Goal: Task Accomplishment & Management: Manage account settings

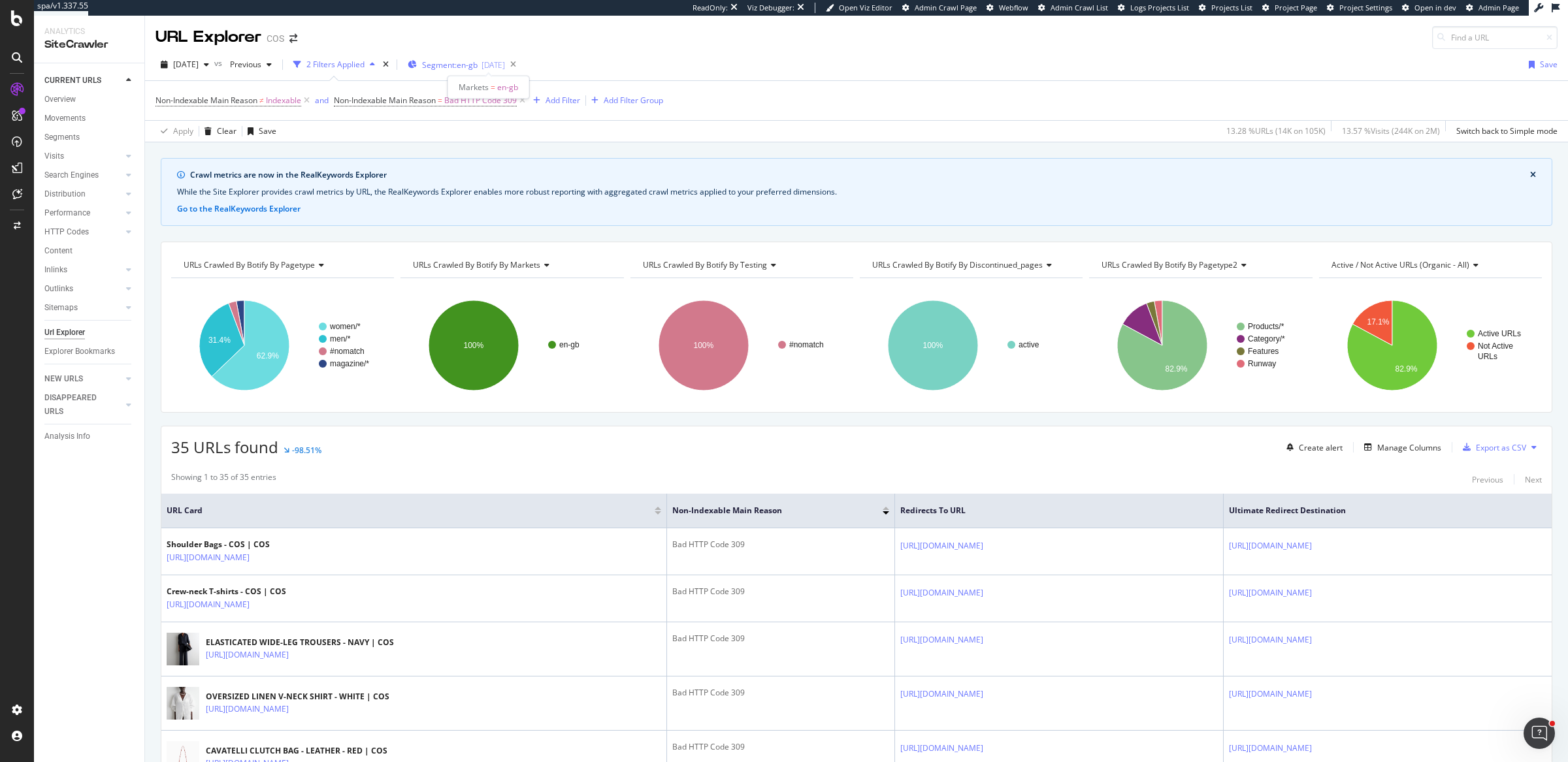
click at [464, 70] on span "Segment: en-gb" at bounding box center [450, 64] width 56 height 11
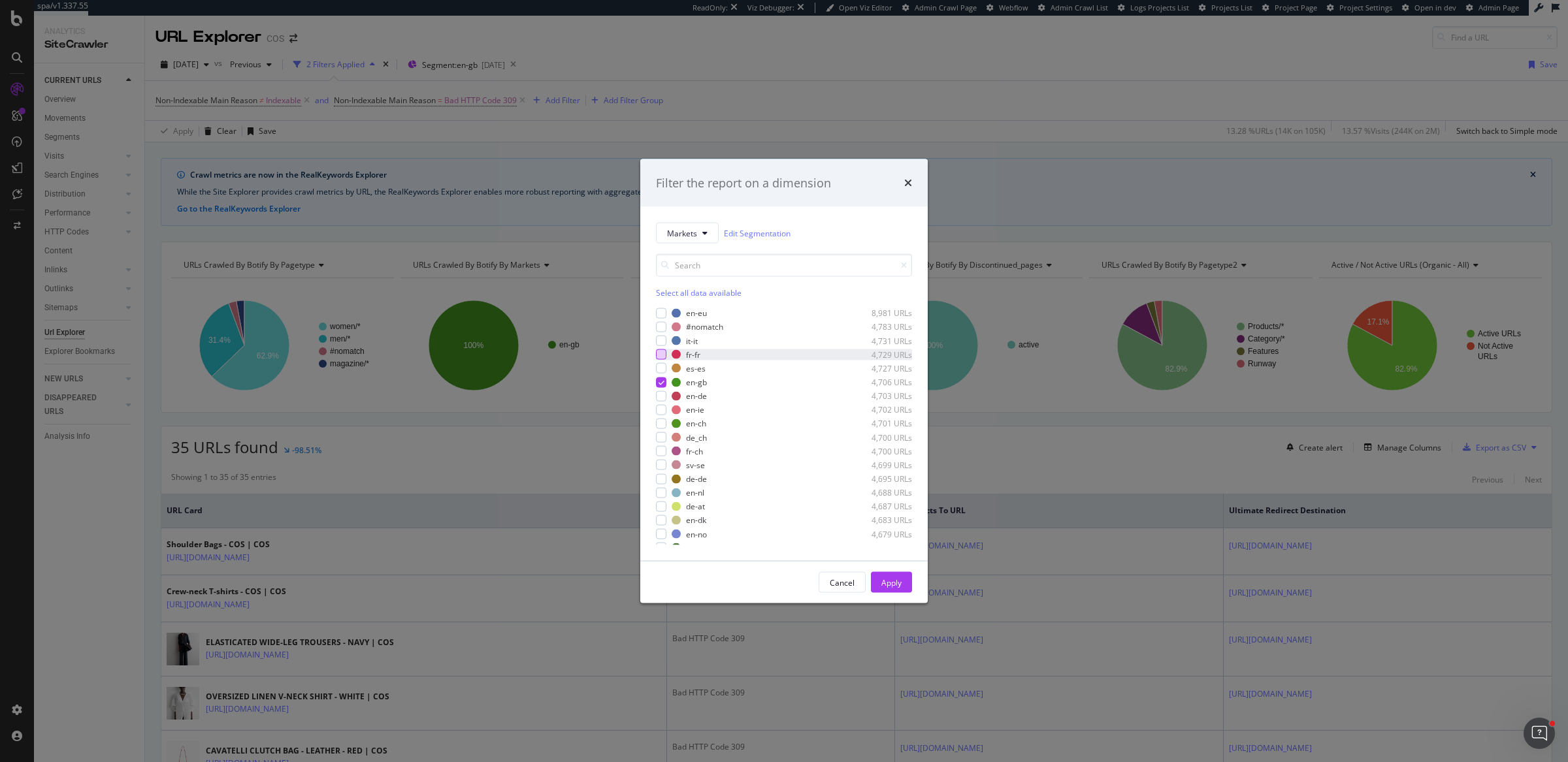
click at [656, 356] on div "modal" at bounding box center [661, 355] width 10 height 10
click at [659, 384] on icon "modal" at bounding box center [661, 383] width 6 height 7
click at [902, 578] on button "Apply" at bounding box center [892, 583] width 41 height 21
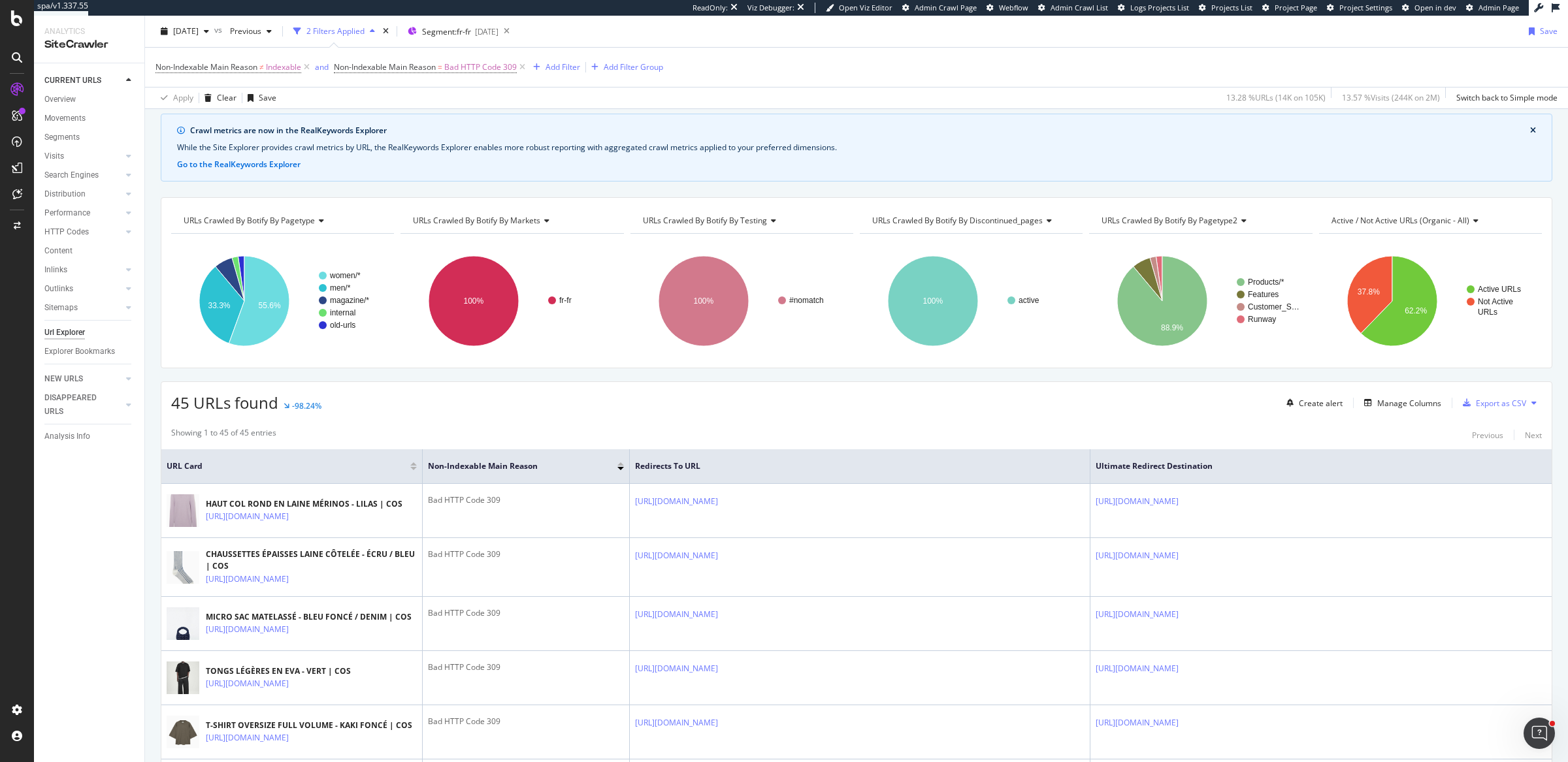
scroll to position [74, 0]
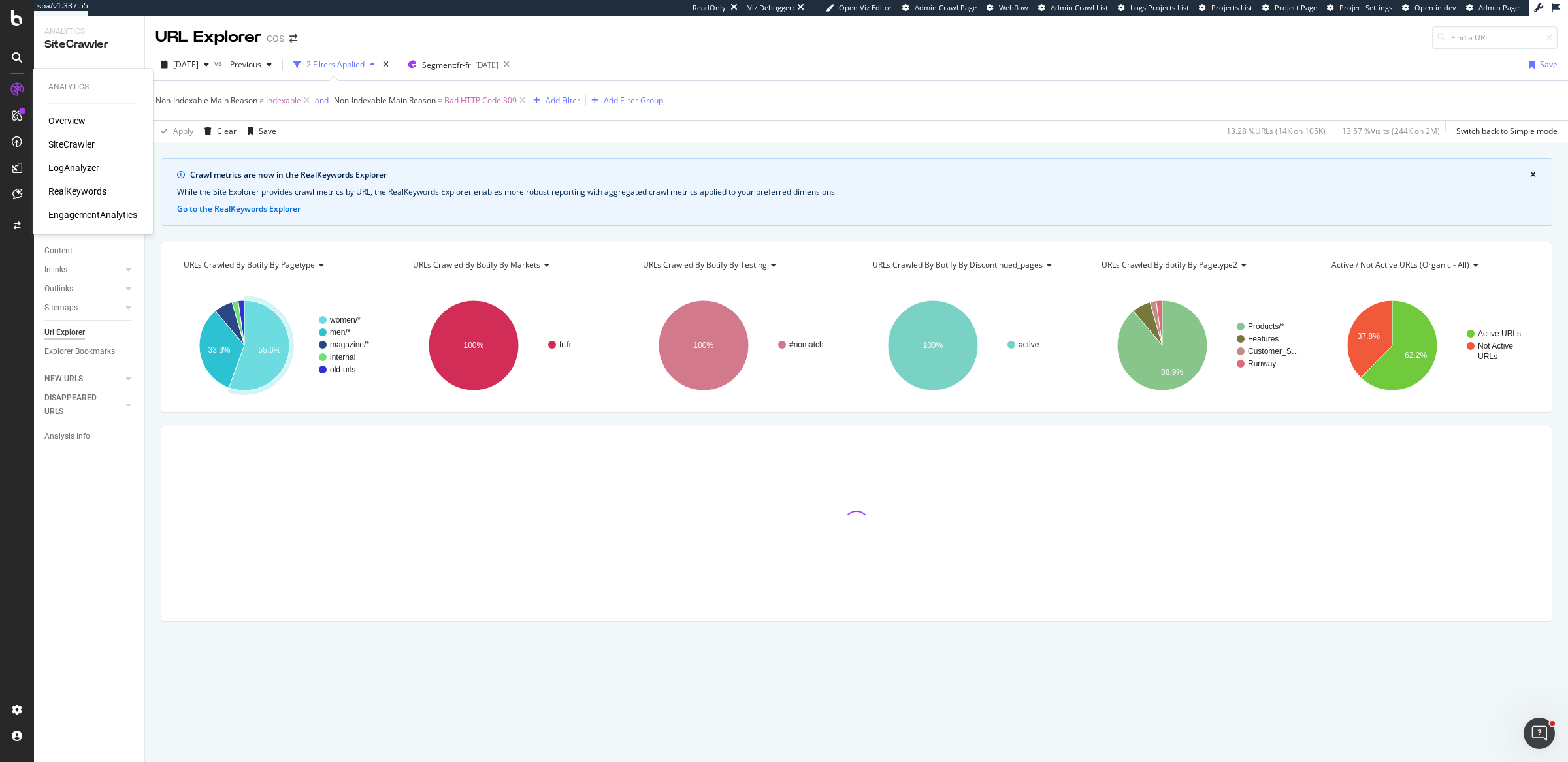
click at [76, 144] on div "SiteCrawler" at bounding box center [71, 144] width 47 height 13
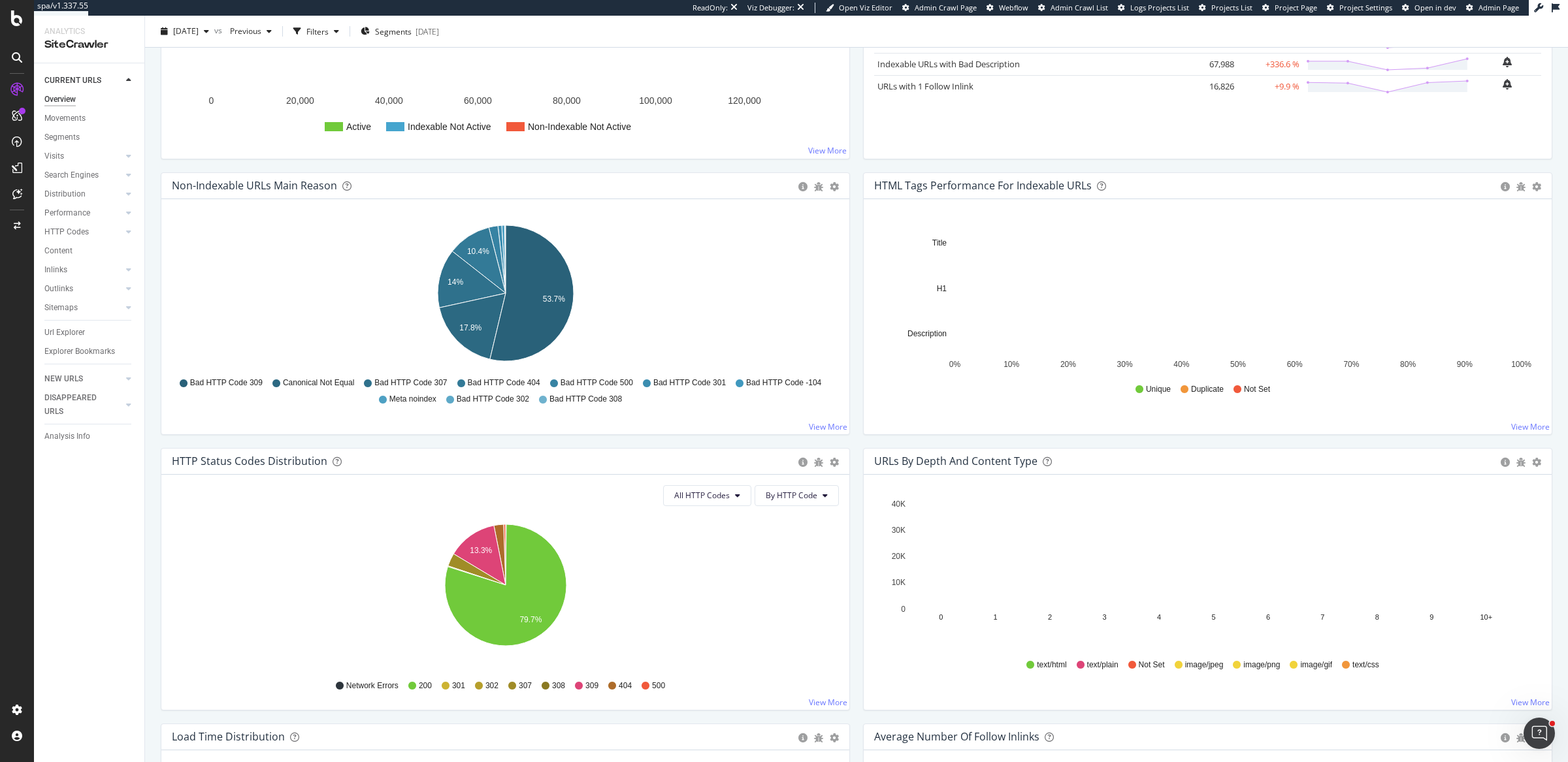
scroll to position [334, 0]
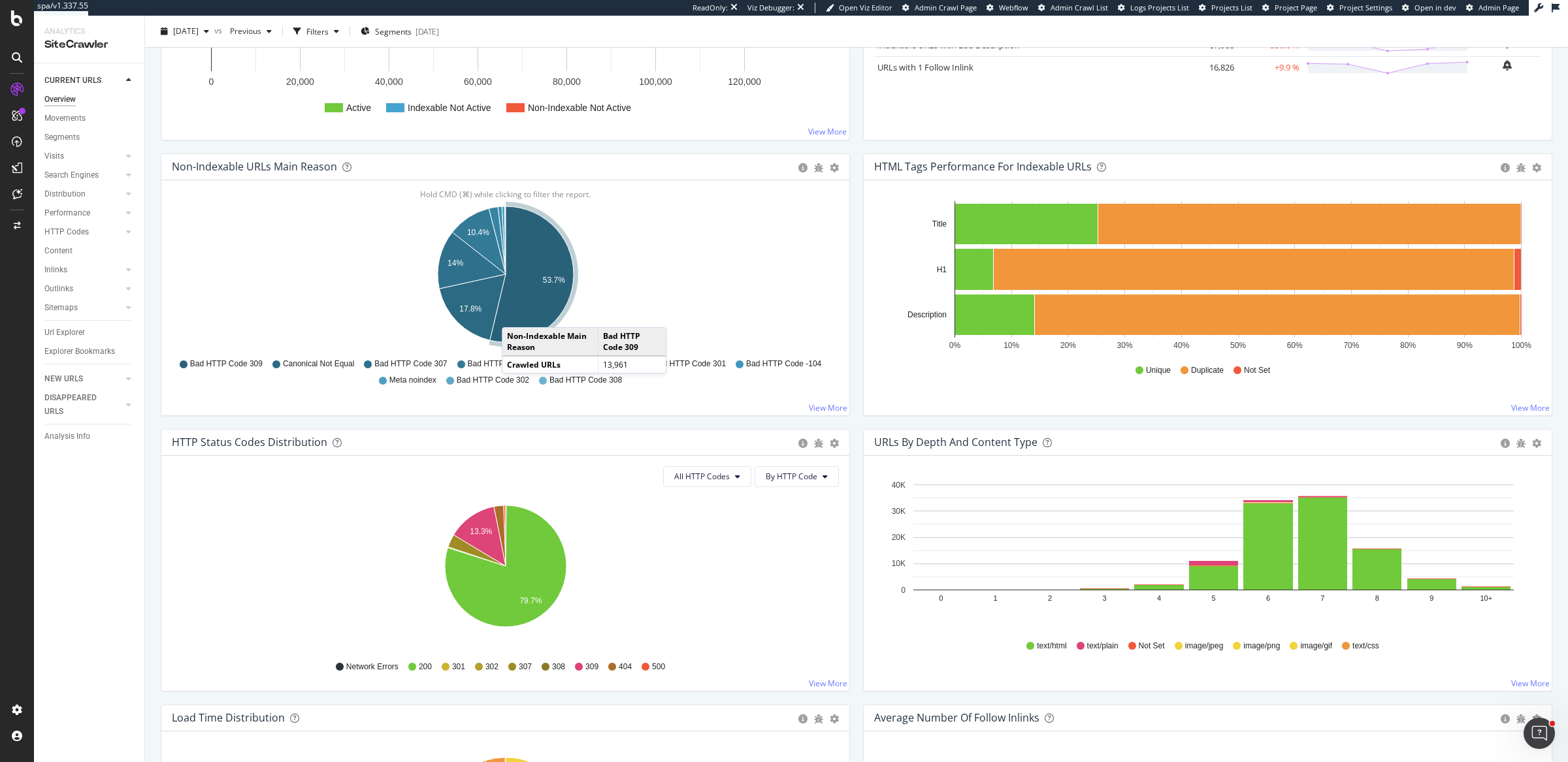
click at [515, 316] on icon "A chart." at bounding box center [532, 274] width 84 height 135
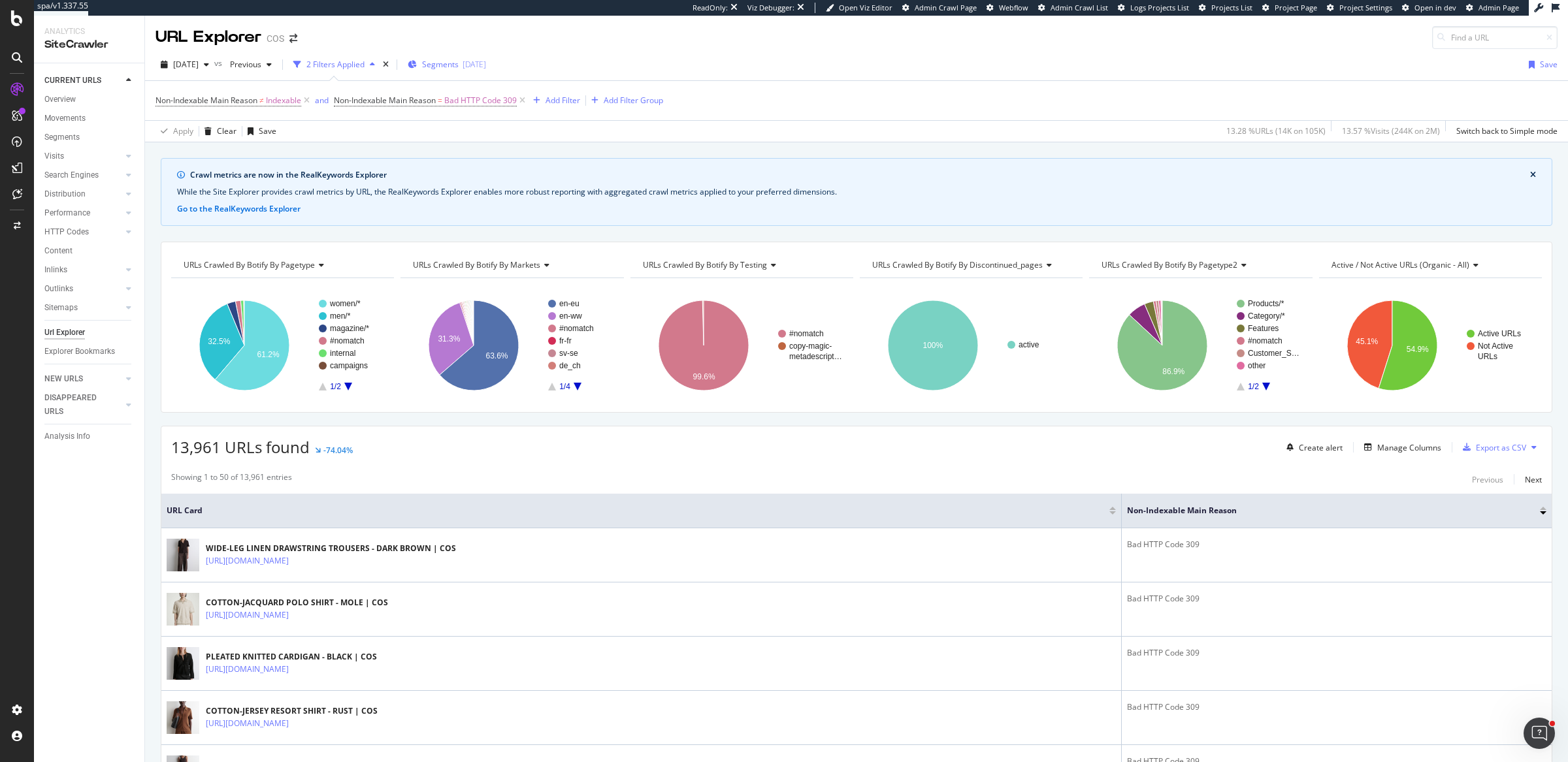
click at [461, 74] on div "Segments 2025-09-01" at bounding box center [446, 64] width 79 height 19
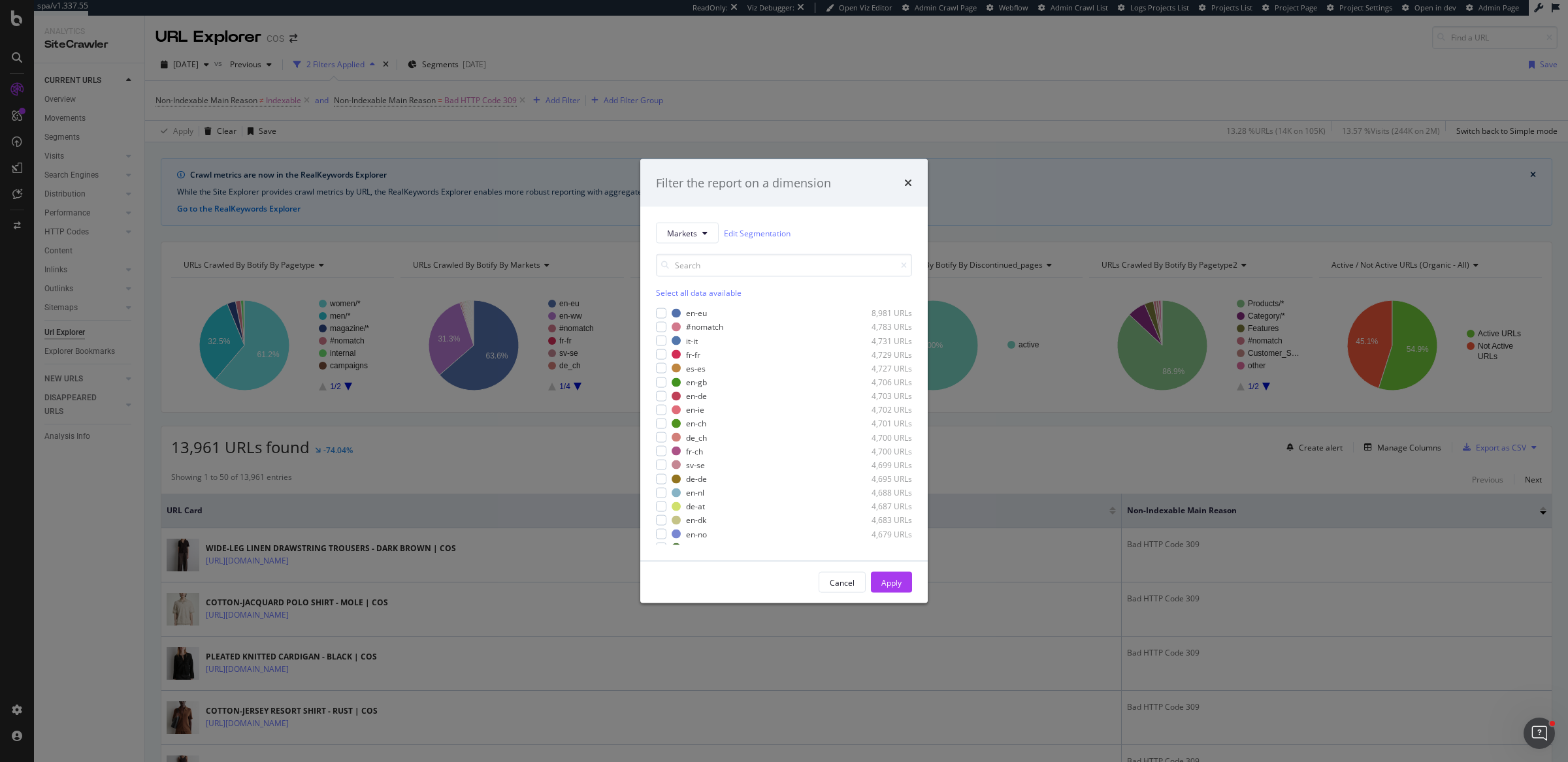
click at [691, 21] on div "Filter the report on a dimension Markets Edit Segmentation Select all data avai…" at bounding box center [784, 381] width 1568 height 762
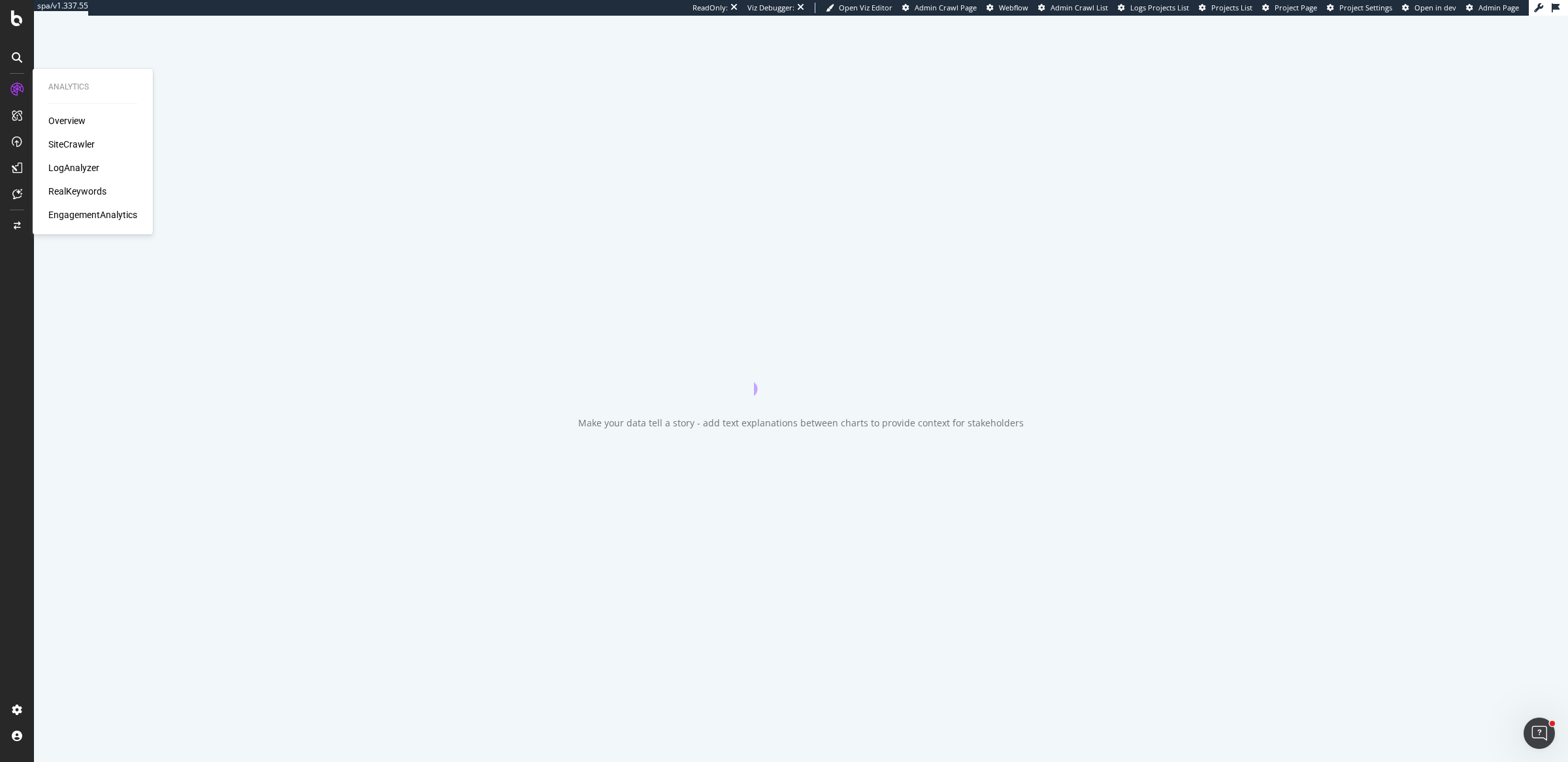
click at [85, 174] on div "Overview SiteCrawler LogAnalyzer RealKeywords EngagementAnalytics" at bounding box center [92, 168] width 89 height 108
click at [85, 168] on div "LogAnalyzer" at bounding box center [74, 168] width 51 height 13
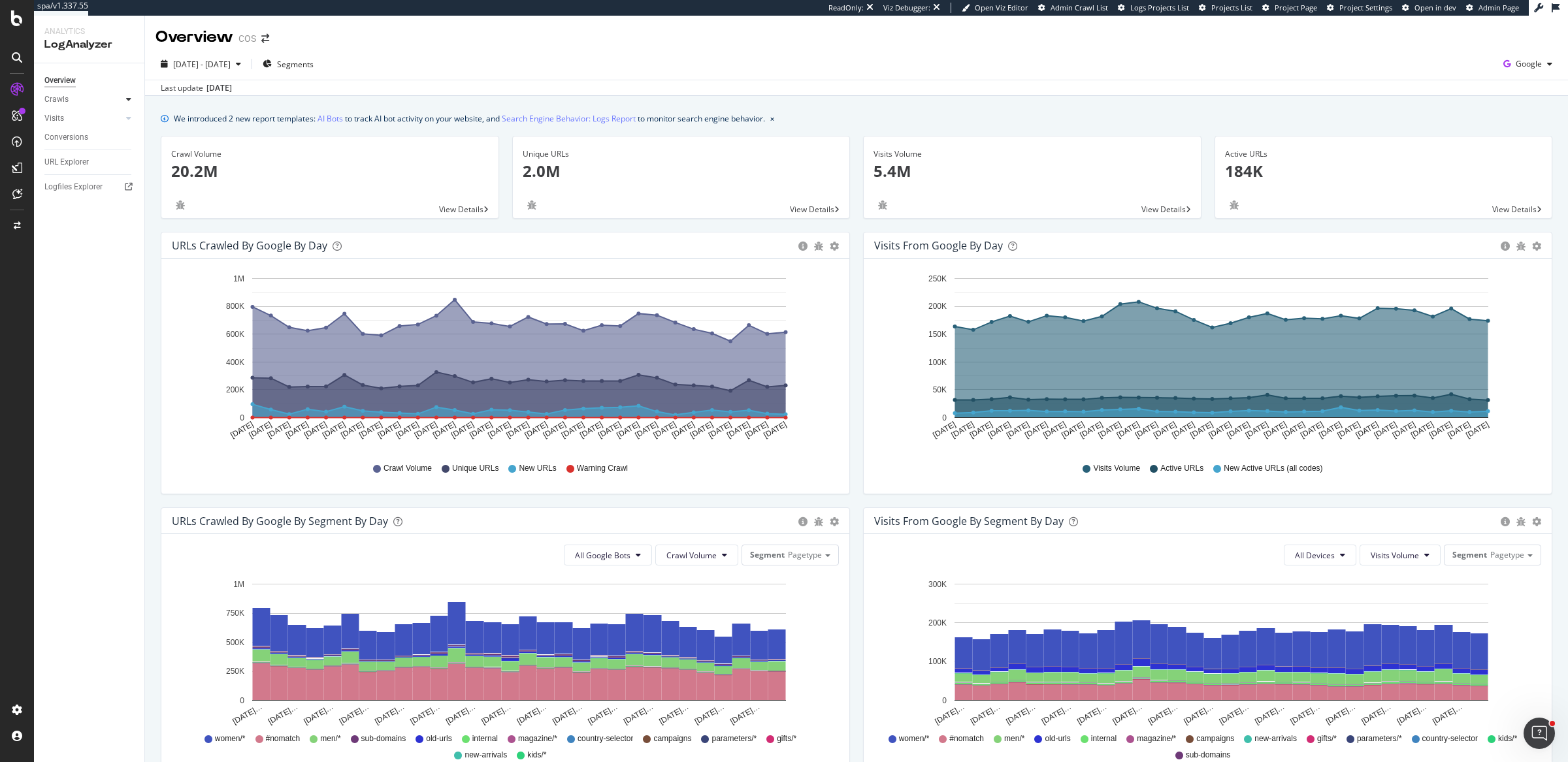
click at [131, 100] on div at bounding box center [128, 99] width 13 height 13
click at [85, 118] on div "Daily Distribution" at bounding box center [80, 119] width 61 height 14
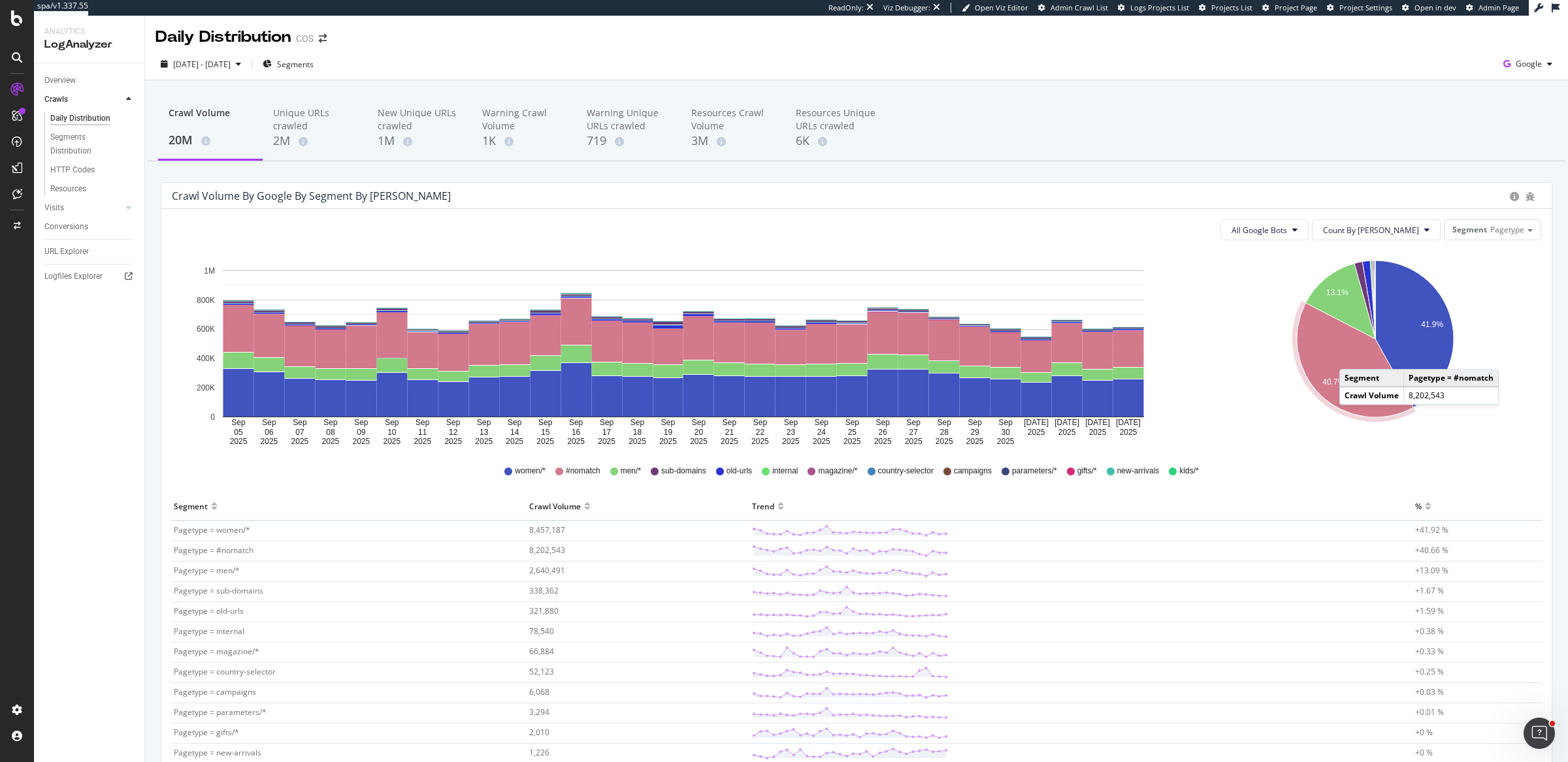
click at [1352, 356] on icon "A chart." at bounding box center [1355, 360] width 116 height 114
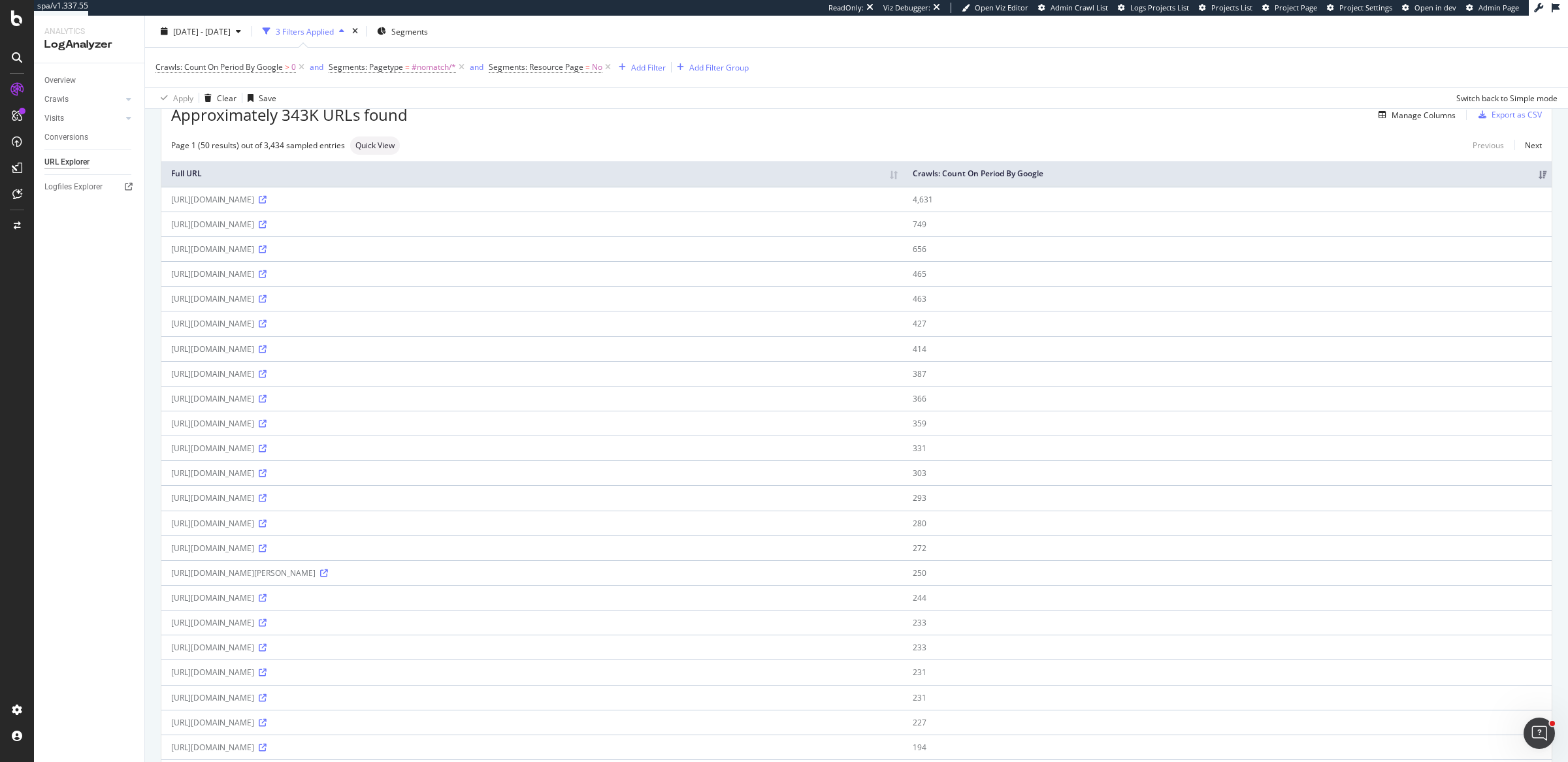
scroll to position [76, 0]
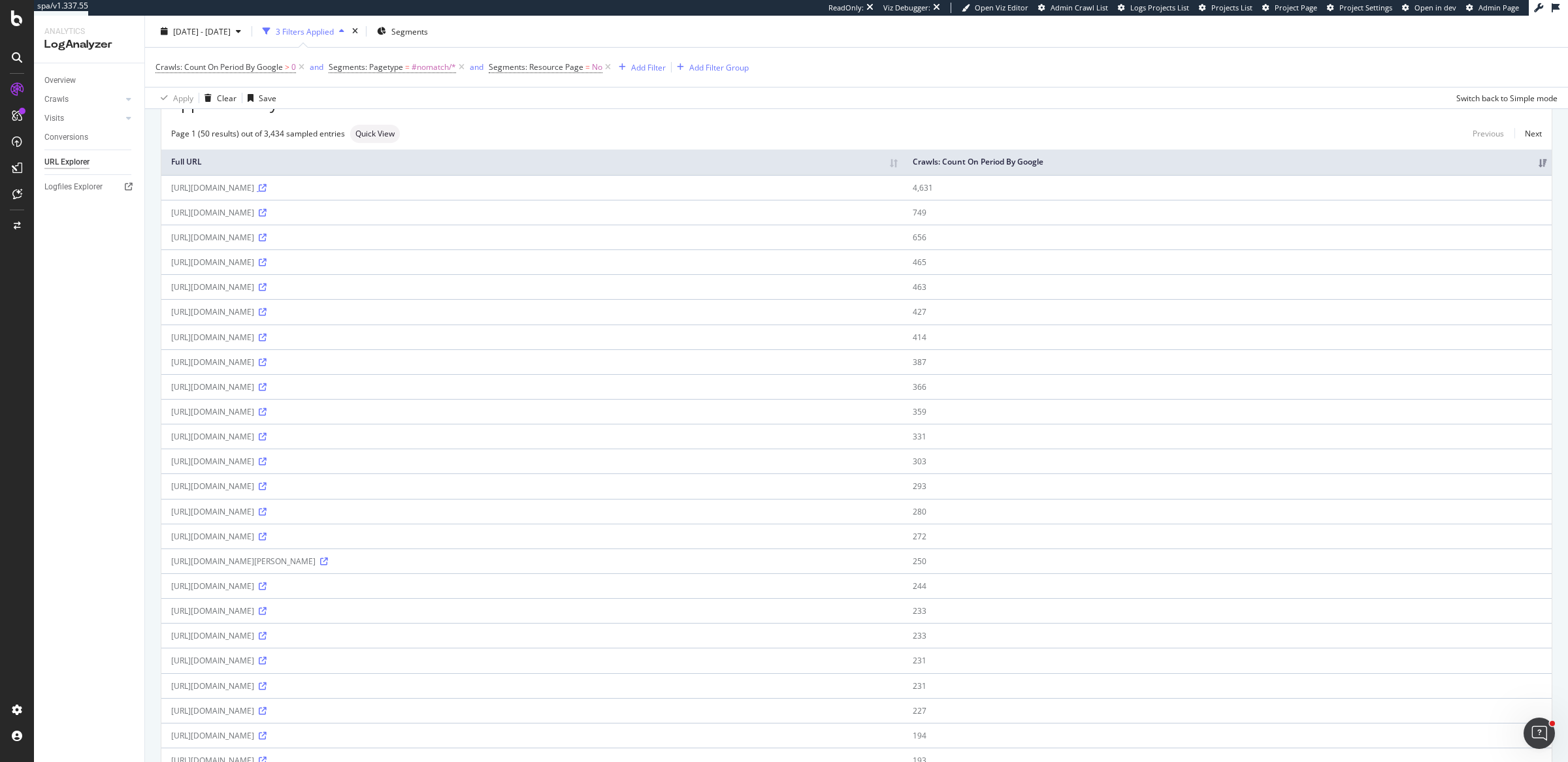
click at [267, 188] on icon at bounding box center [262, 188] width 8 height 8
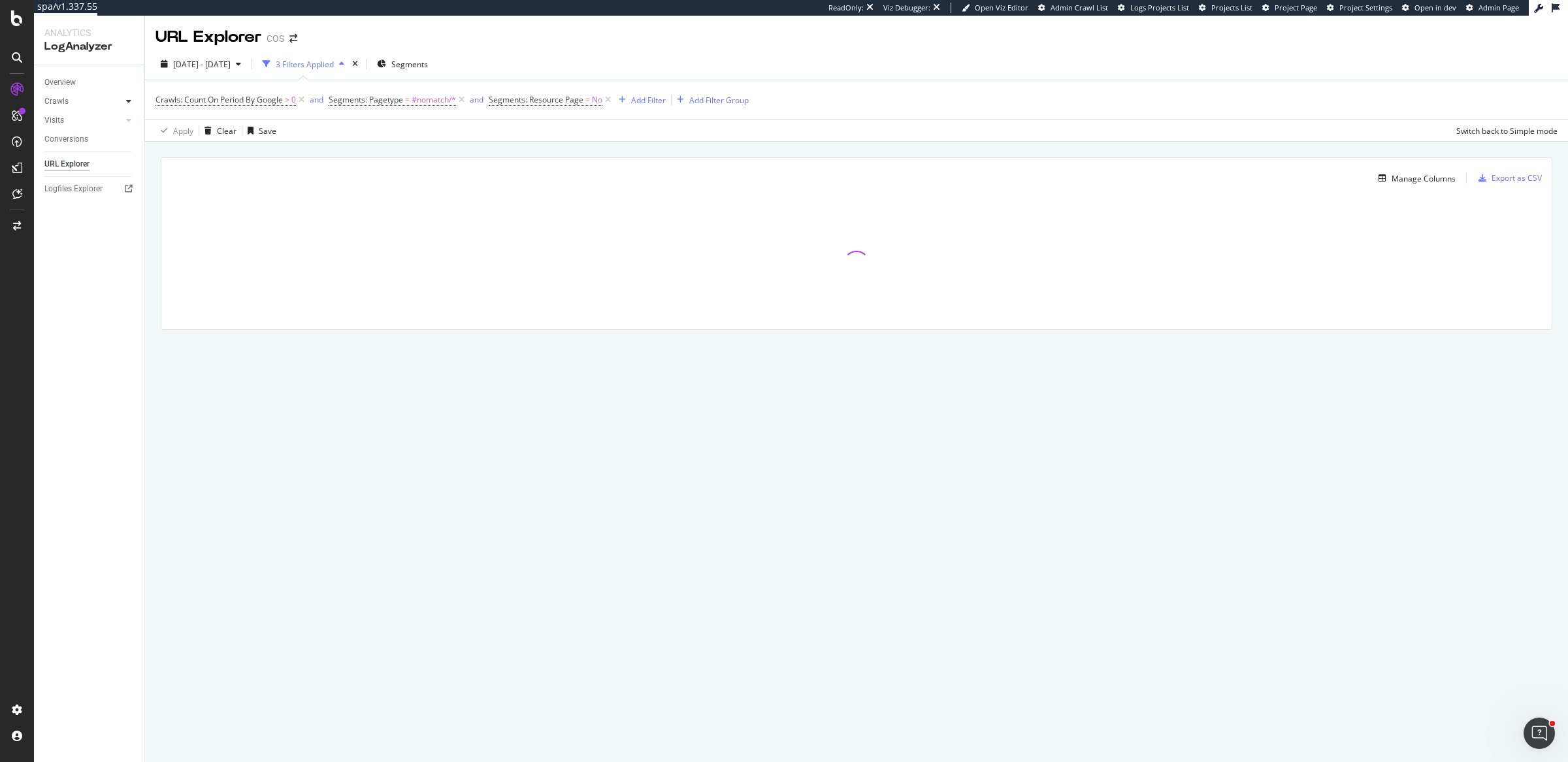
click at [128, 100] on icon at bounding box center [129, 101] width 5 height 8
click at [85, 176] on div "HTTP Codes" at bounding box center [72, 172] width 44 height 14
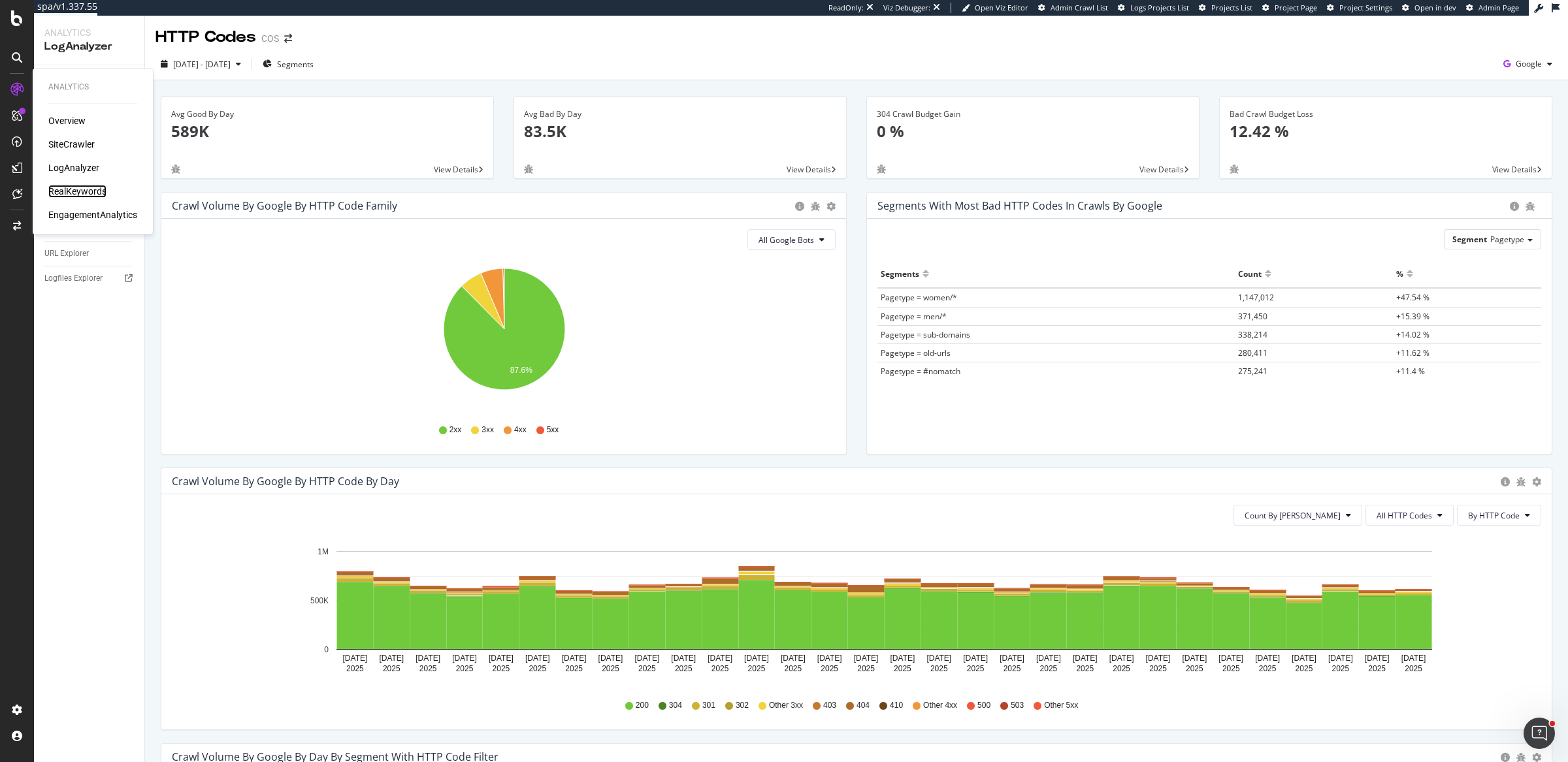
click at [84, 187] on div "RealKeywords" at bounding box center [77, 190] width 58 height 13
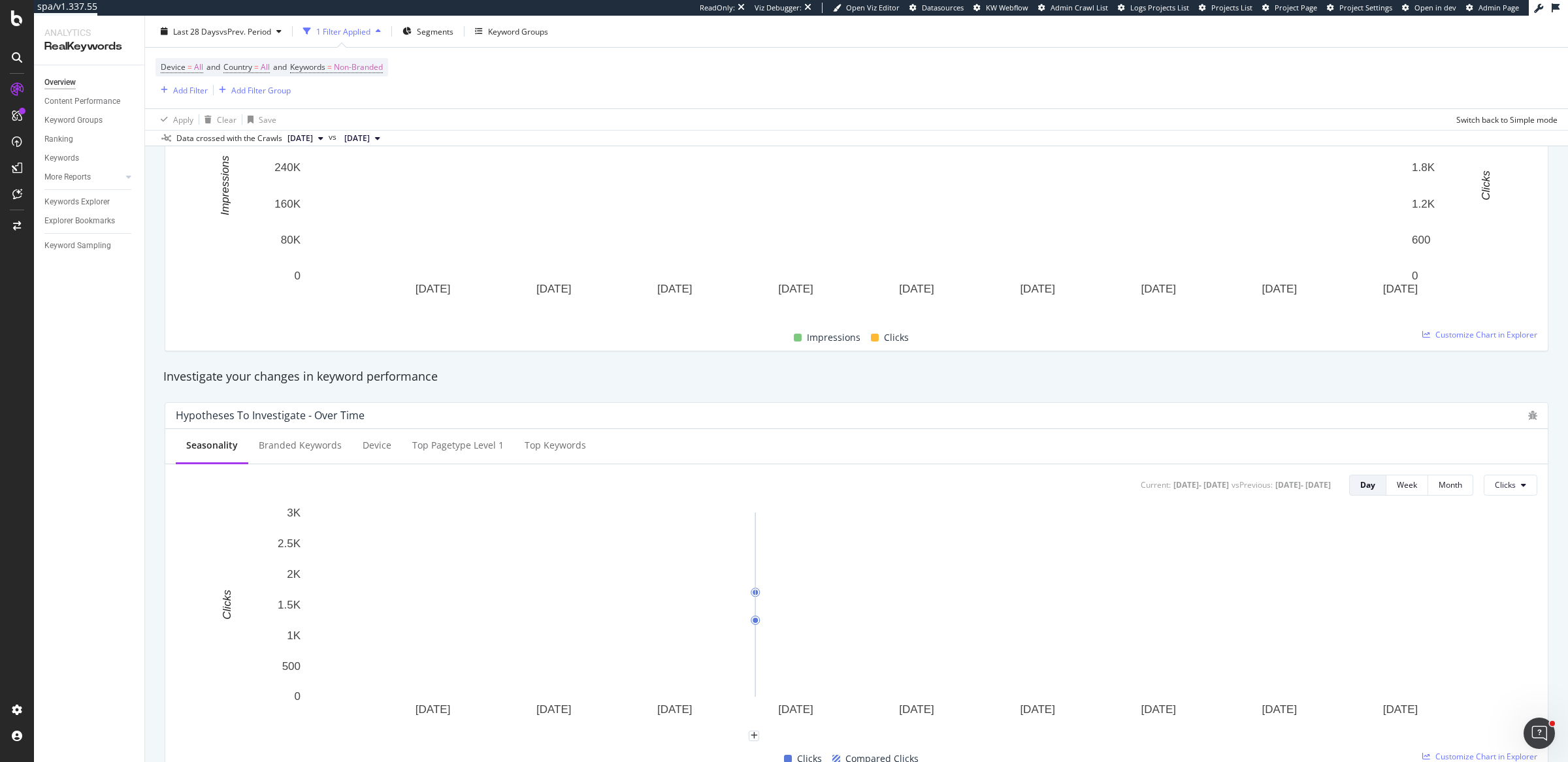
scroll to position [246, 0]
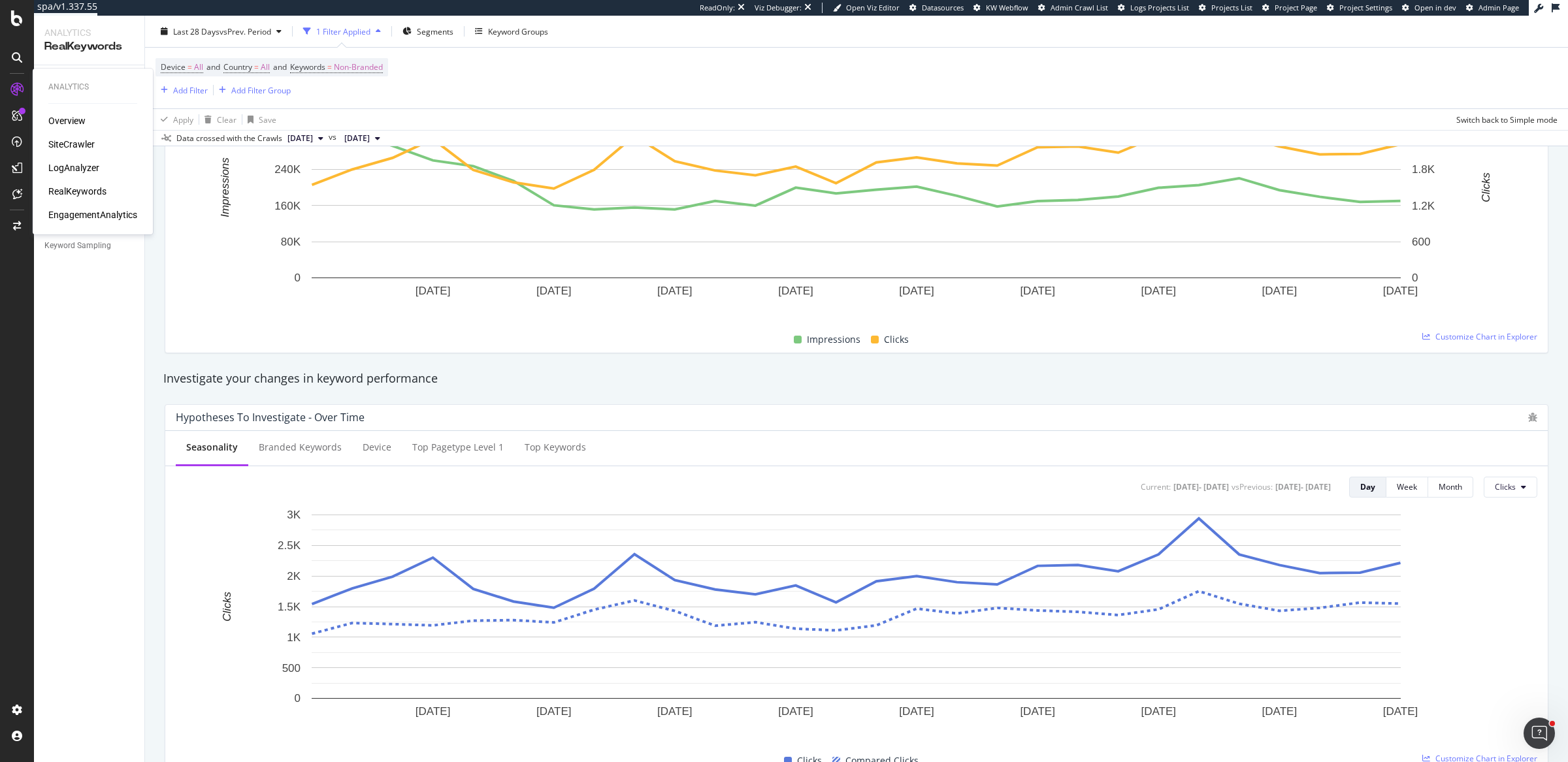
click at [70, 129] on div "Overview SiteCrawler LogAnalyzer RealKeywords EngagementAnalytics" at bounding box center [92, 168] width 89 height 108
click at [70, 124] on div "Overview" at bounding box center [67, 120] width 37 height 13
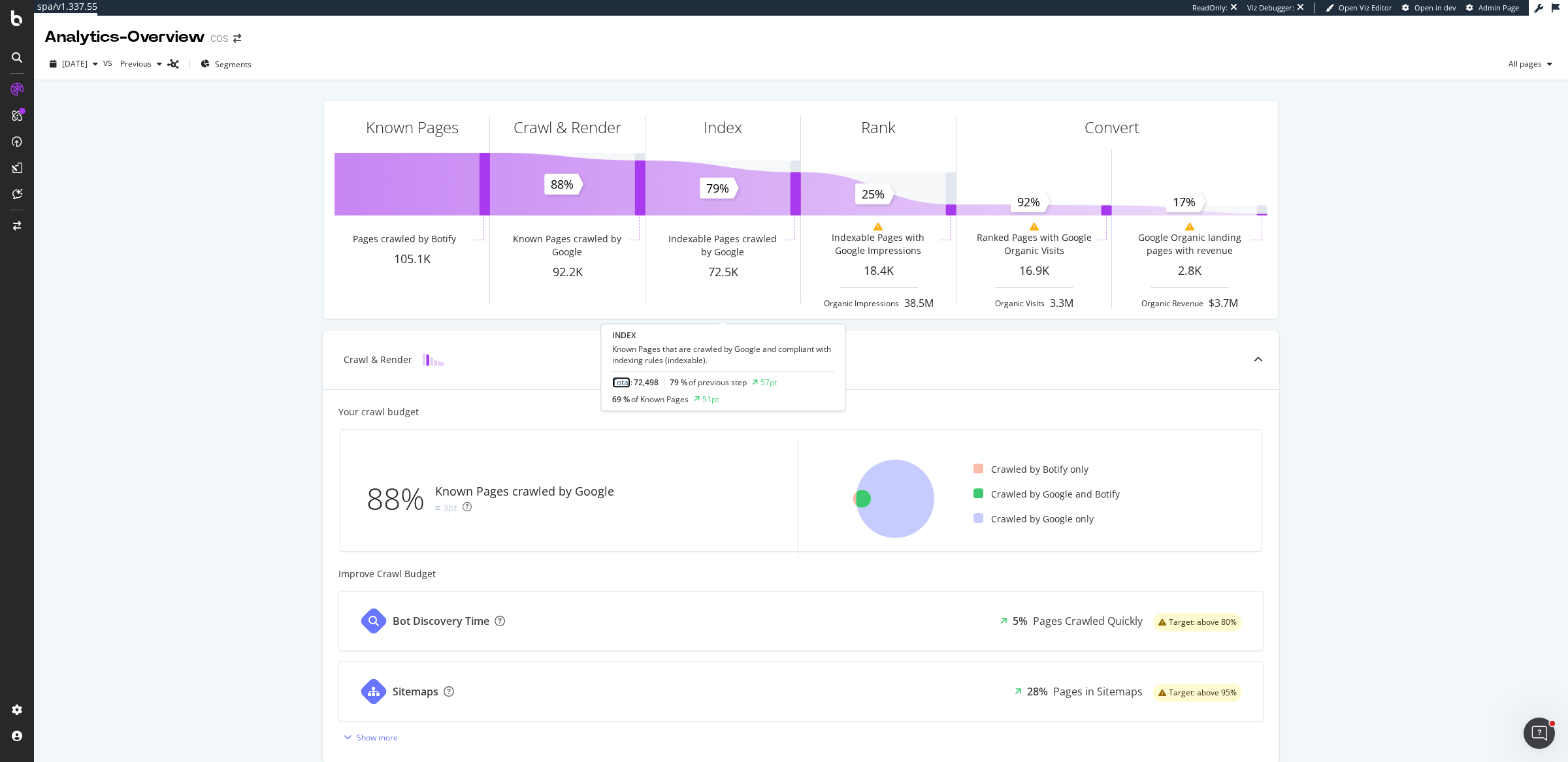
click at [619, 382] on link "Total" at bounding box center [621, 383] width 19 height 11
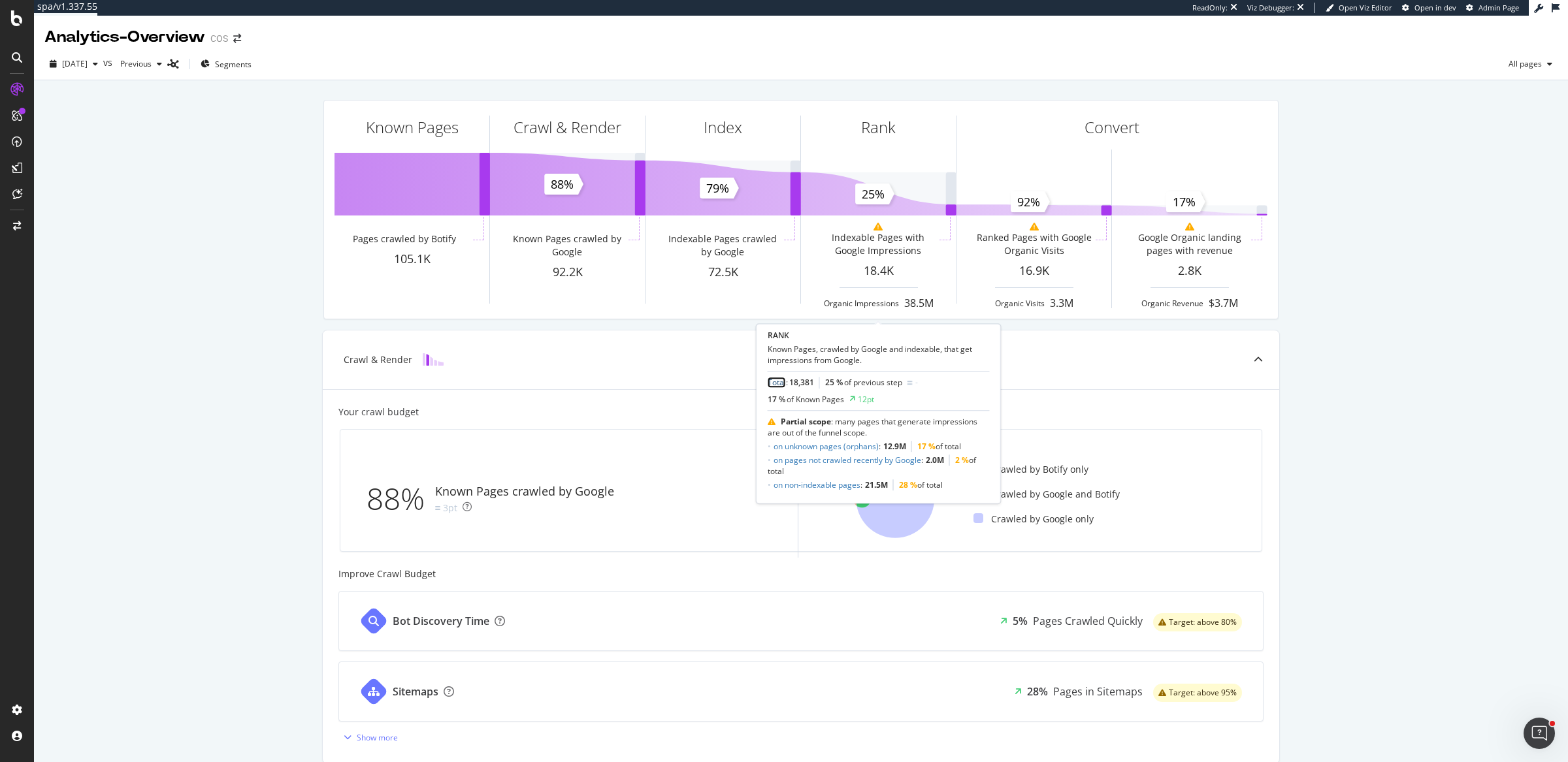
click at [775, 380] on link "Total" at bounding box center [777, 383] width 19 height 11
click at [776, 383] on link "Total" at bounding box center [777, 383] width 19 height 11
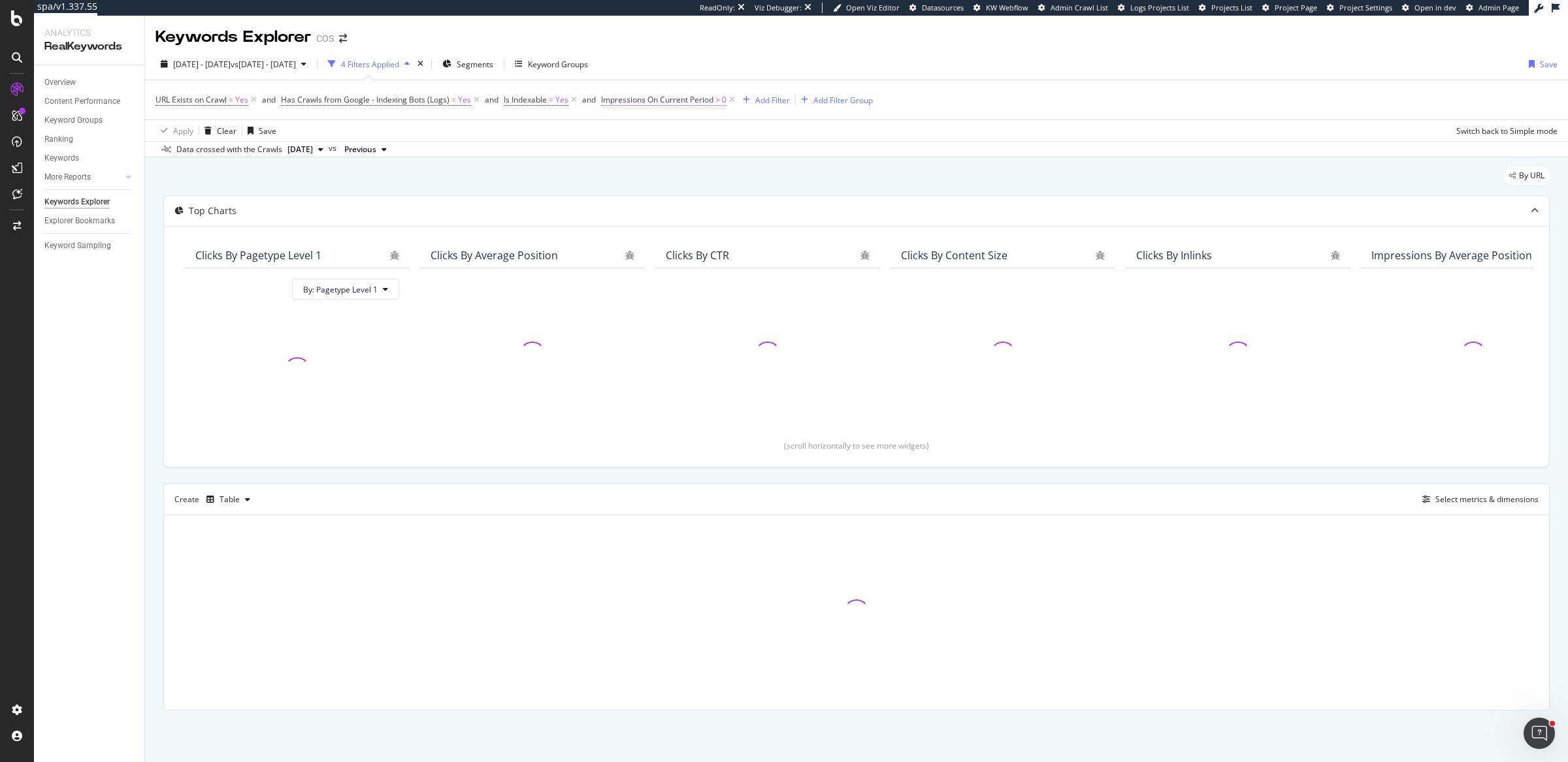
click at [654, 103] on span "Impressions On Current Period" at bounding box center [657, 99] width 113 height 11
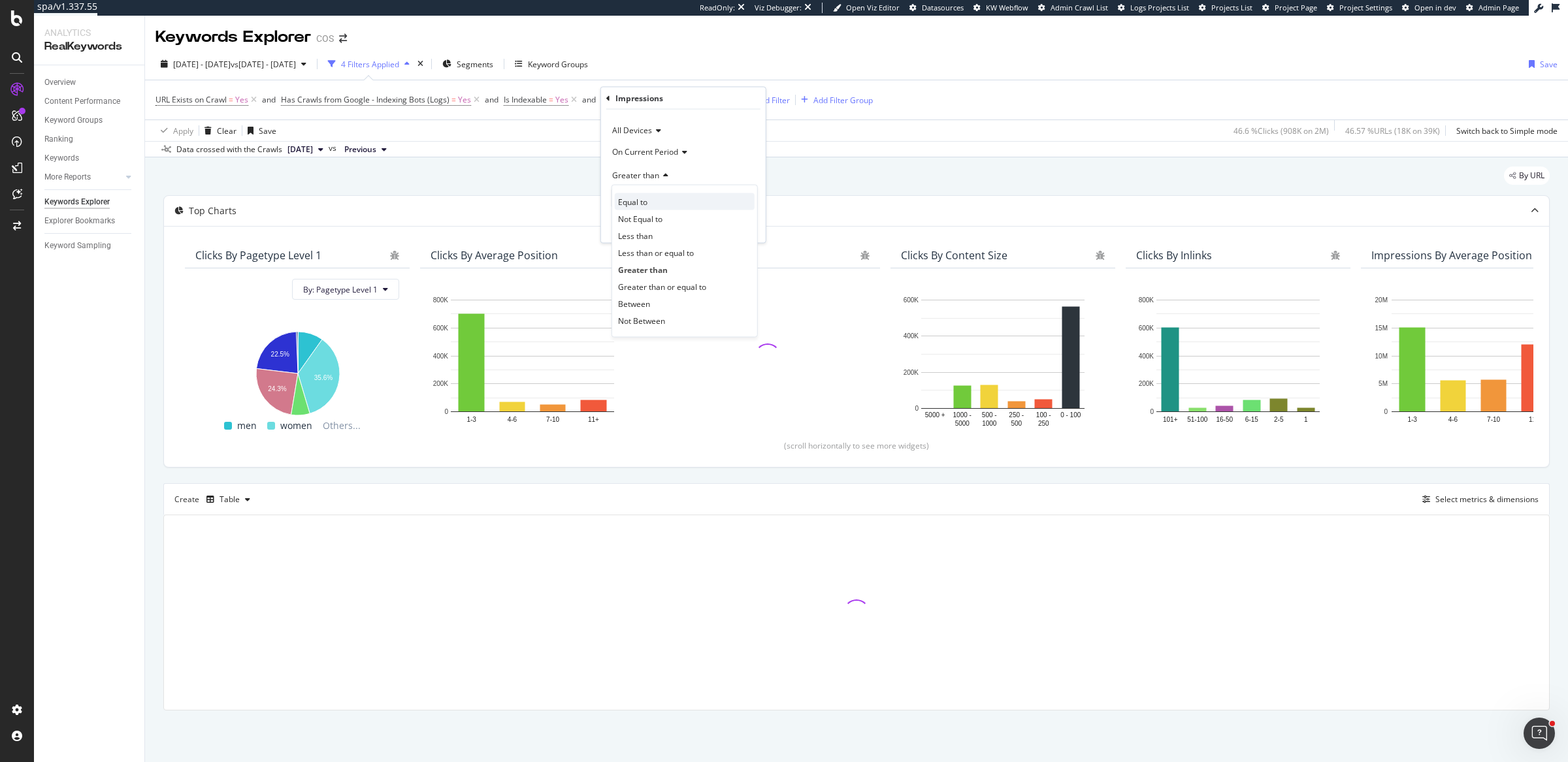
click at [663, 207] on div "Equal to" at bounding box center [684, 202] width 140 height 17
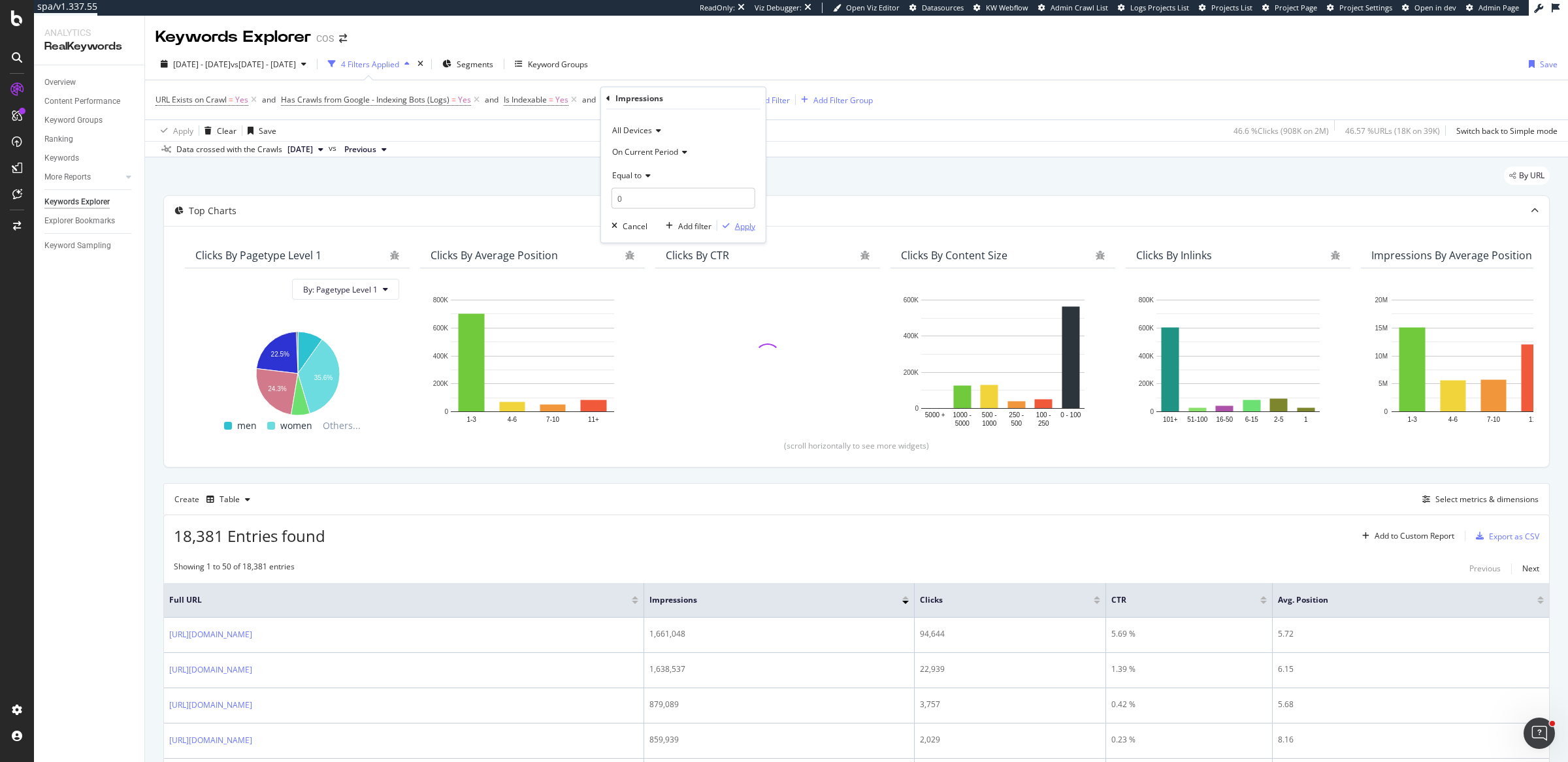
click at [731, 223] on div "button" at bounding box center [726, 225] width 18 height 8
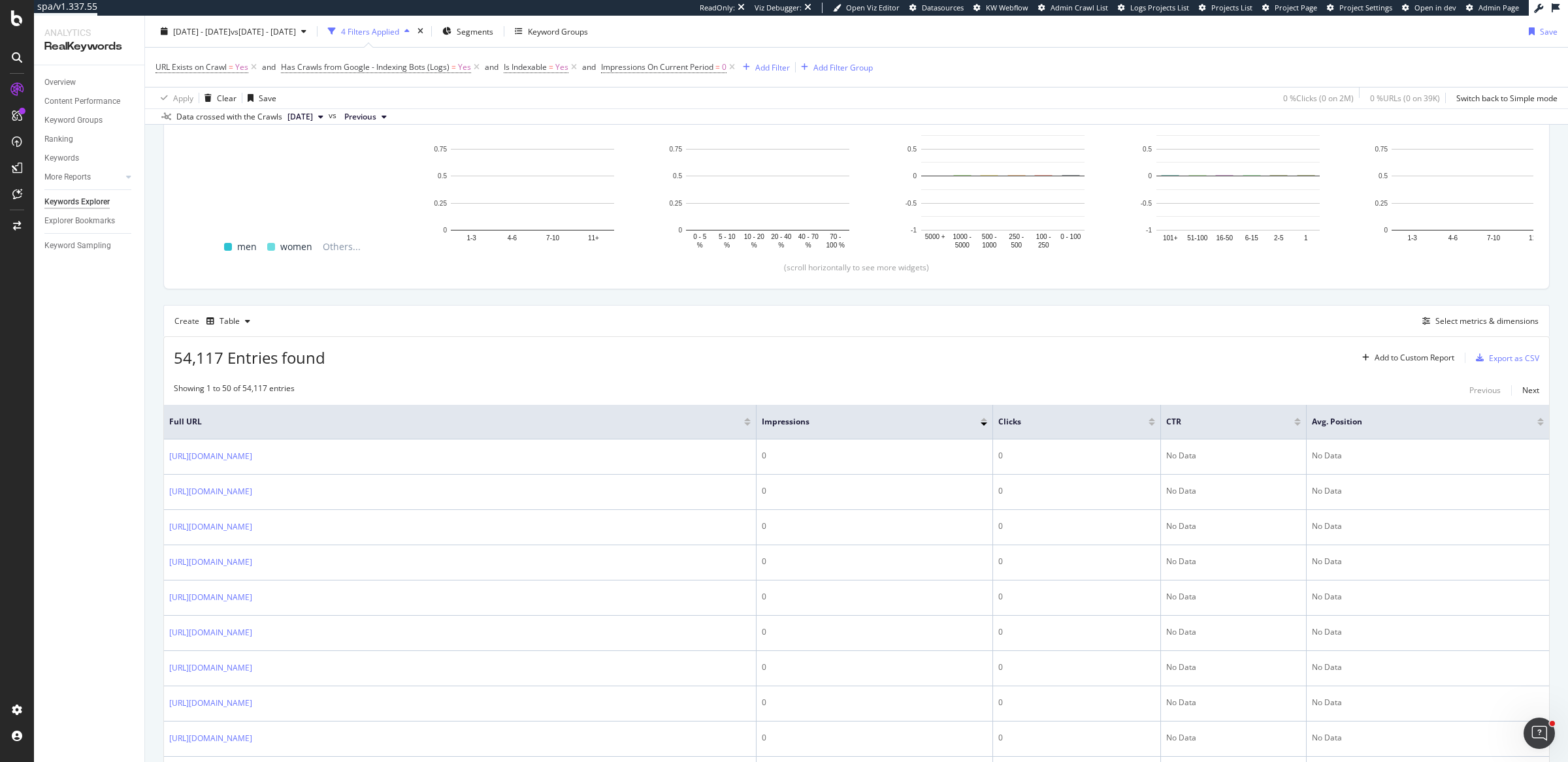
scroll to position [211, 0]
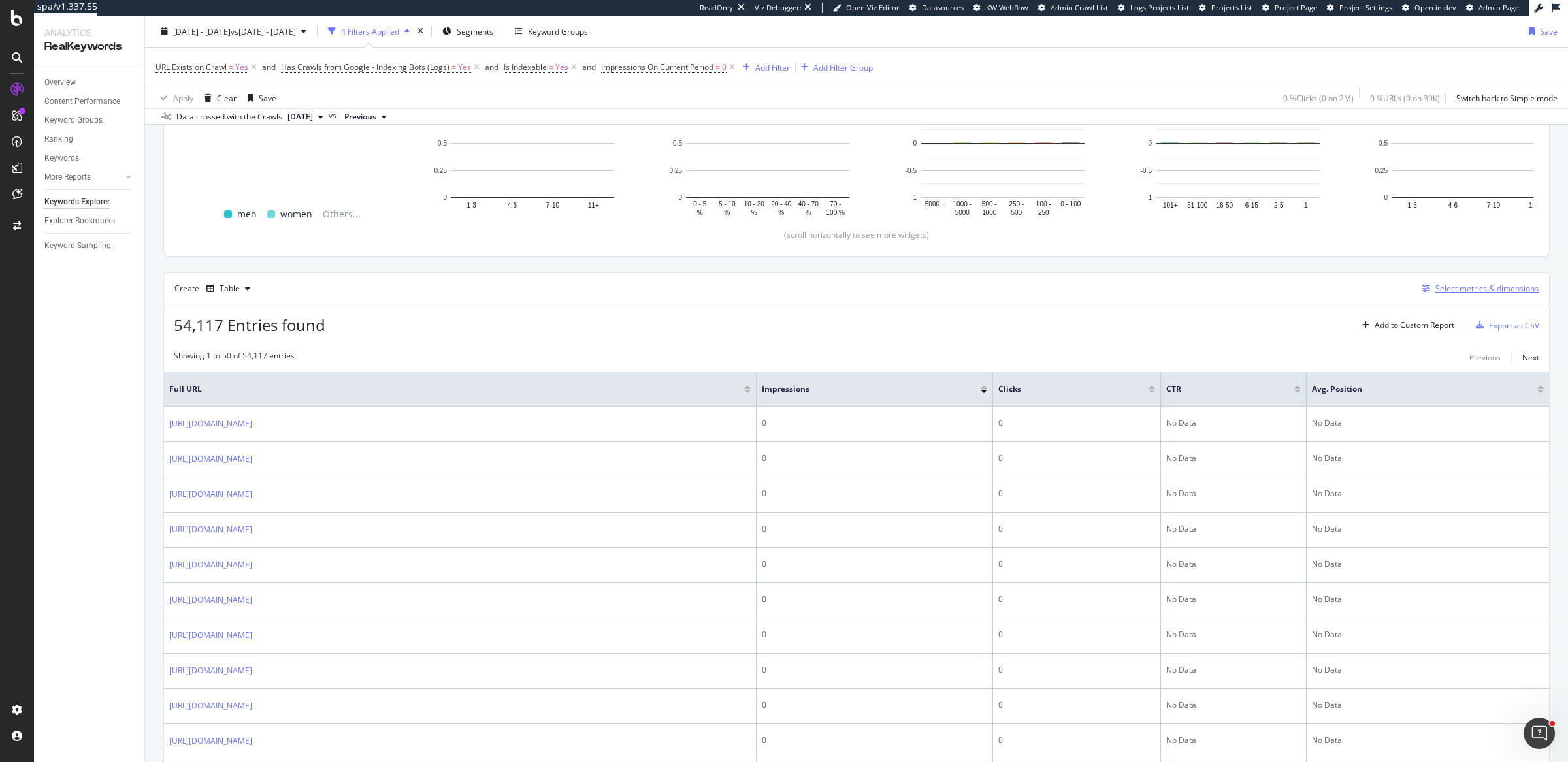
click at [1468, 284] on div "Select metrics & dimensions" at bounding box center [1487, 288] width 103 height 11
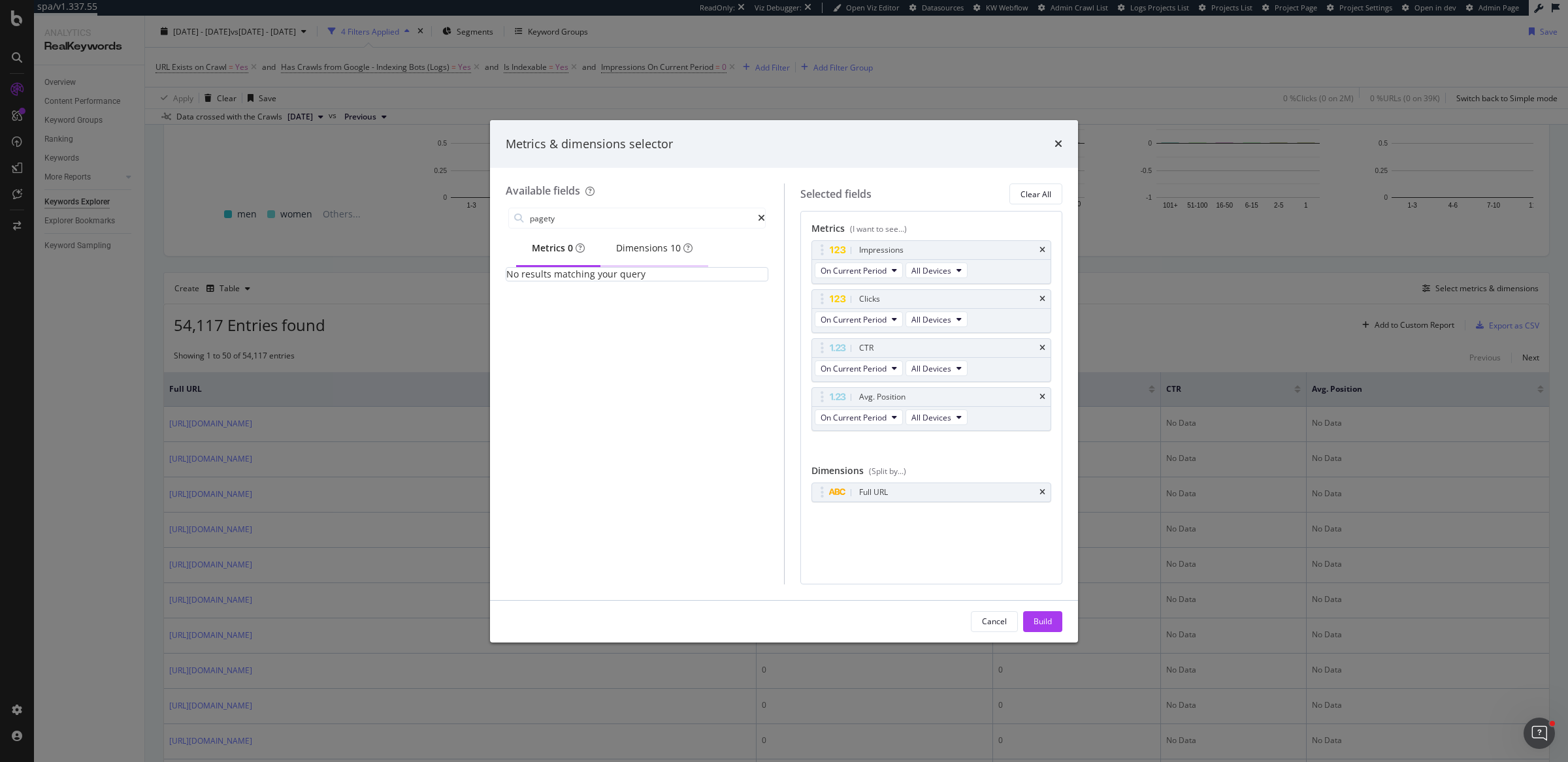
type input "pagety"
click at [661, 254] on div "Dimensions 10" at bounding box center [654, 247] width 76 height 13
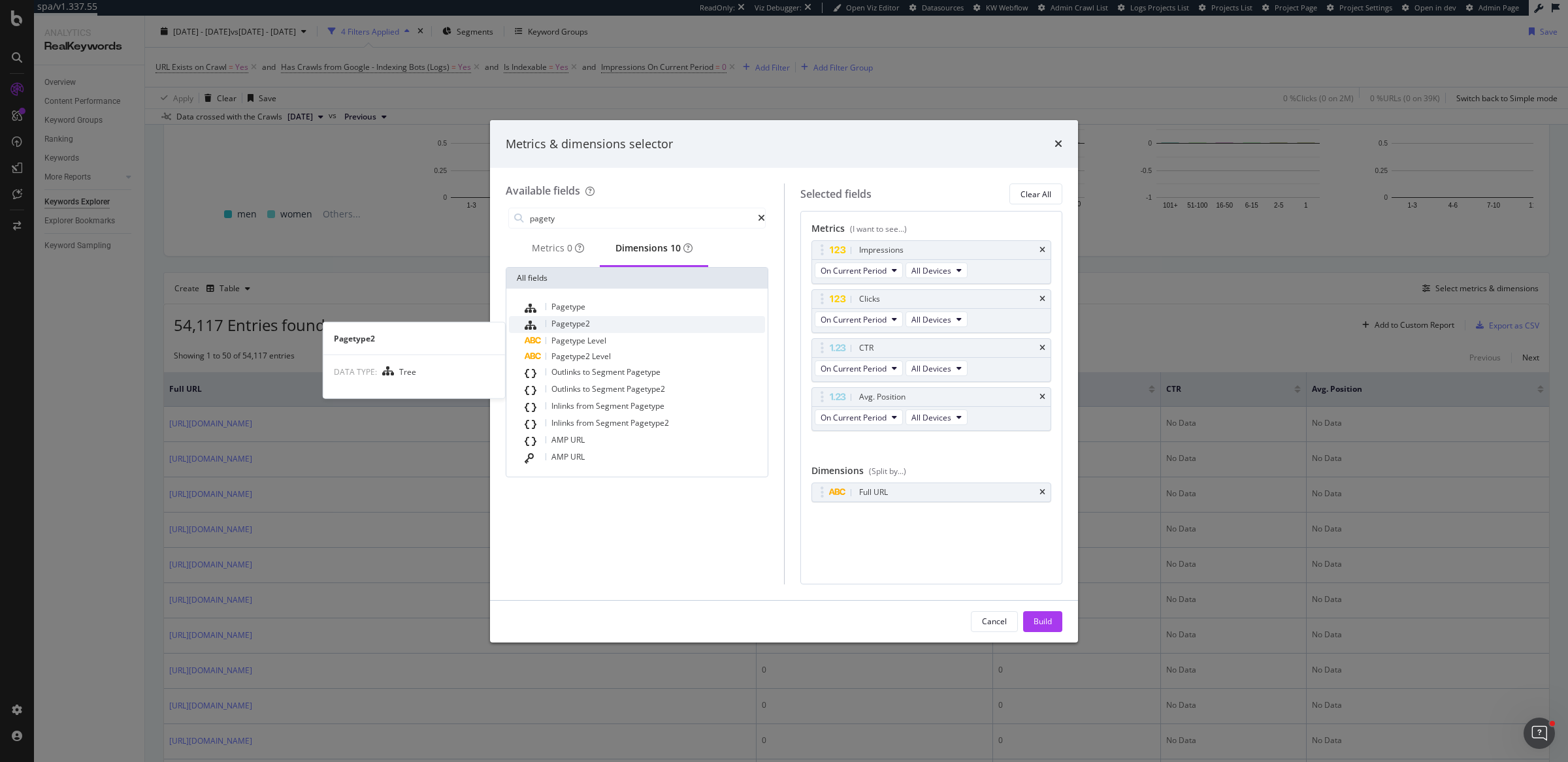
click at [623, 323] on div "Pagetype2" at bounding box center [645, 324] width 240 height 17
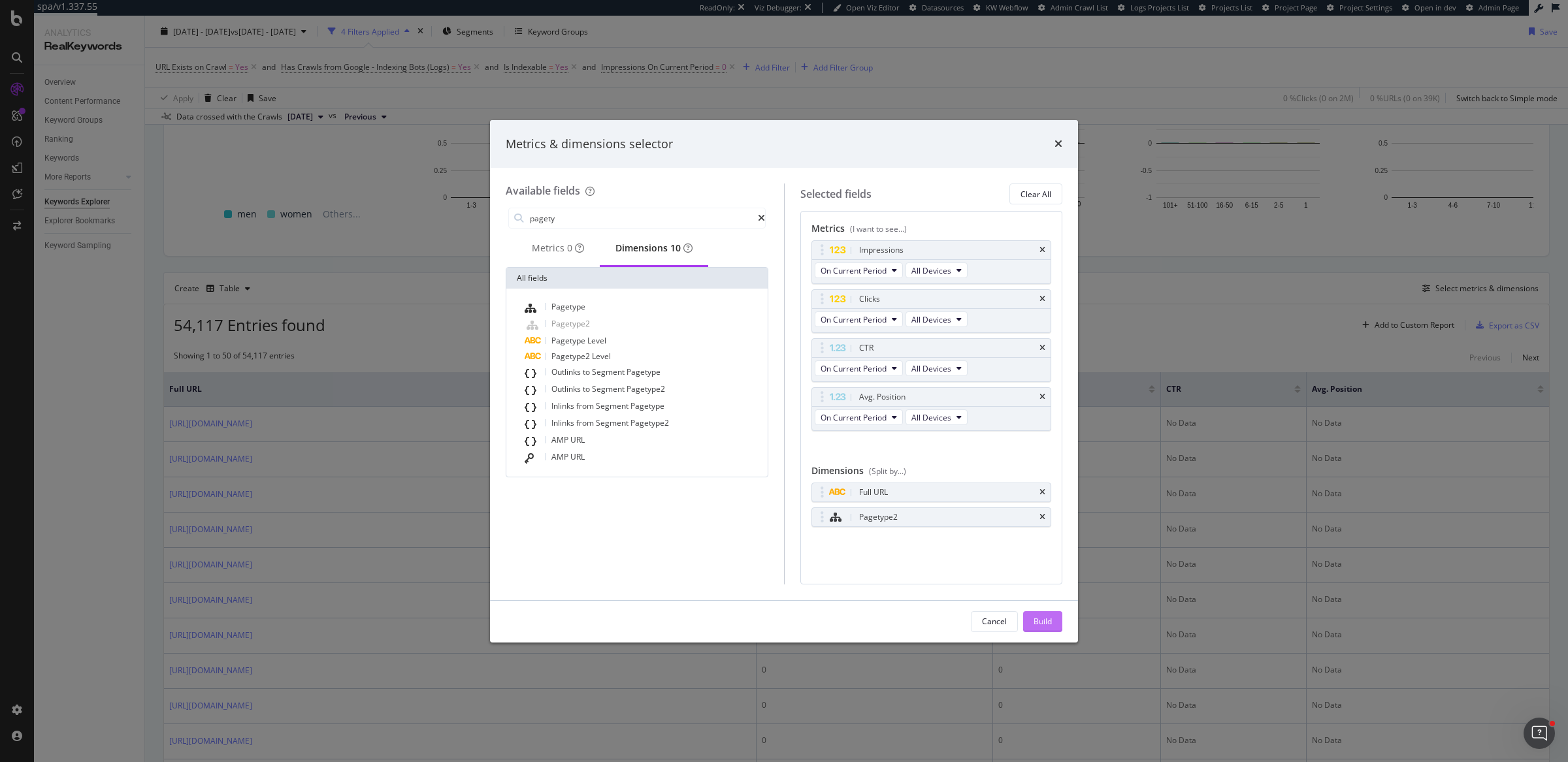
click at [1048, 620] on div "Build" at bounding box center [1043, 621] width 19 height 11
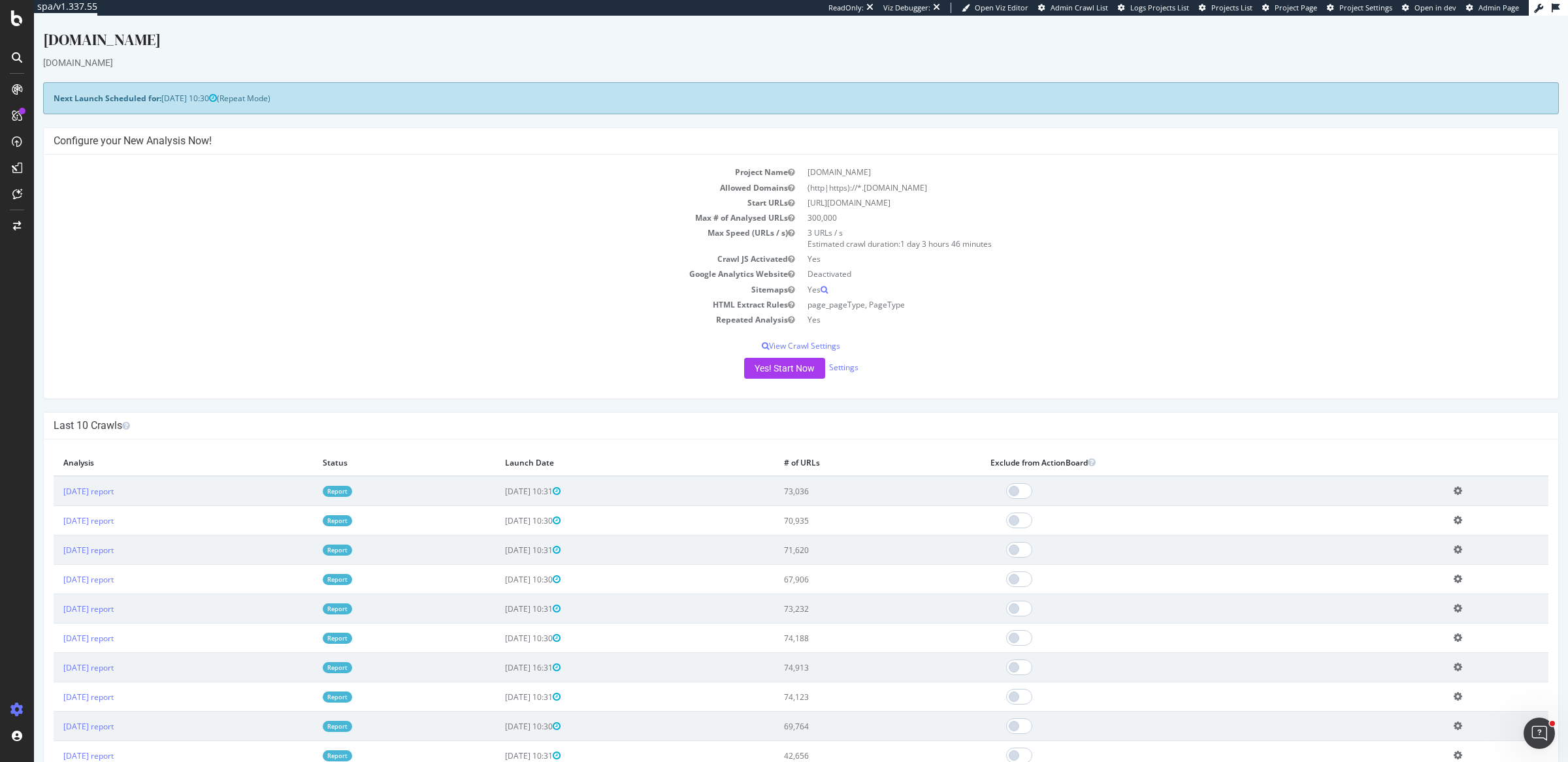
click at [119, 485] on td "[DATE] report" at bounding box center [183, 490] width 259 height 30
click at [113, 487] on link "[DATE] report" at bounding box center [88, 491] width 50 height 11
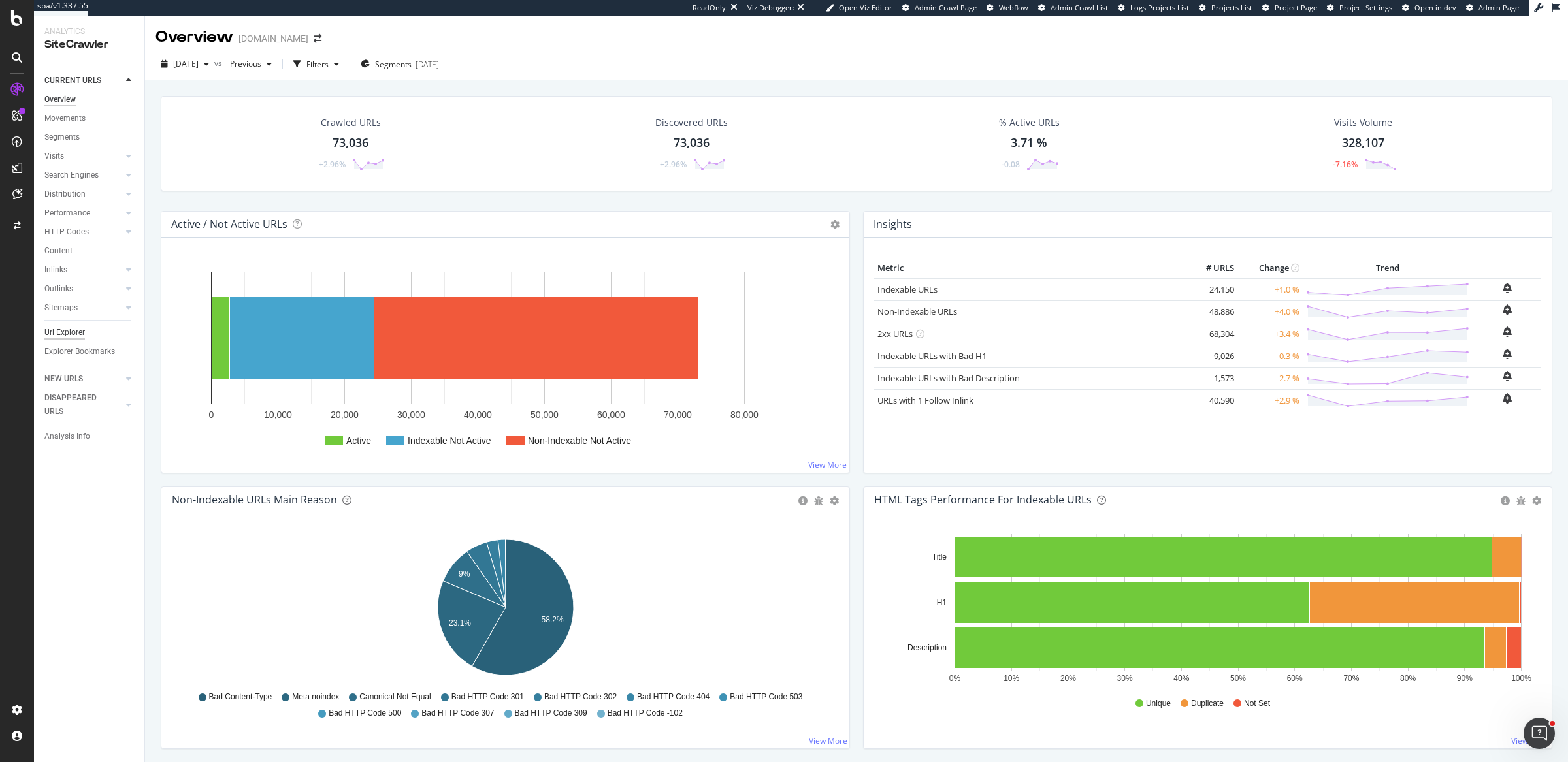
click at [72, 328] on div "Url Explorer" at bounding box center [64, 333] width 41 height 14
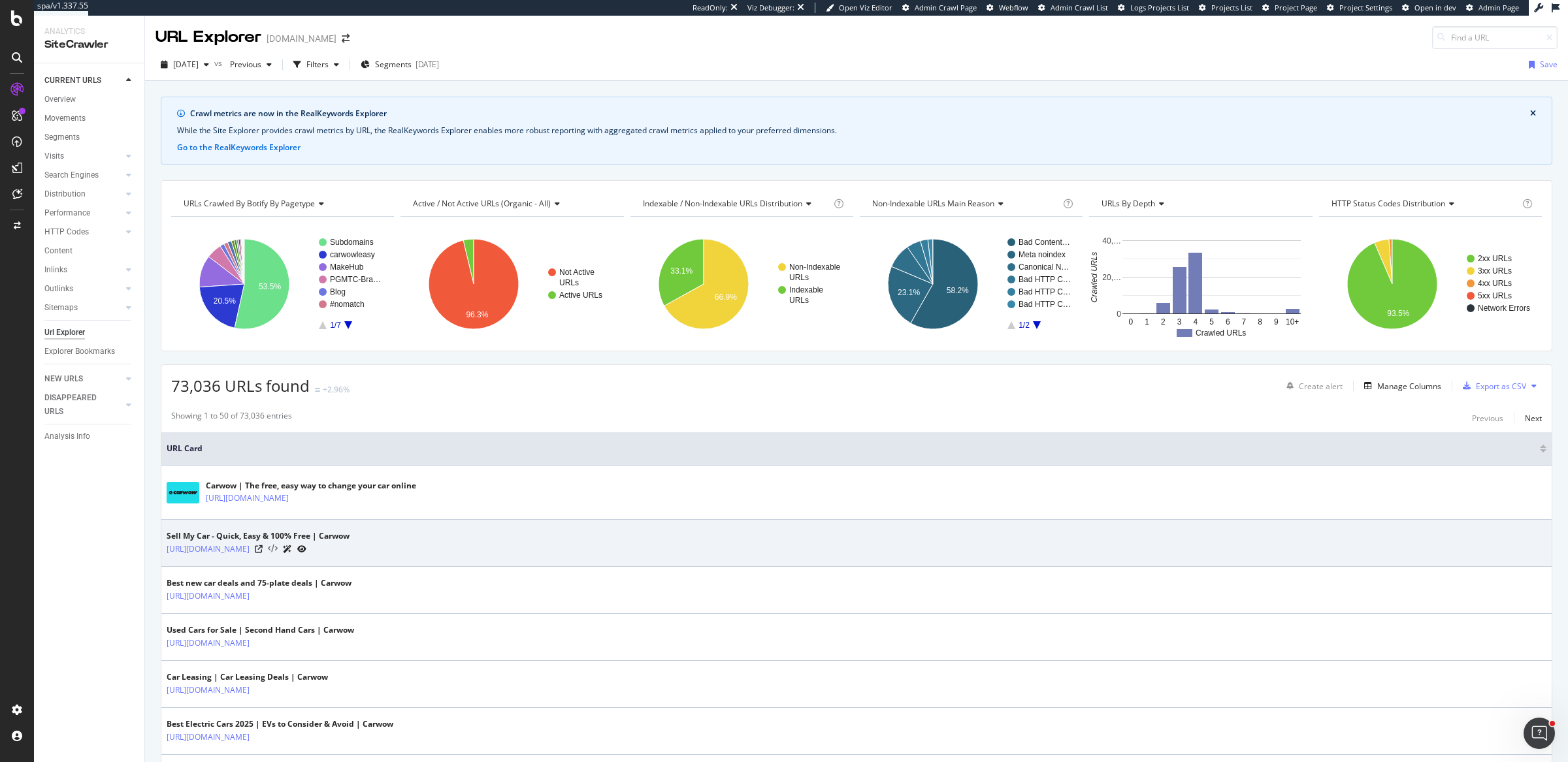
click at [278, 550] on icon at bounding box center [273, 549] width 10 height 9
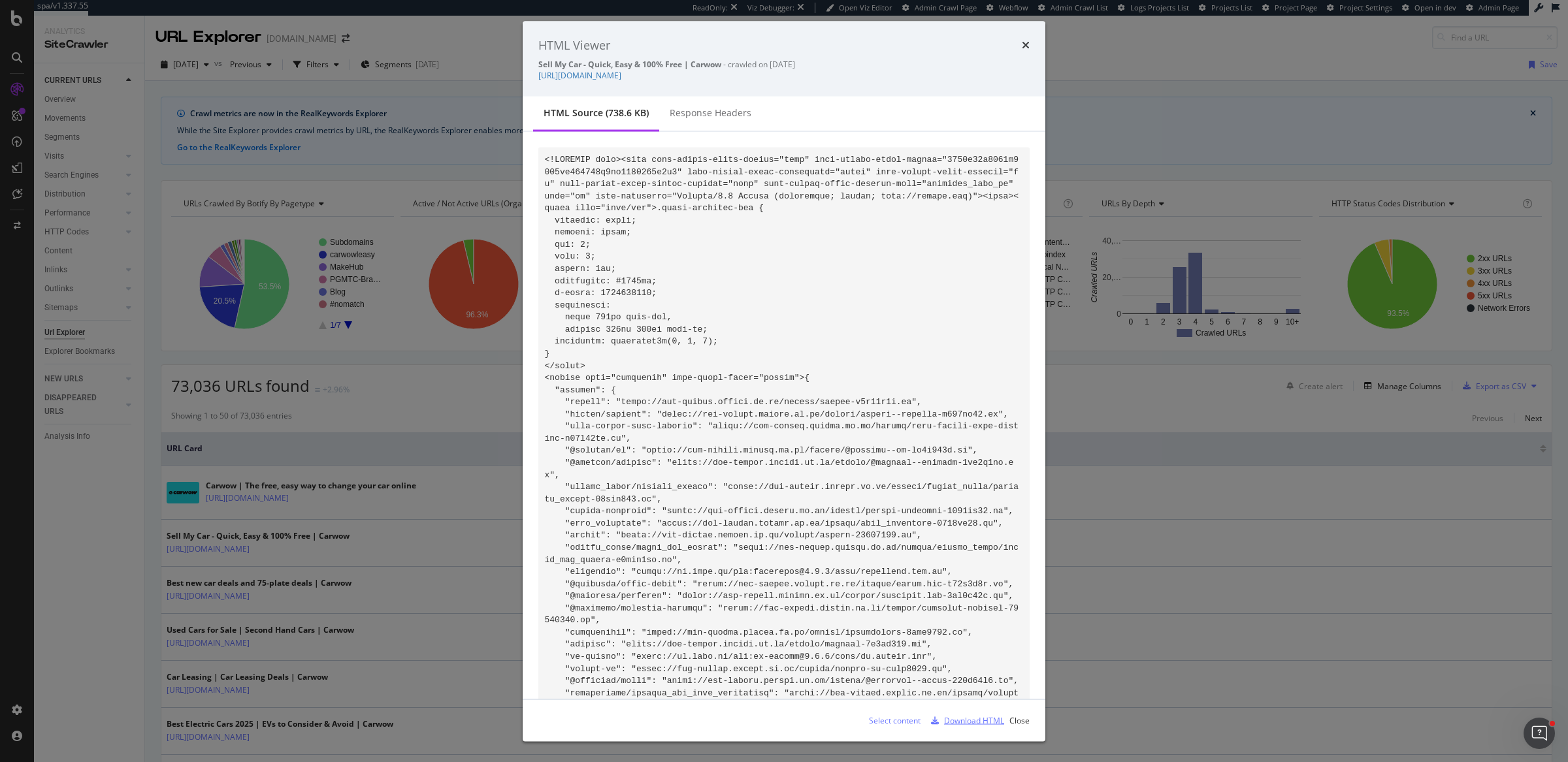
click at [976, 729] on div "Download HTML" at bounding box center [964, 721] width 79 height 19
click at [621, 76] on link "[URL][DOMAIN_NAME]" at bounding box center [580, 75] width 83 height 11
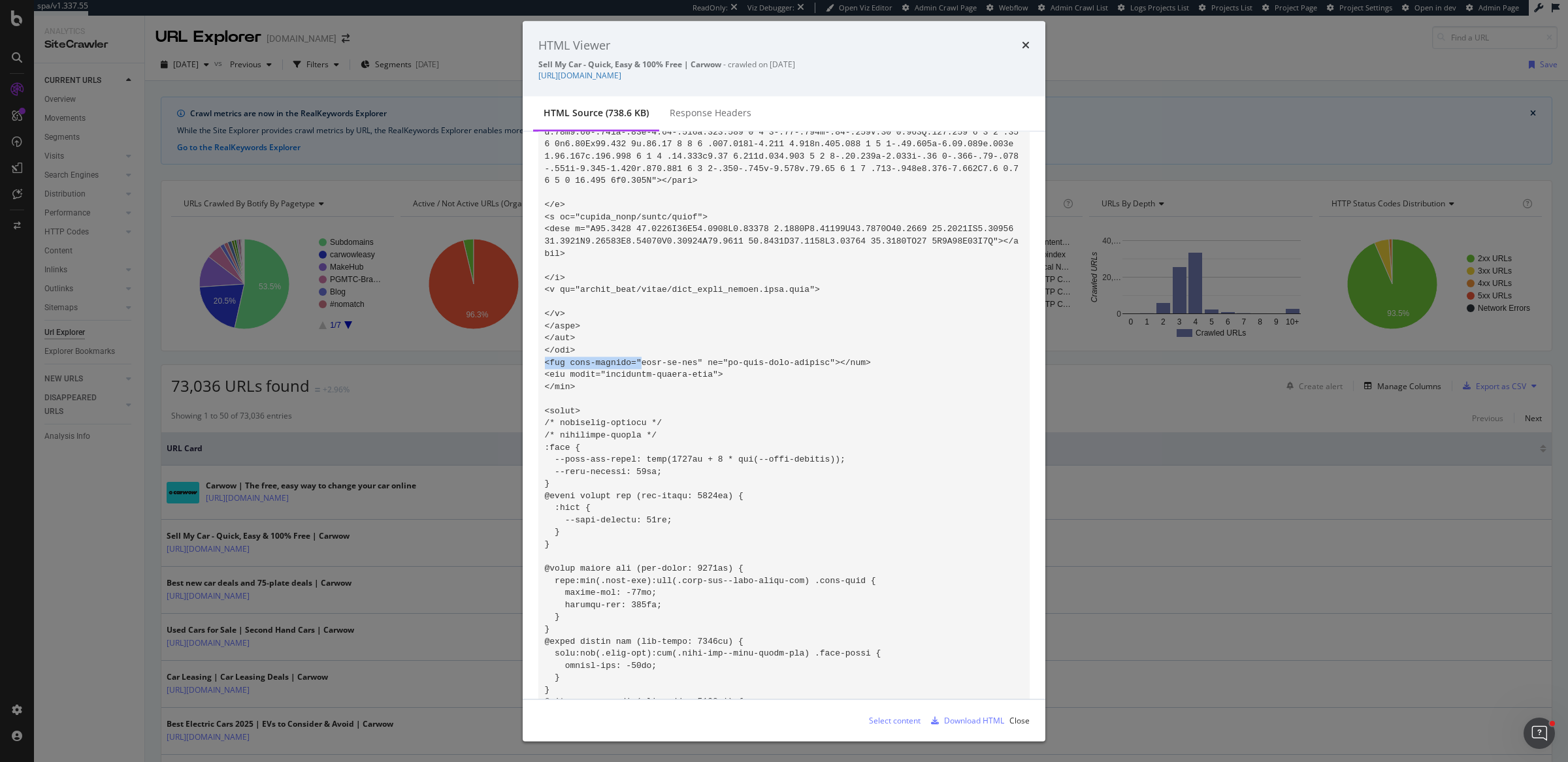
drag, startPoint x: 642, startPoint y: 415, endPoint x: 539, endPoint y: 419, distance: 103.1
copy code "<div data-section=""
drag, startPoint x: 872, startPoint y: 416, endPoint x: 538, endPoint y: 422, distance: 334.1
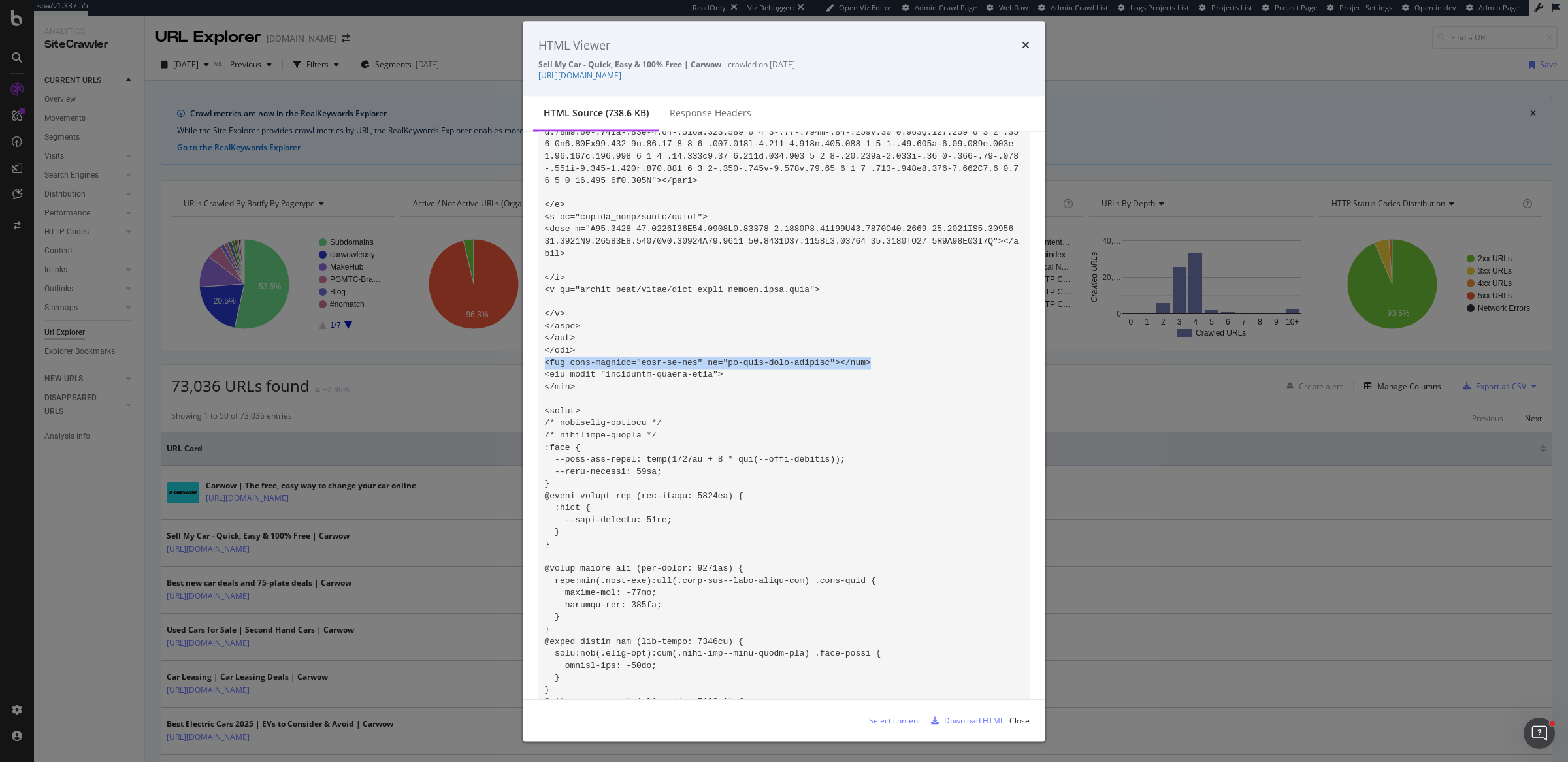
copy code "<div data-section="sell-my-car" id="js-main-menu-section"></div>"
click at [890, 725] on div "Select content" at bounding box center [894, 720] width 52 height 11
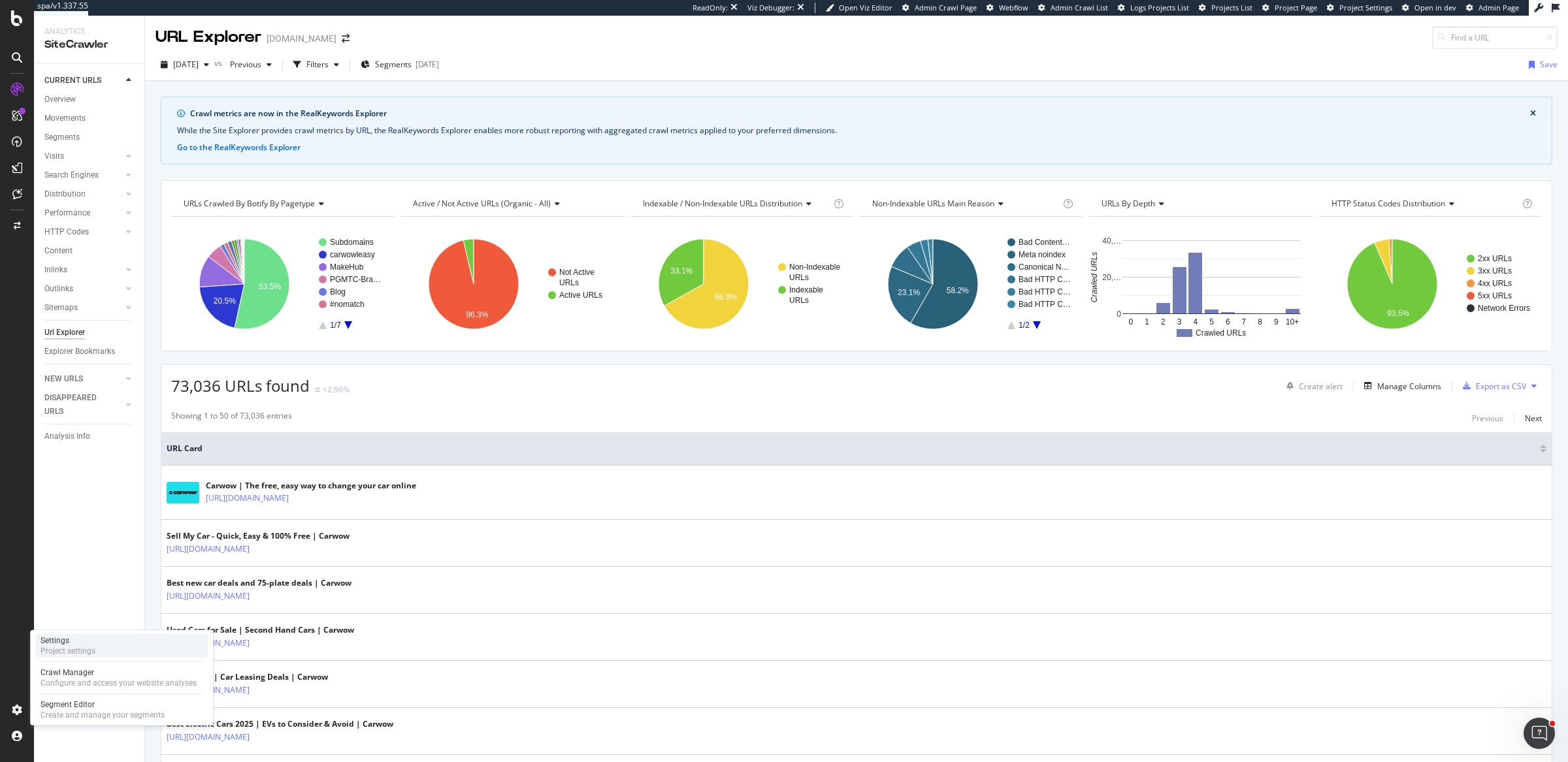
click at [90, 642] on div "Settings" at bounding box center [68, 641] width 55 height 10
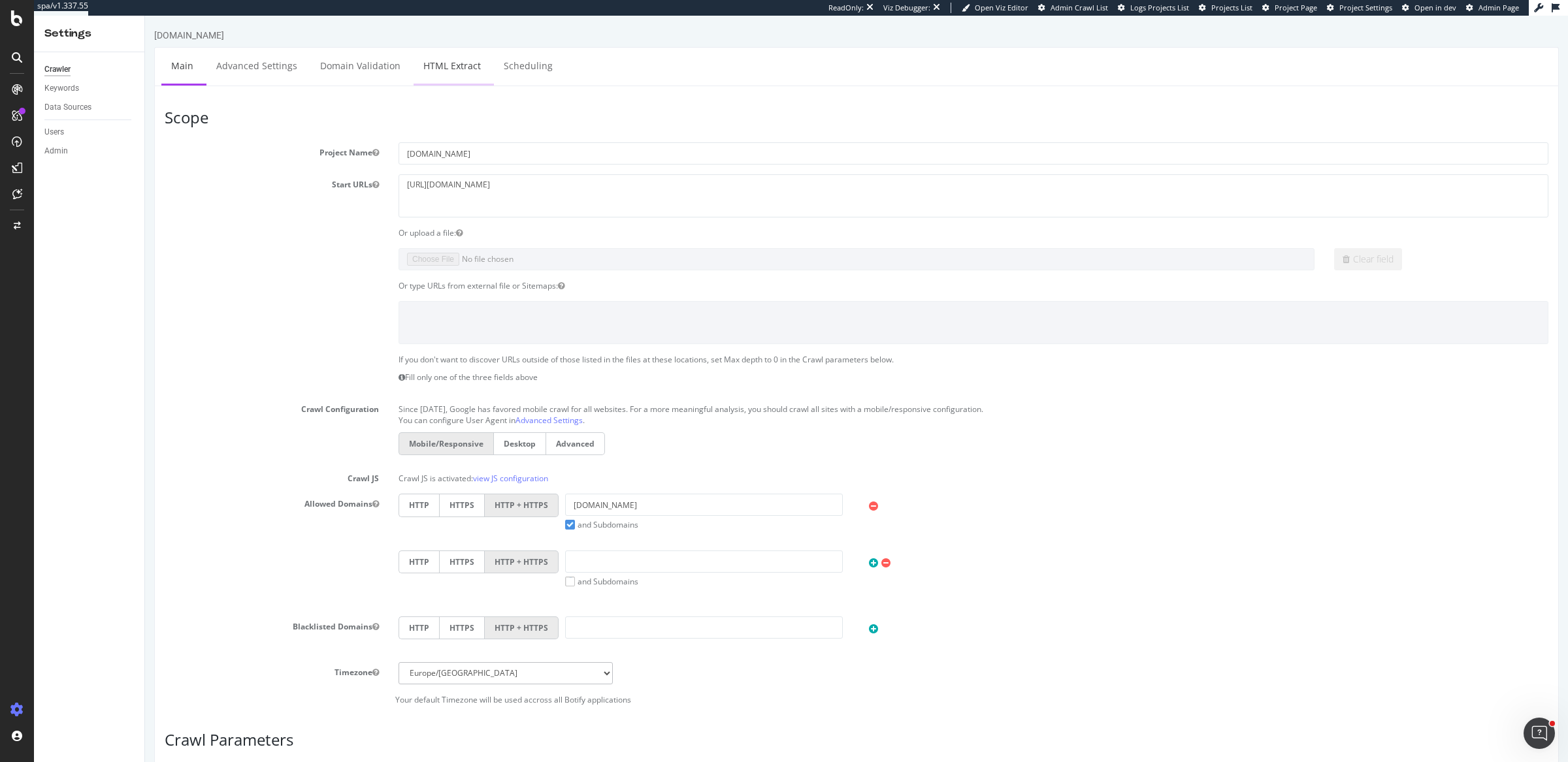
click at [446, 68] on link "HTML Extract" at bounding box center [451, 65] width 77 height 36
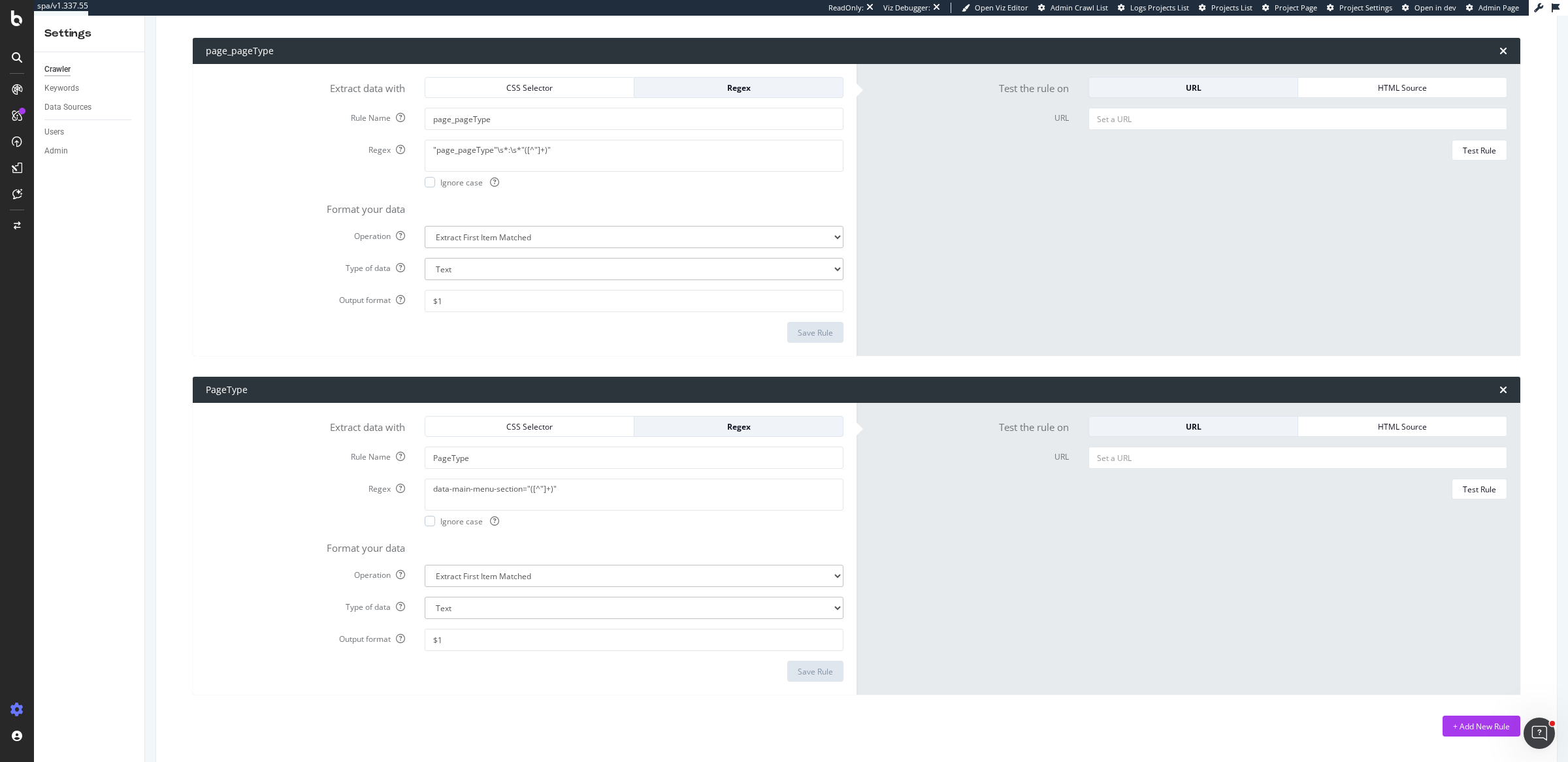
scroll to position [216, 0]
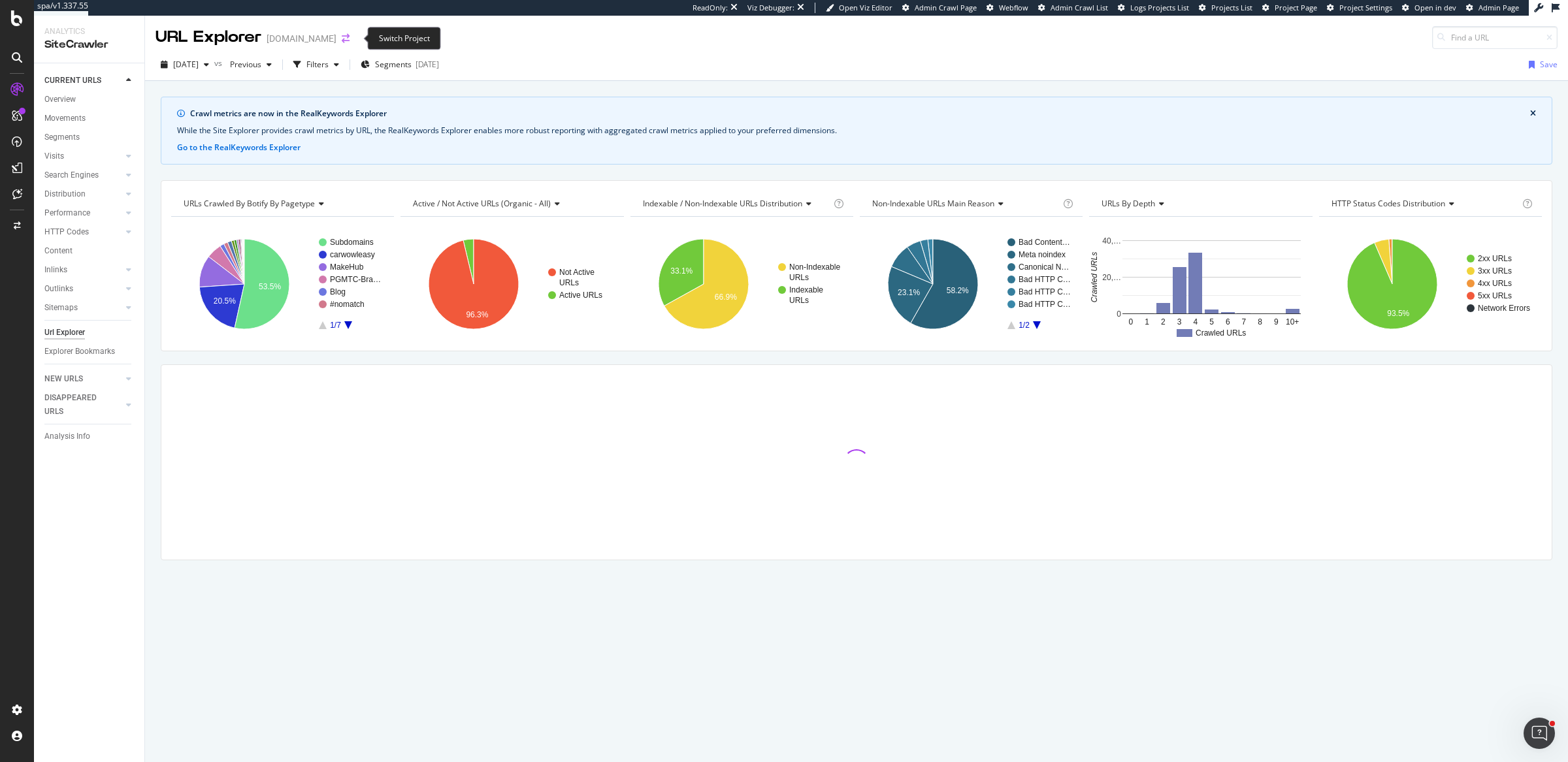
click at [350, 40] on icon "arrow-right-arrow-left" at bounding box center [345, 38] width 8 height 9
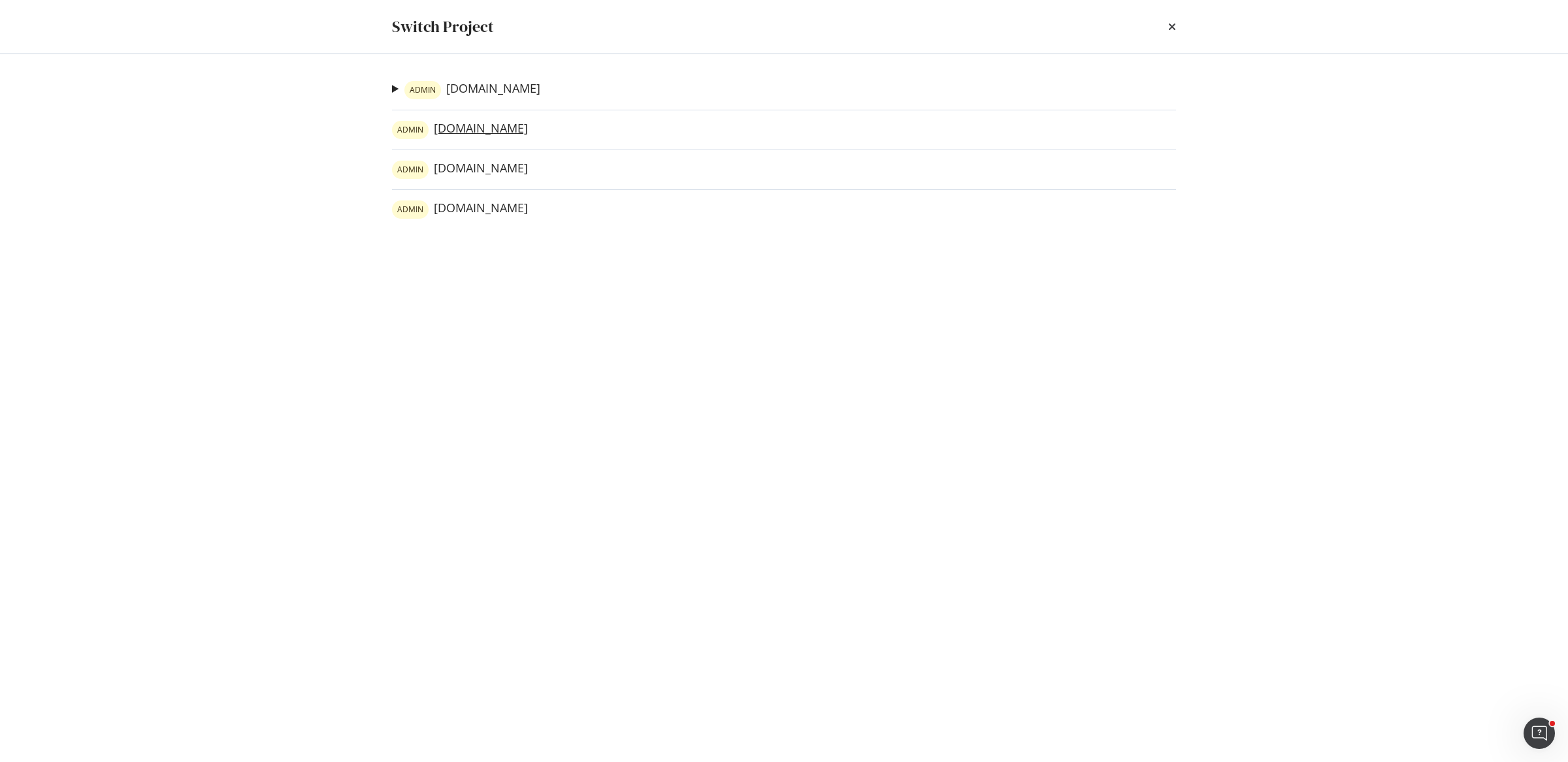
click at [501, 130] on link "ADMIN www.carwow.de" at bounding box center [460, 130] width 135 height 19
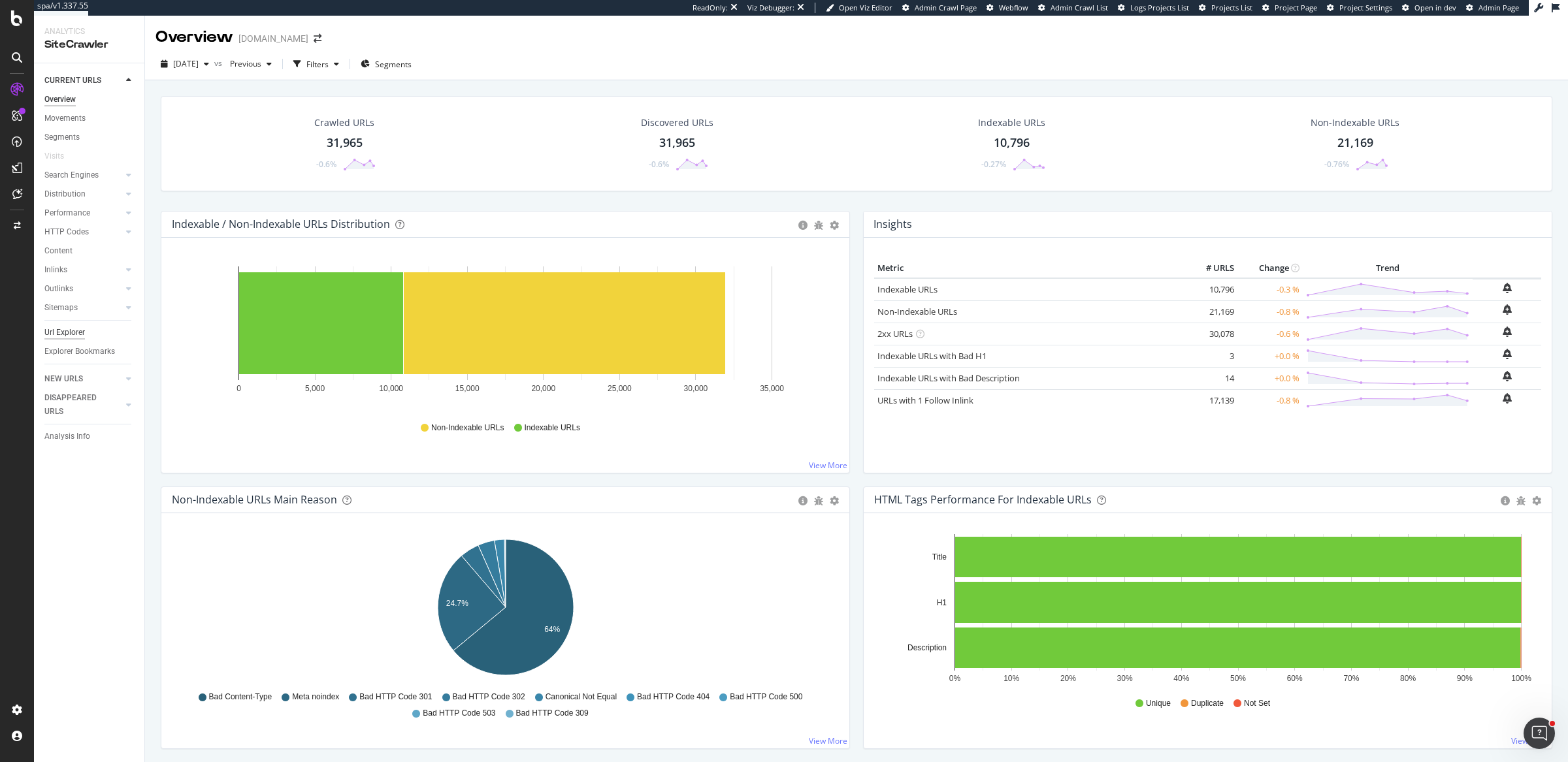
click at [66, 329] on div "Url Explorer" at bounding box center [64, 333] width 41 height 14
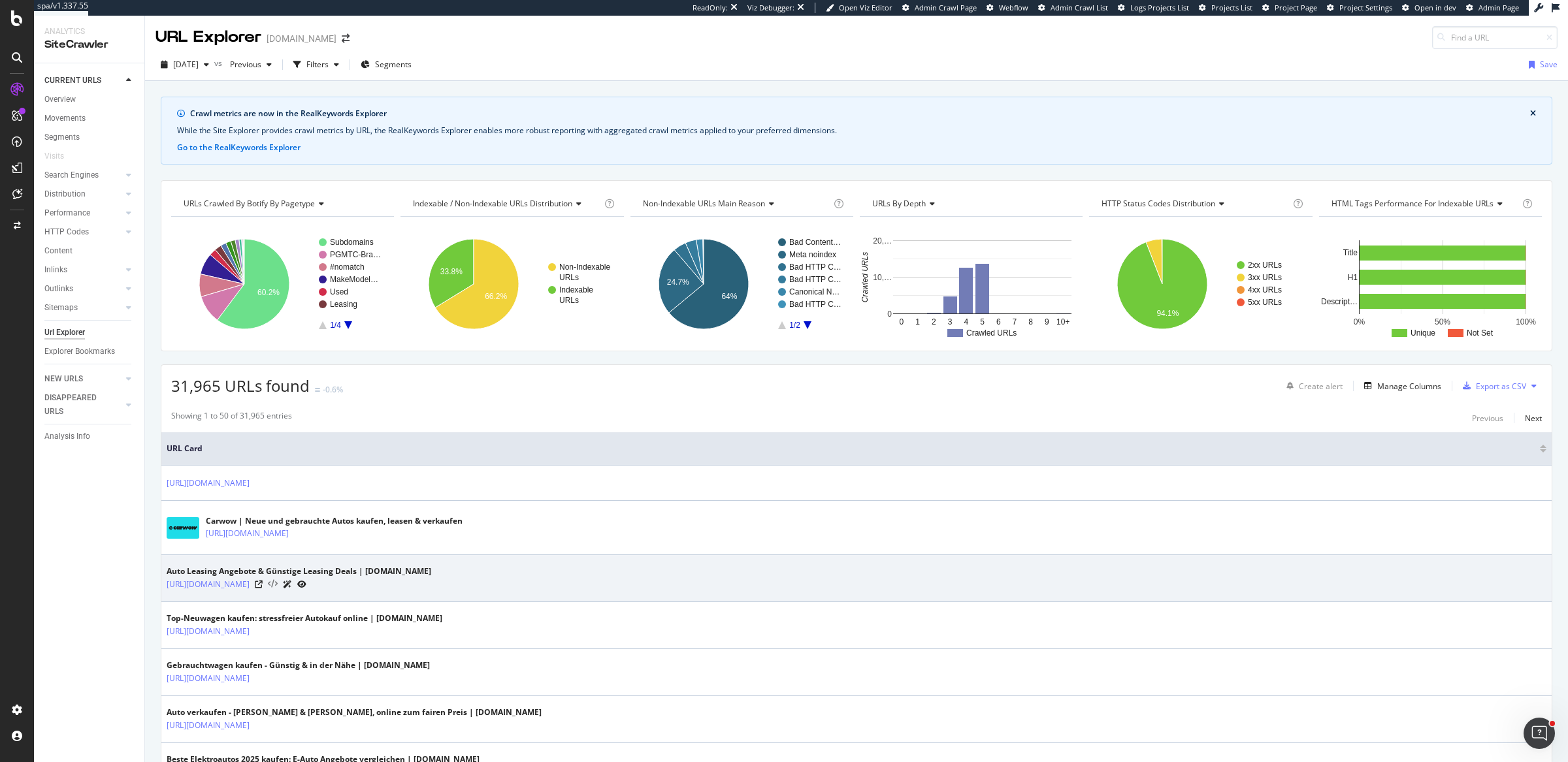
click at [278, 586] on icon at bounding box center [273, 584] width 10 height 9
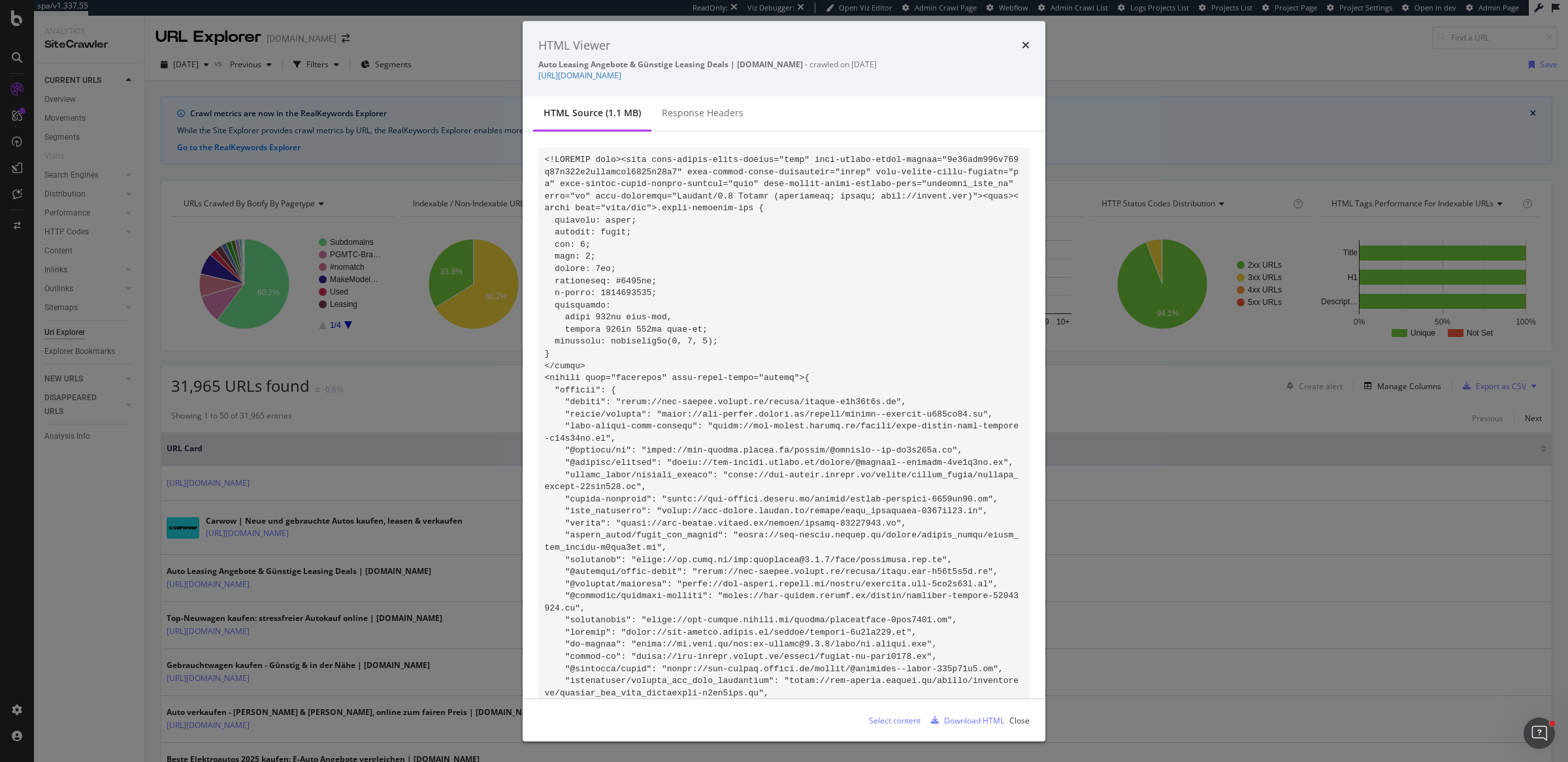
scroll to position [82439, 0]
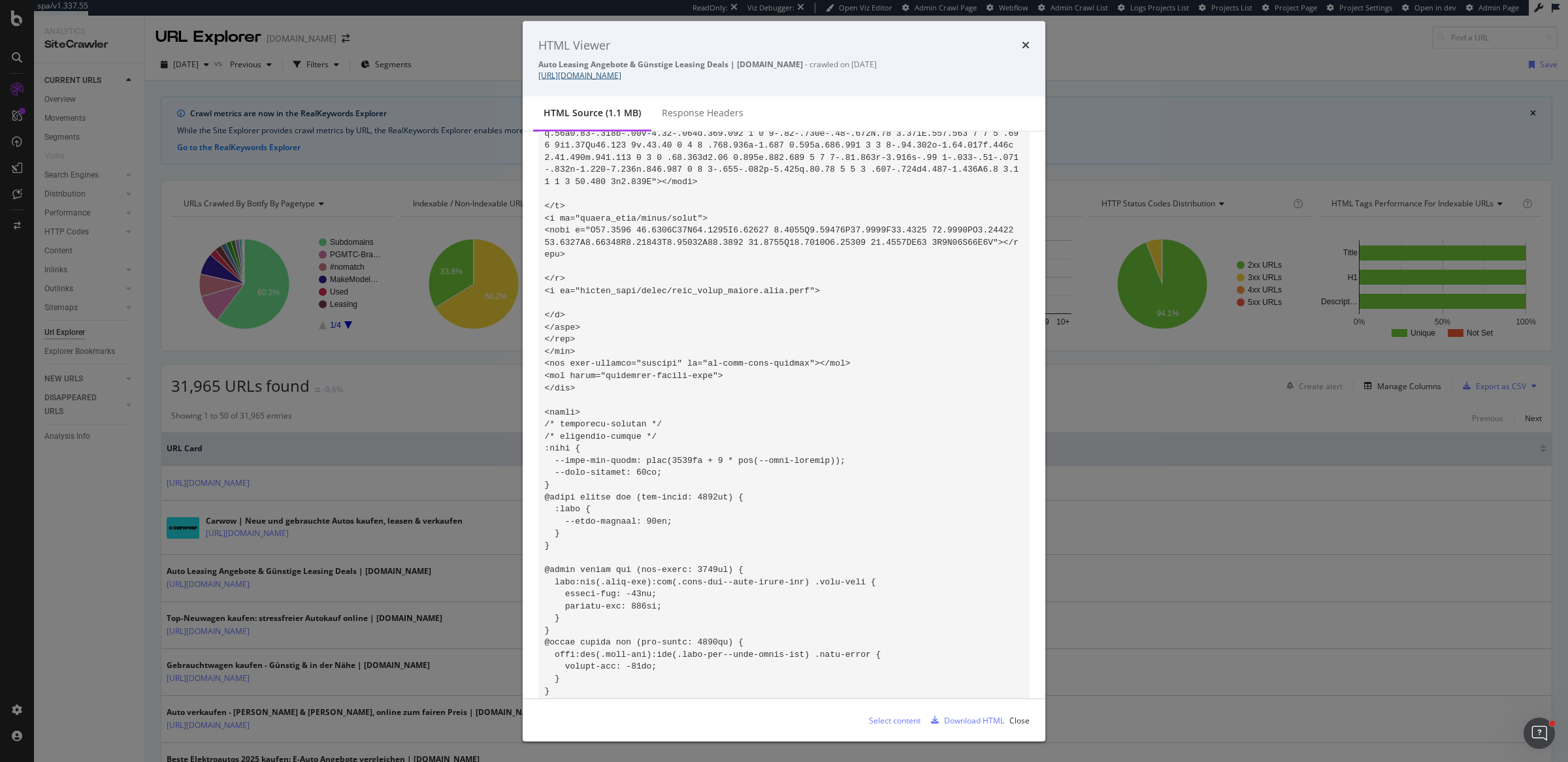
click at [617, 73] on link "https://www.carwow.de/leasing" at bounding box center [580, 75] width 83 height 11
click at [912, 720] on div "Select content" at bounding box center [894, 720] width 52 height 11
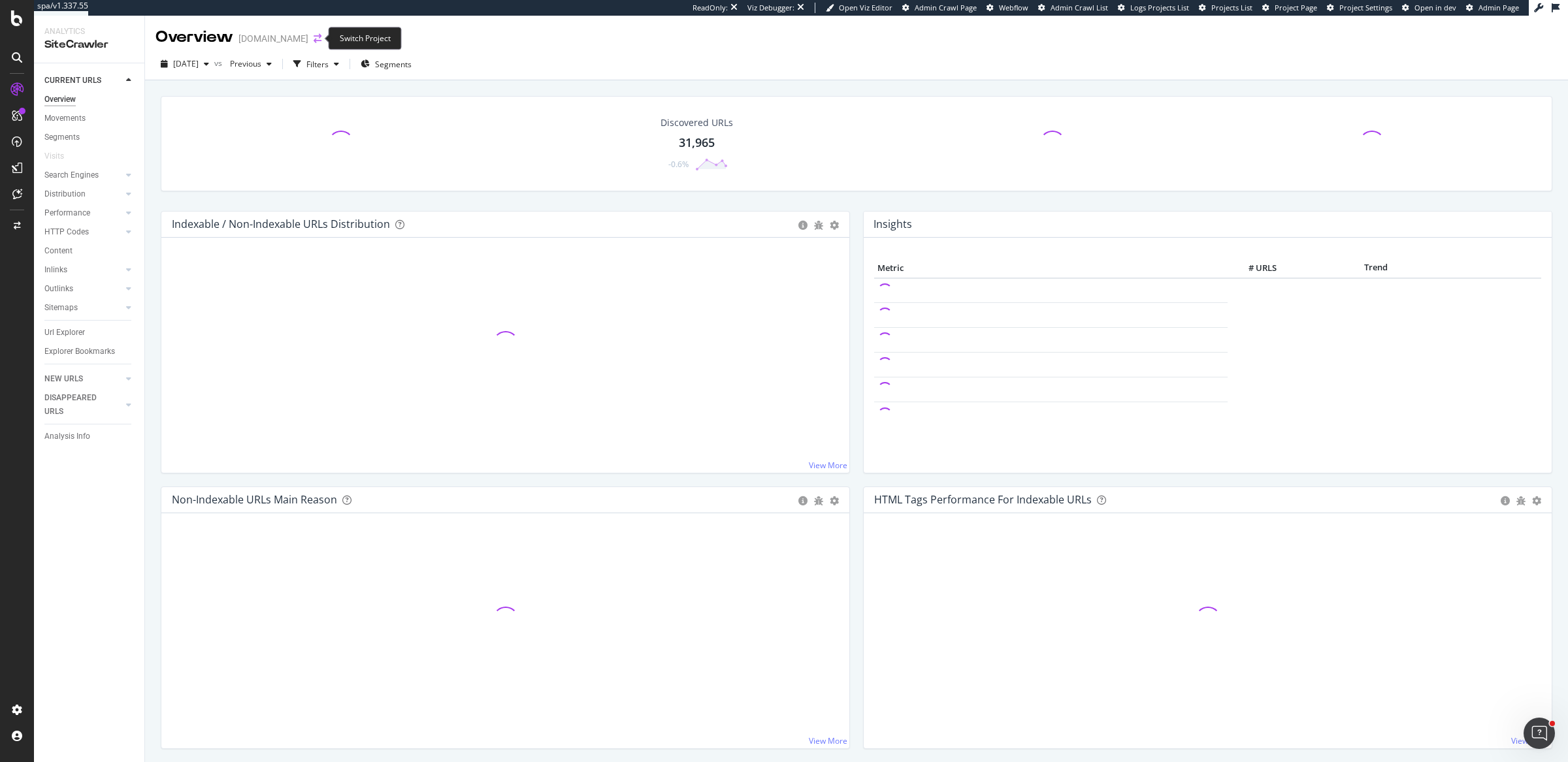
click at [313, 37] on icon "arrow-right-arrow-left" at bounding box center [317, 38] width 8 height 9
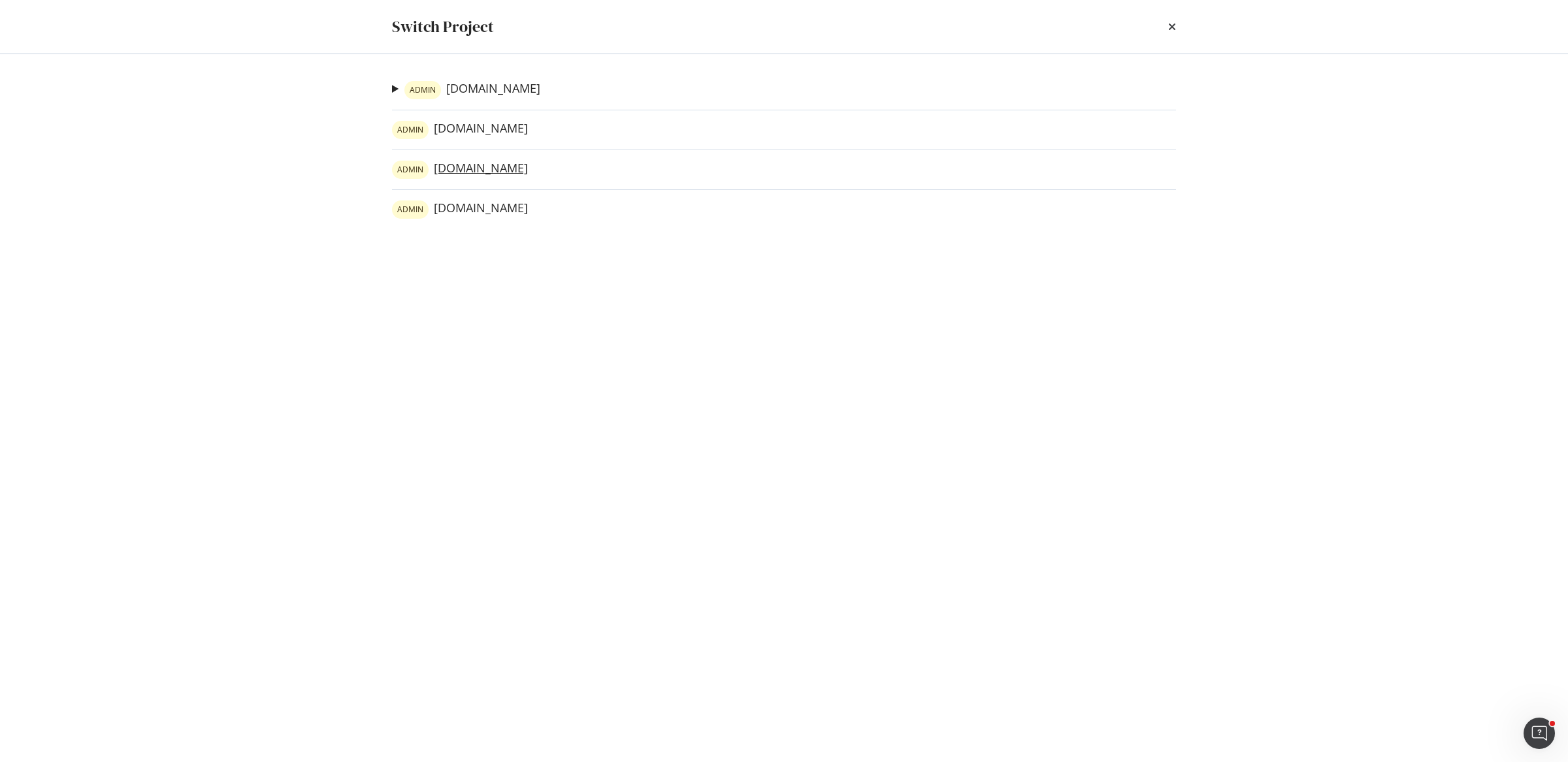
click at [457, 175] on link "ADMIN [DOMAIN_NAME]" at bounding box center [460, 170] width 135 height 19
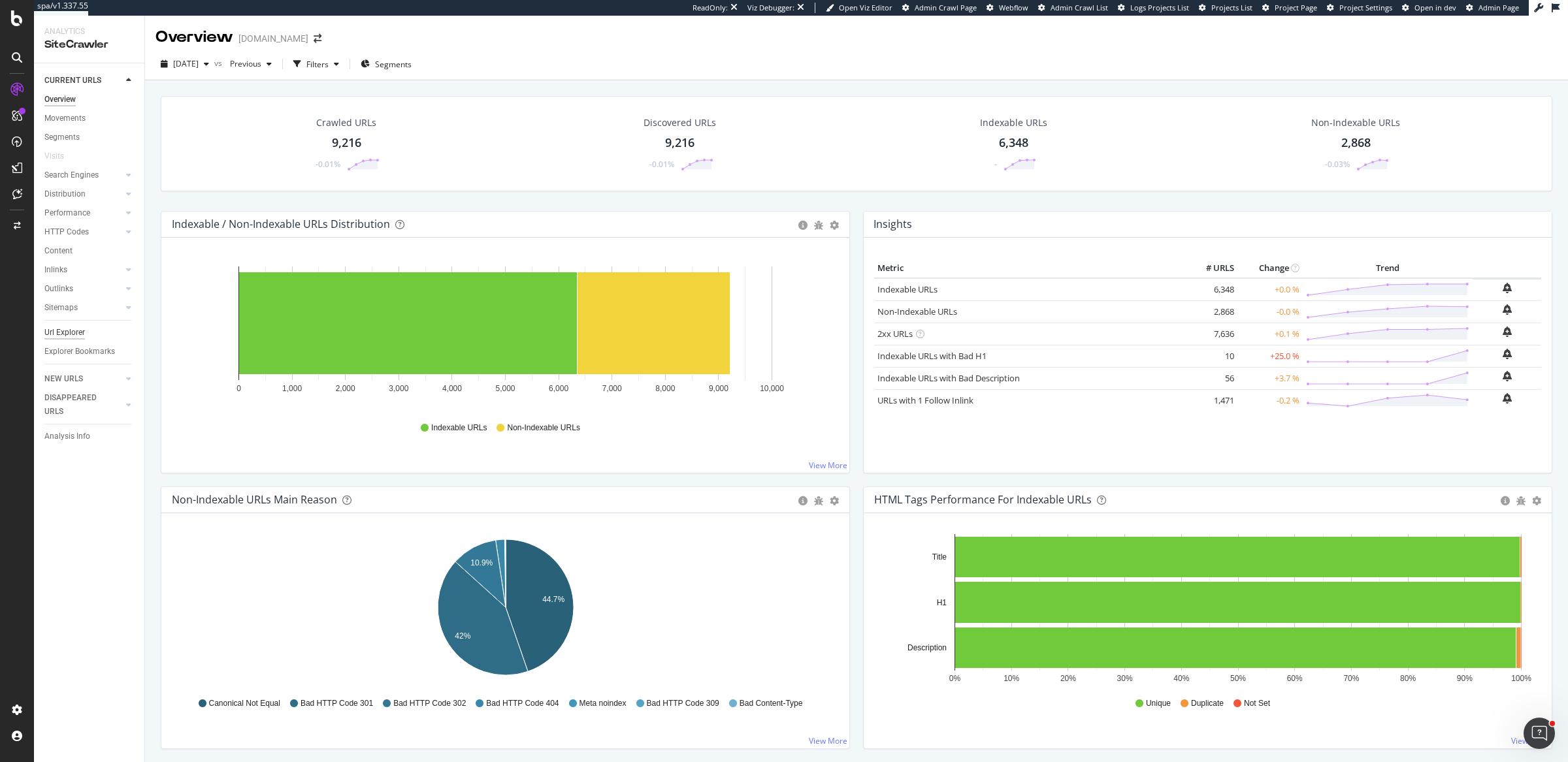
click at [81, 329] on div "Url Explorer" at bounding box center [64, 333] width 41 height 14
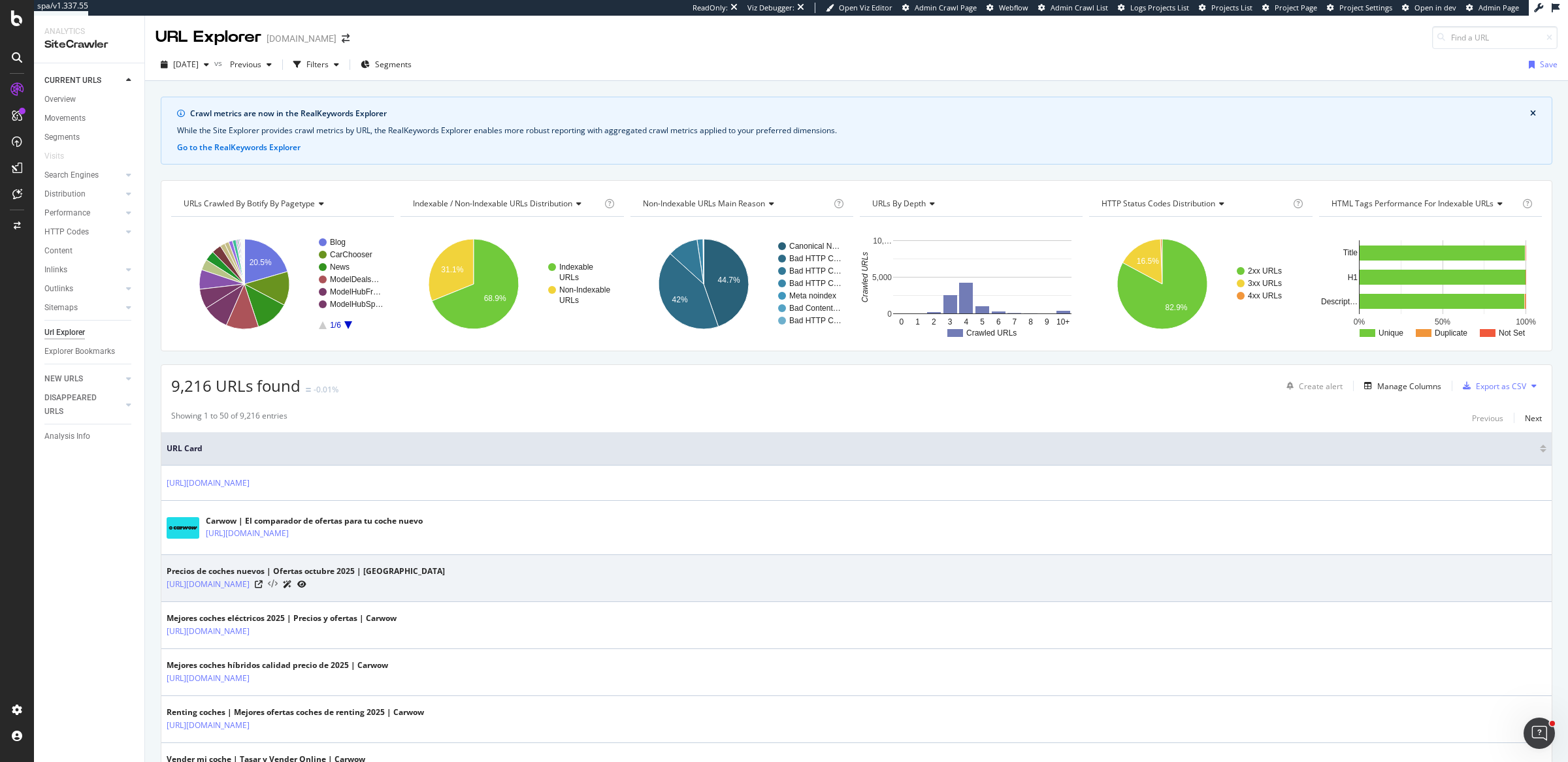
click at [278, 588] on icon at bounding box center [273, 584] width 10 height 9
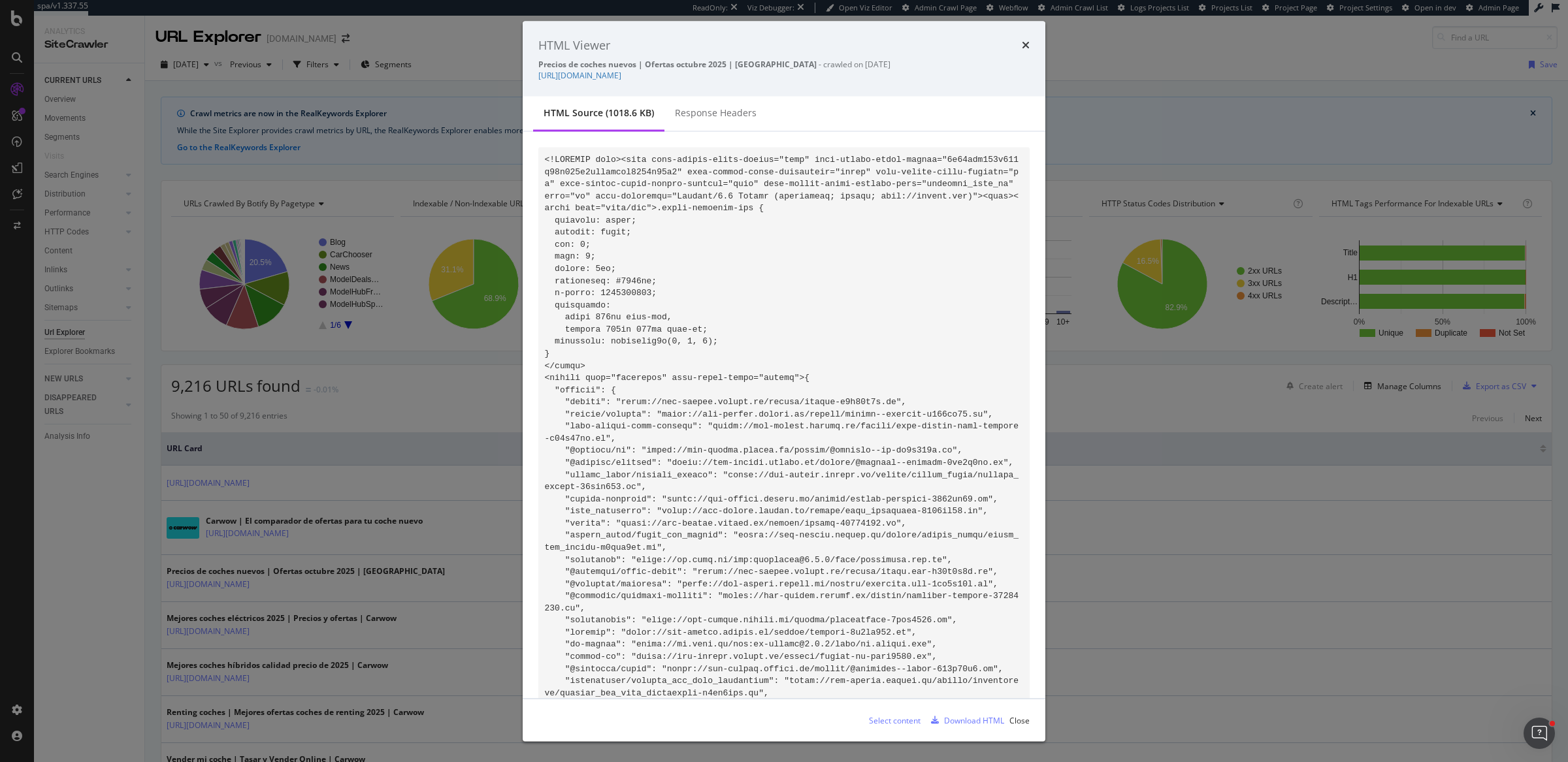
scroll to position [83337, 0]
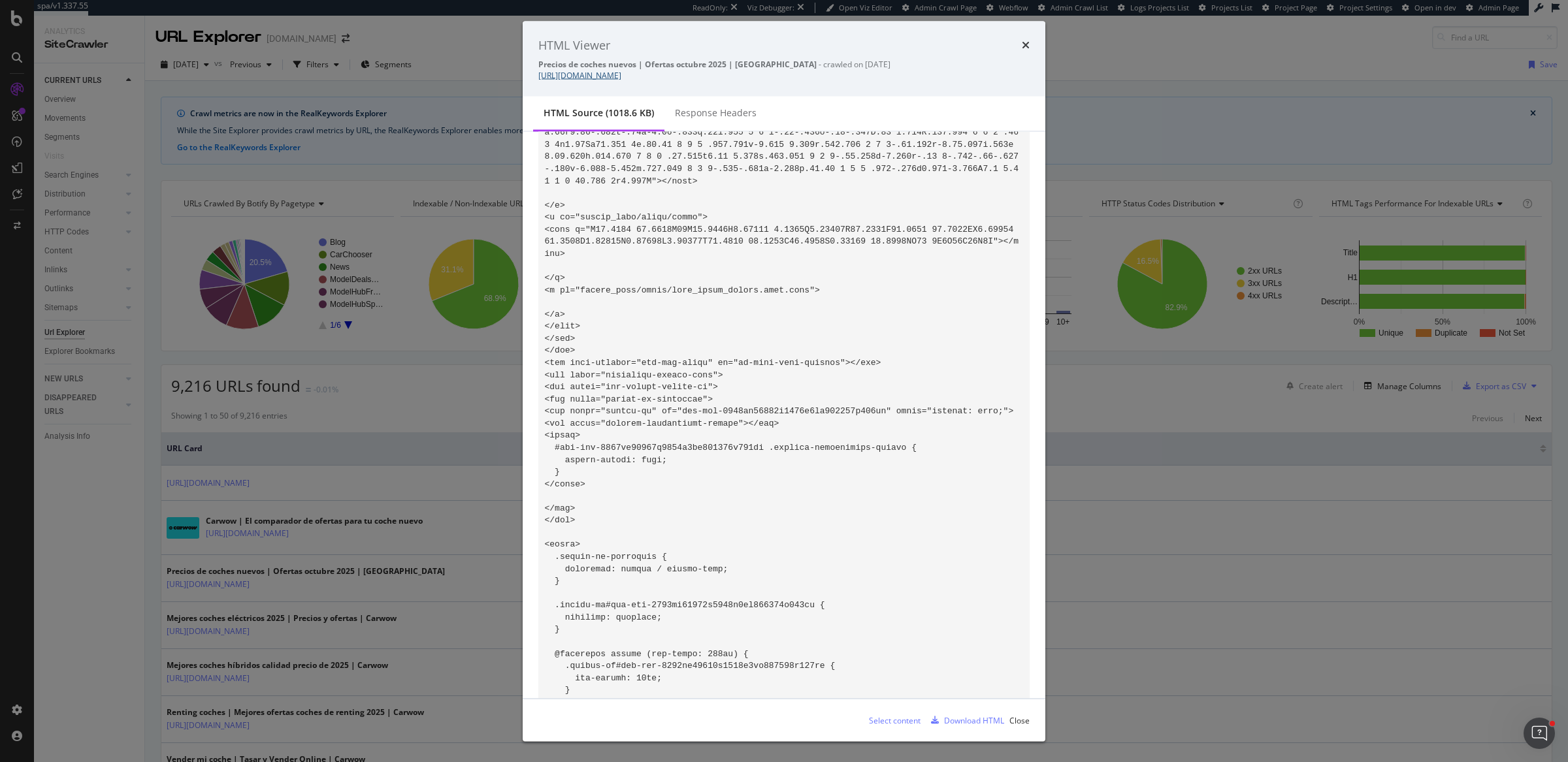
click at [621, 74] on link "https://www.carwow.es/coches-nuevos" at bounding box center [580, 75] width 83 height 11
click at [381, 574] on div "HTML Viewer Precios de coches nuevos | Ofertas octubre 2025 | Carwow - crawled …" at bounding box center [784, 381] width 1568 height 762
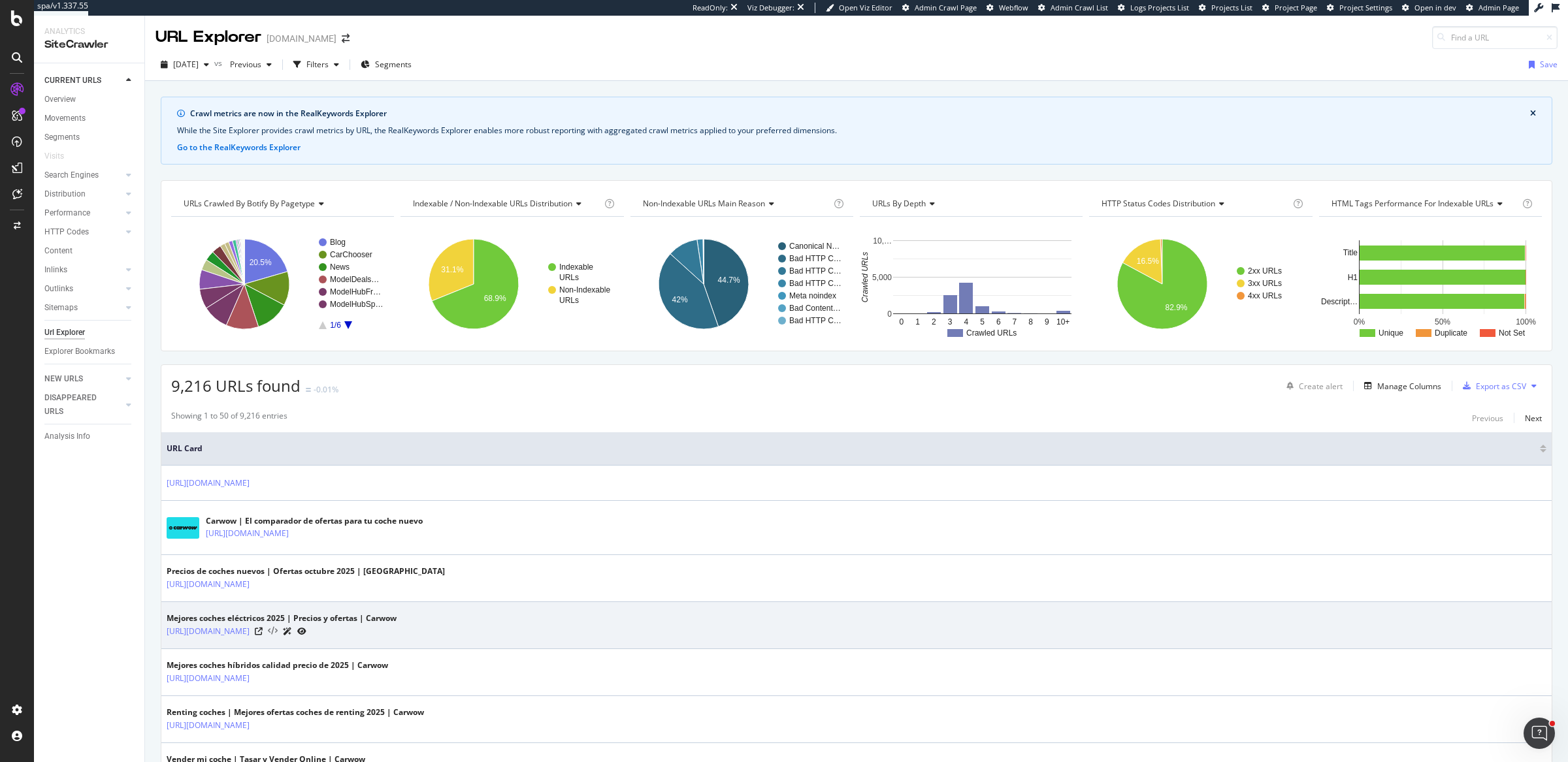
click at [278, 635] on icon at bounding box center [273, 632] width 10 height 9
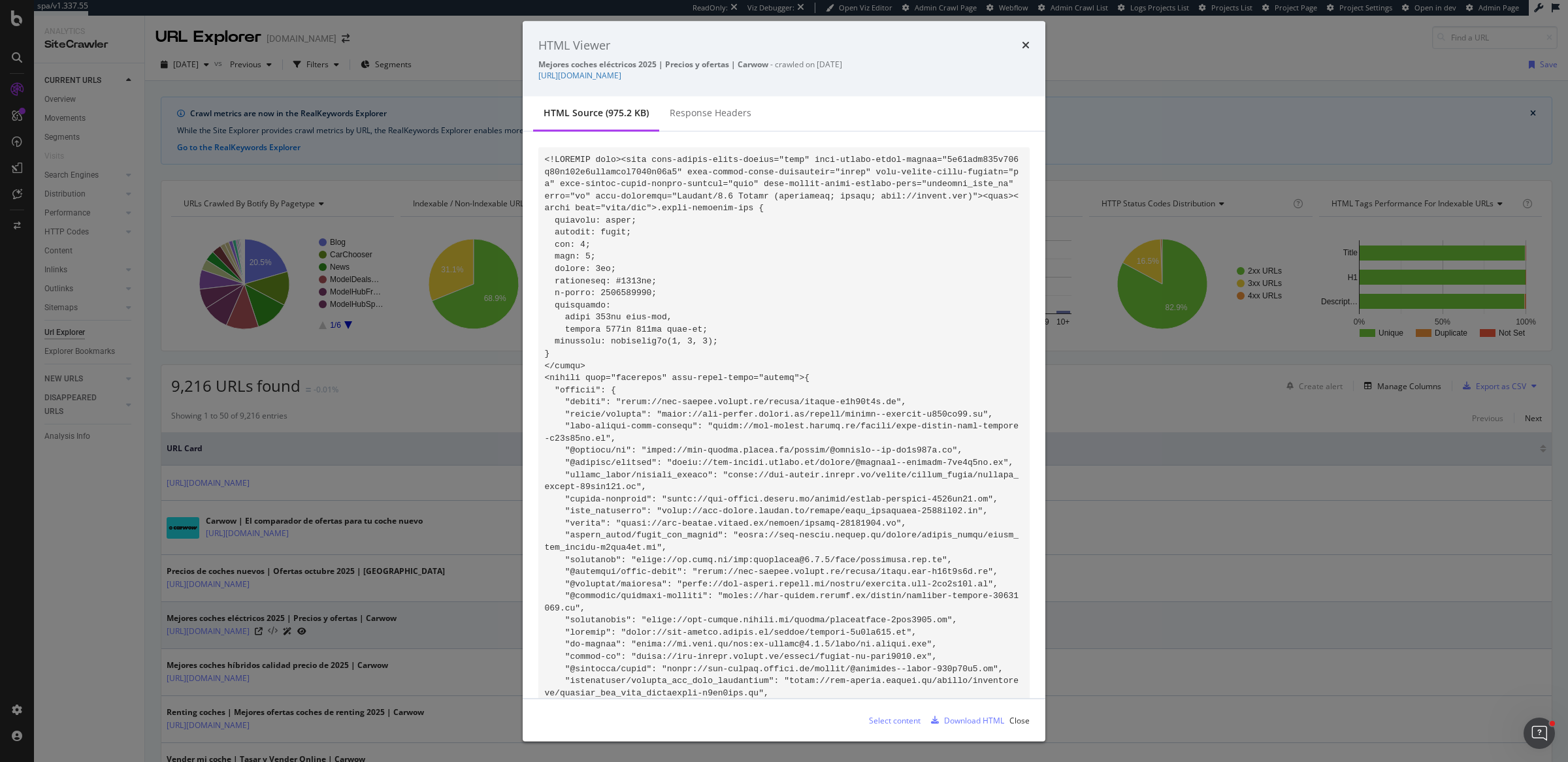
scroll to position [83981, 0]
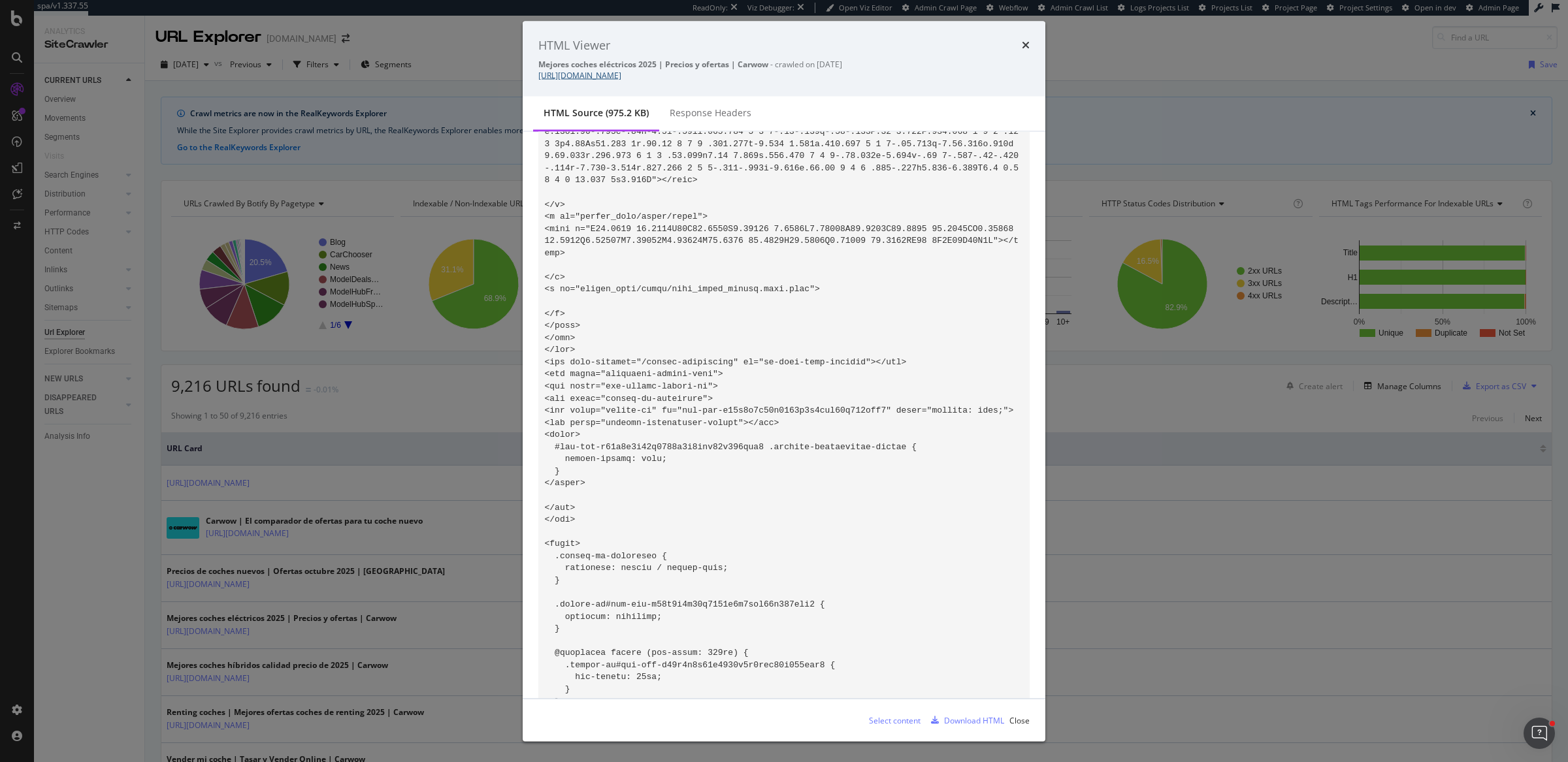
click at [621, 72] on link "https://www.carwow.es/coches-electricos" at bounding box center [580, 75] width 83 height 11
click at [897, 717] on div "Select content" at bounding box center [894, 720] width 52 height 11
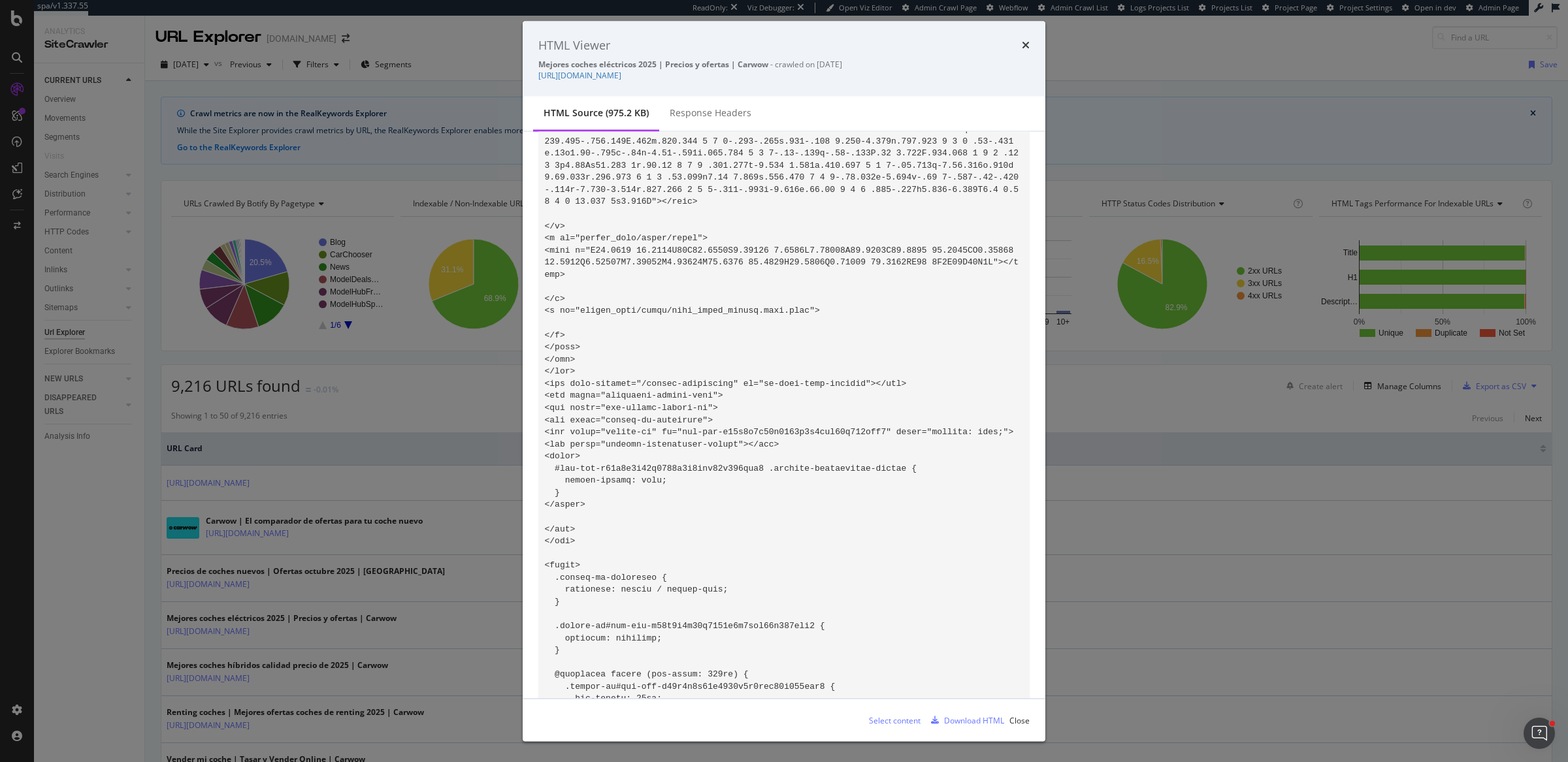
scroll to position [83943, 0]
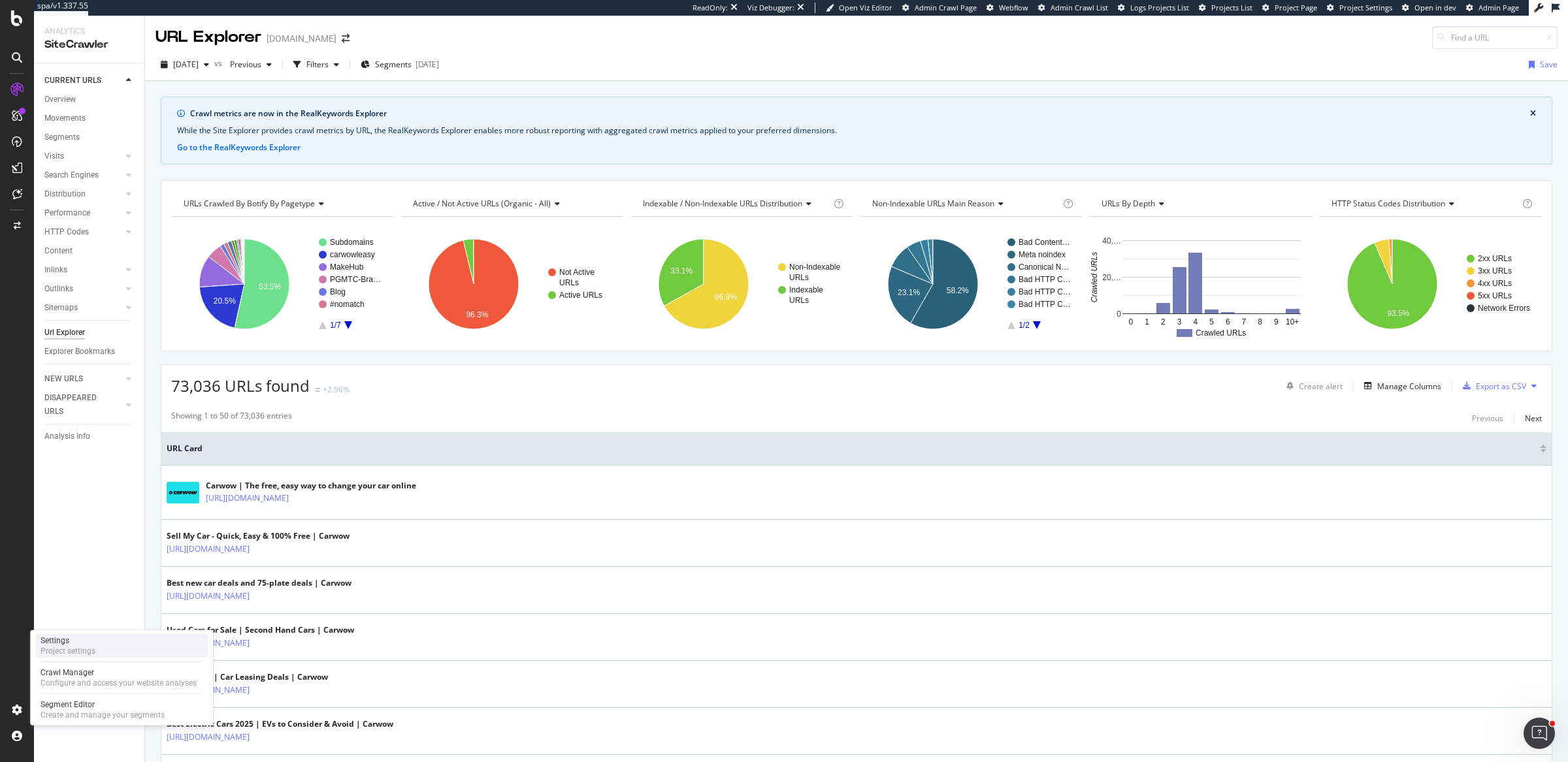
click at [99, 643] on div "Settings Project settings" at bounding box center [122, 646] width 173 height 24
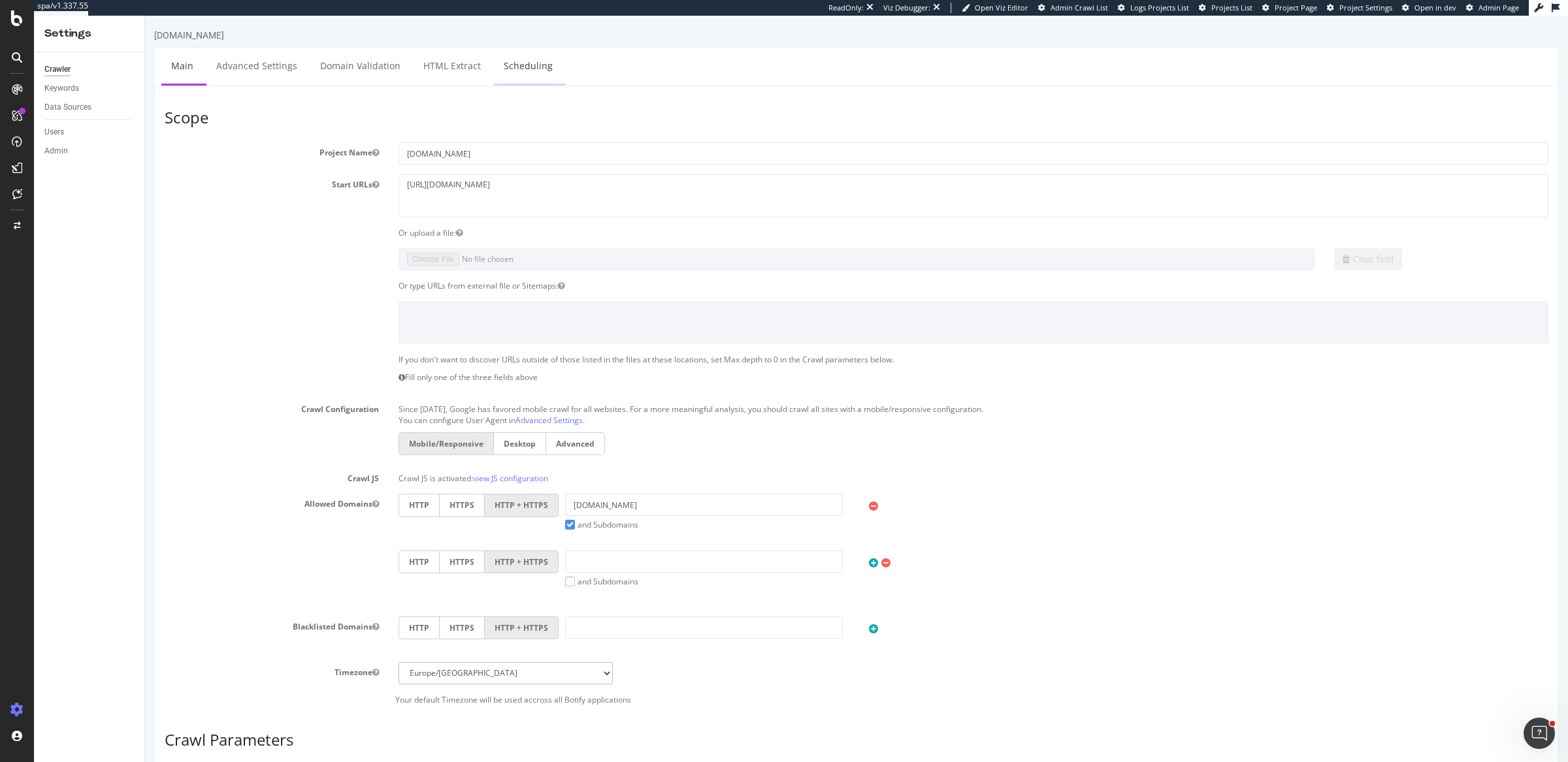
click at [525, 49] on link "Scheduling" at bounding box center [527, 65] width 69 height 36
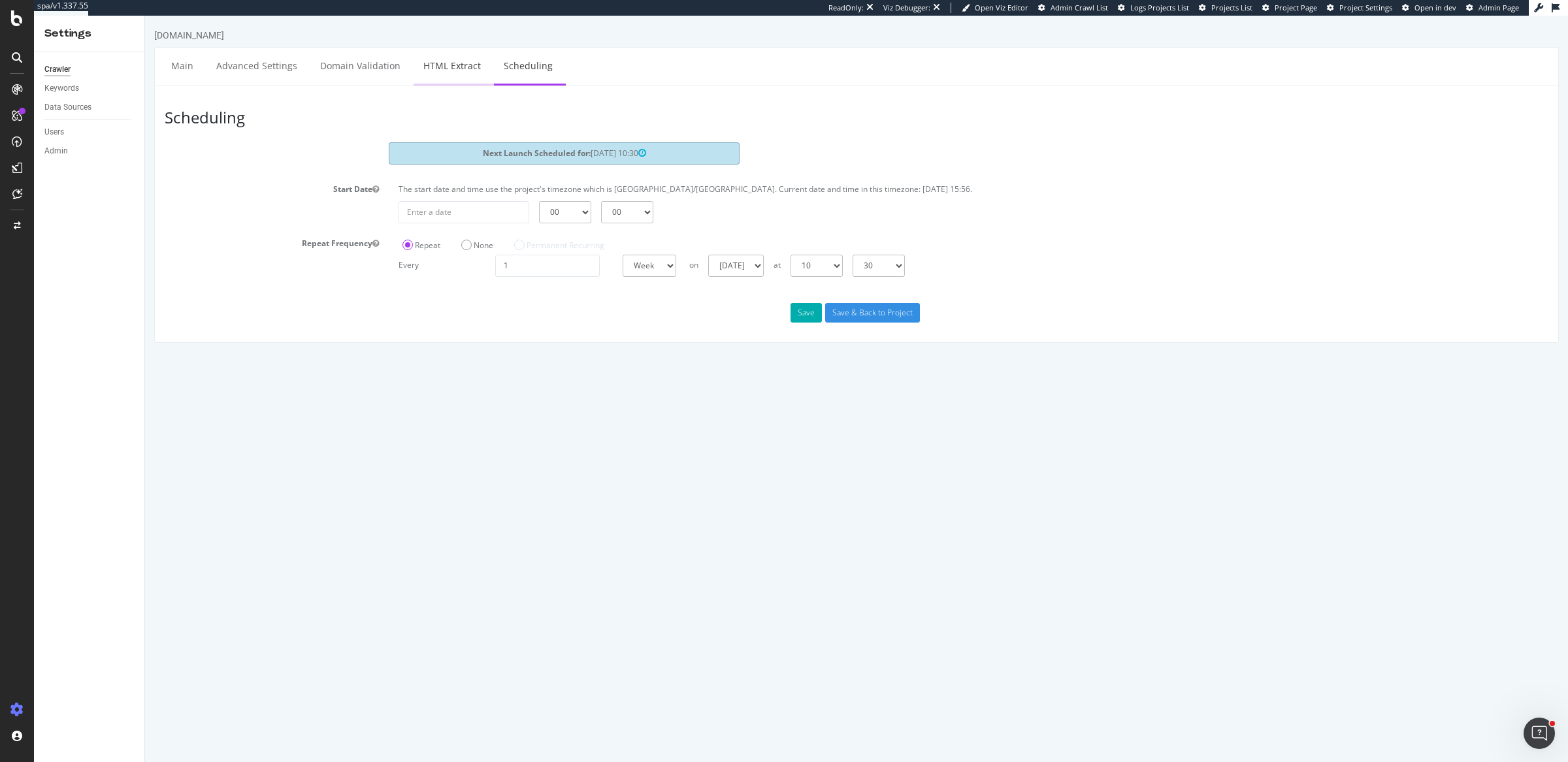
click at [458, 64] on link "HTML Extract" at bounding box center [451, 65] width 77 height 36
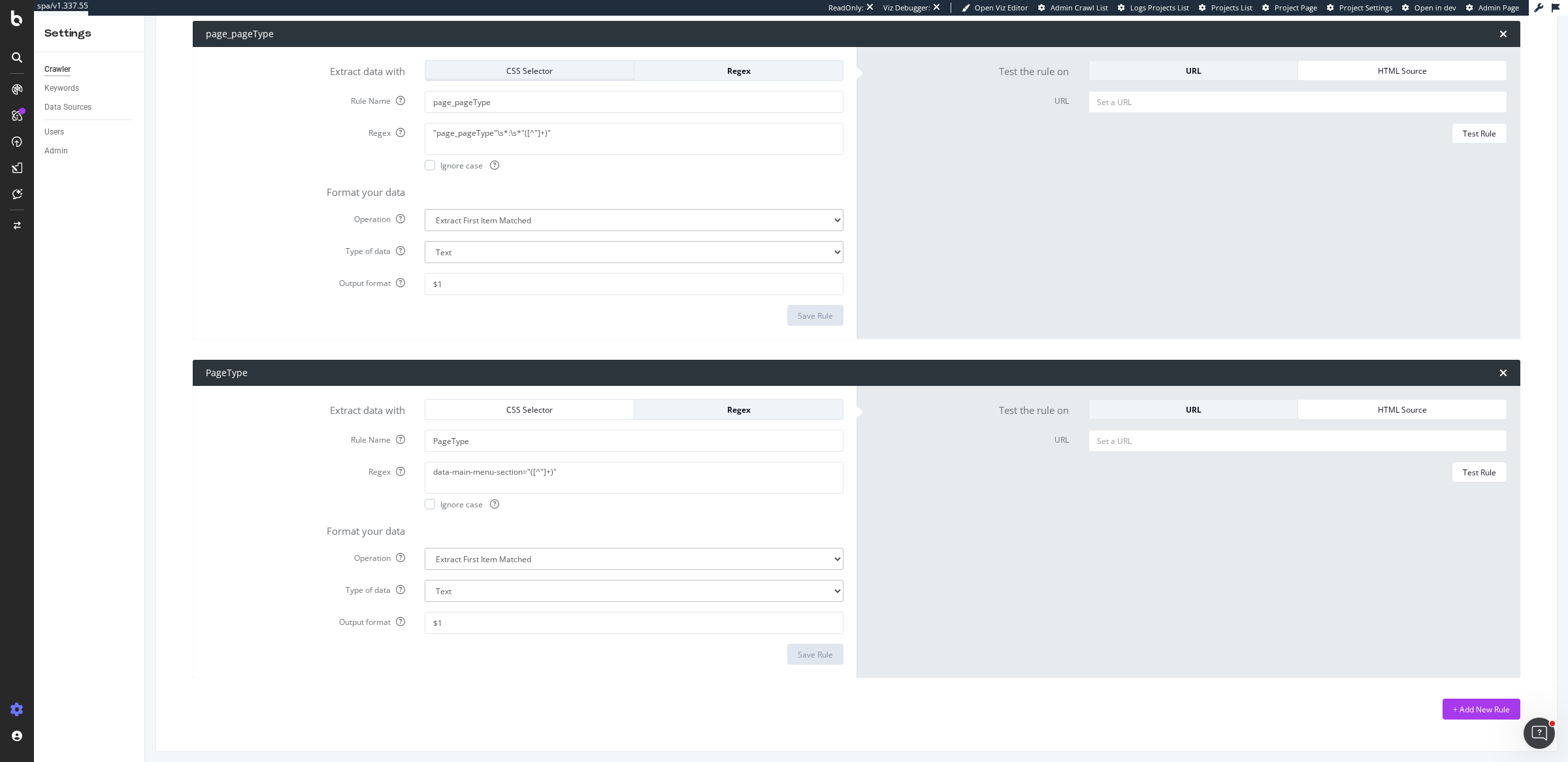
scroll to position [216, 0]
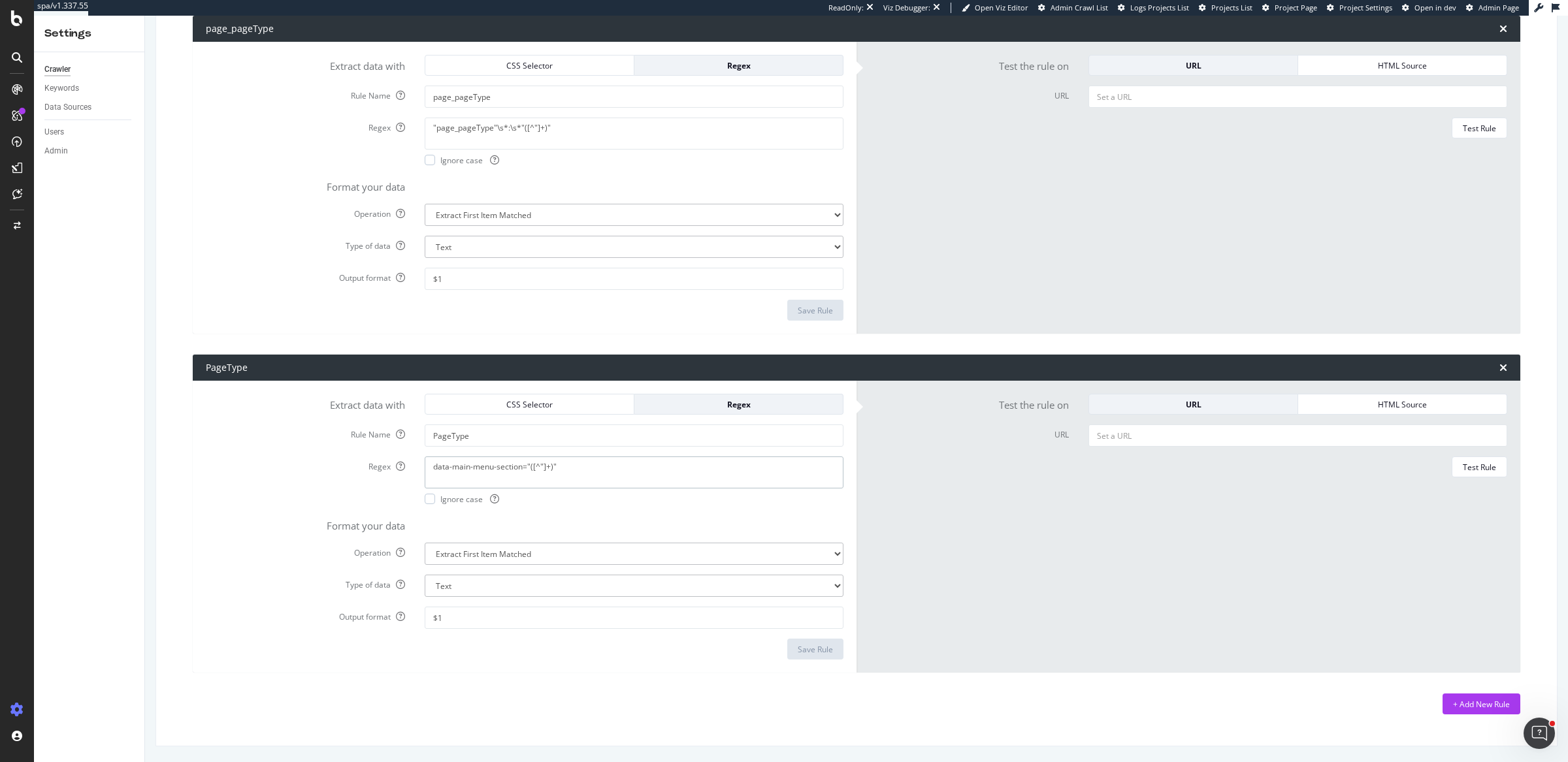
click at [579, 467] on textarea "data-main-menu-section="([^"]+)"" at bounding box center [634, 472] width 419 height 31
click at [526, 466] on textarea "data-main-menu-section="([^"]+)"" at bounding box center [634, 472] width 419 height 31
paste textarea "<div data-section="([^"]+)" id="js-main-menu-section">"
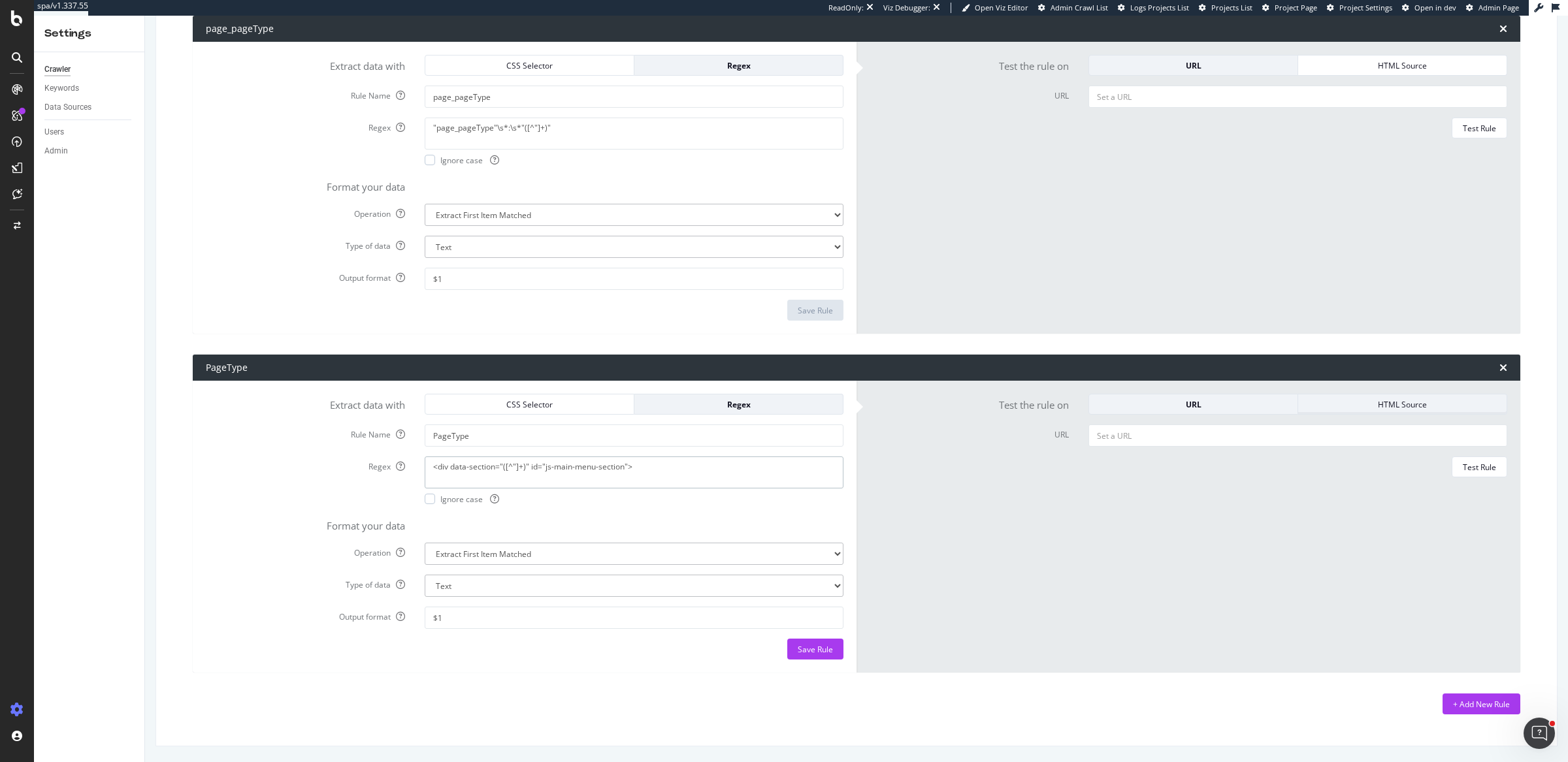
type textarea "<div data-section="([^"]+)" id="js-main-menu-section">"
click at [1343, 399] on div "HTML Source" at bounding box center [1402, 404] width 187 height 11
click at [1159, 475] on div at bounding box center [1298, 527] width 439 height 205
click at [1159, 438] on textarea "HTML code" at bounding box center [1297, 440] width 419 height 31
click at [1154, 439] on textarea "HTML code" at bounding box center [1297, 440] width 419 height 31
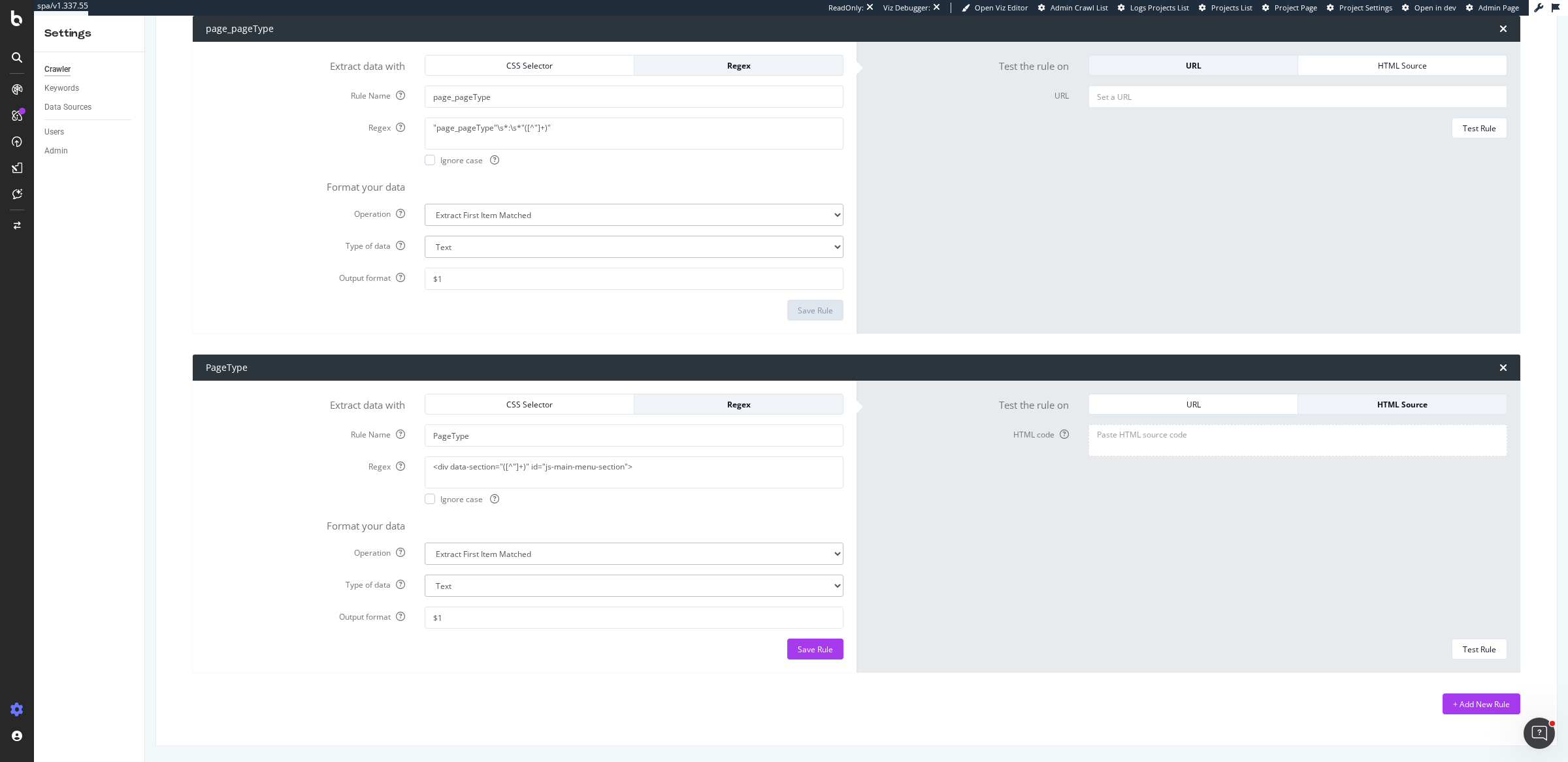
paste textarea "<!DOCTYPE html><html data-volume-error-action="show" data-volume-error-commit="…"
type textarea "<!DOCTYPE html><html data-volume-error-action="show" data-volume-error-commit="…"
click at [1475, 642] on div "Test Rule" at bounding box center [1479, 649] width 33 height 19
click at [806, 639] on button "Save Rule" at bounding box center [815, 649] width 56 height 21
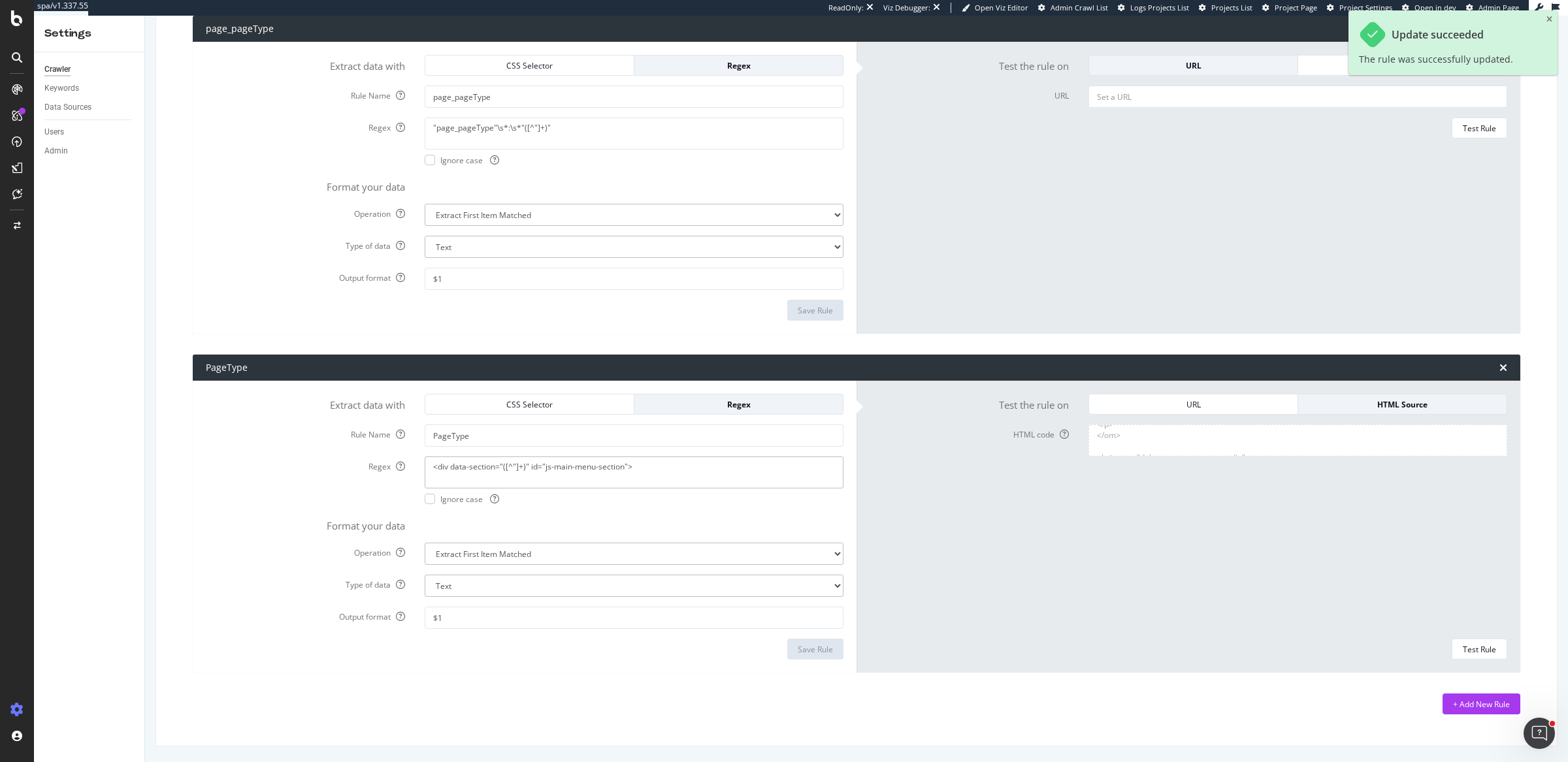
click at [556, 467] on textarea "<div data-section="([^"]+)" id="js-main-menu-section">" at bounding box center [634, 472] width 419 height 31
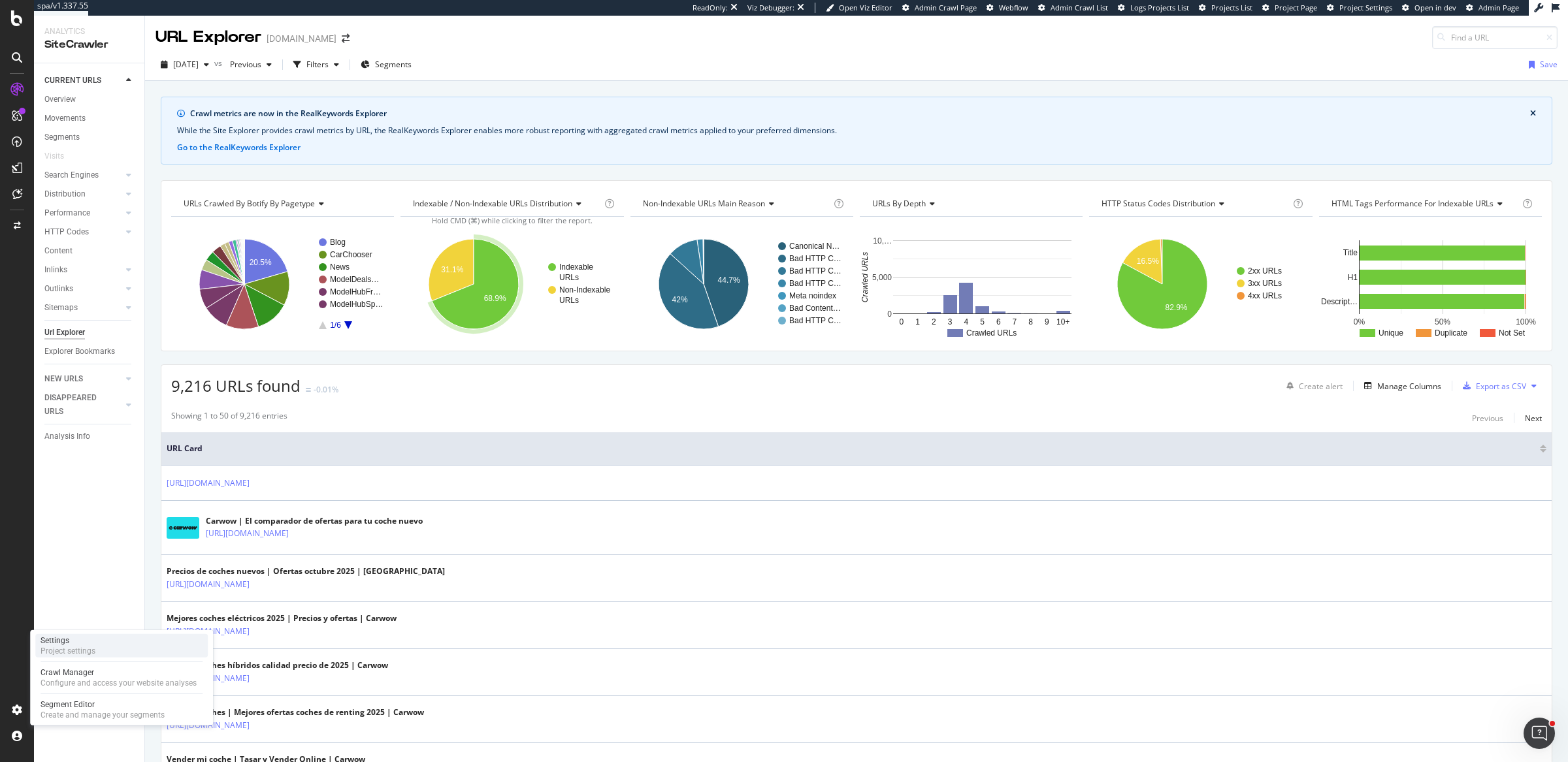
click at [83, 645] on div "Settings" at bounding box center [68, 641] width 55 height 10
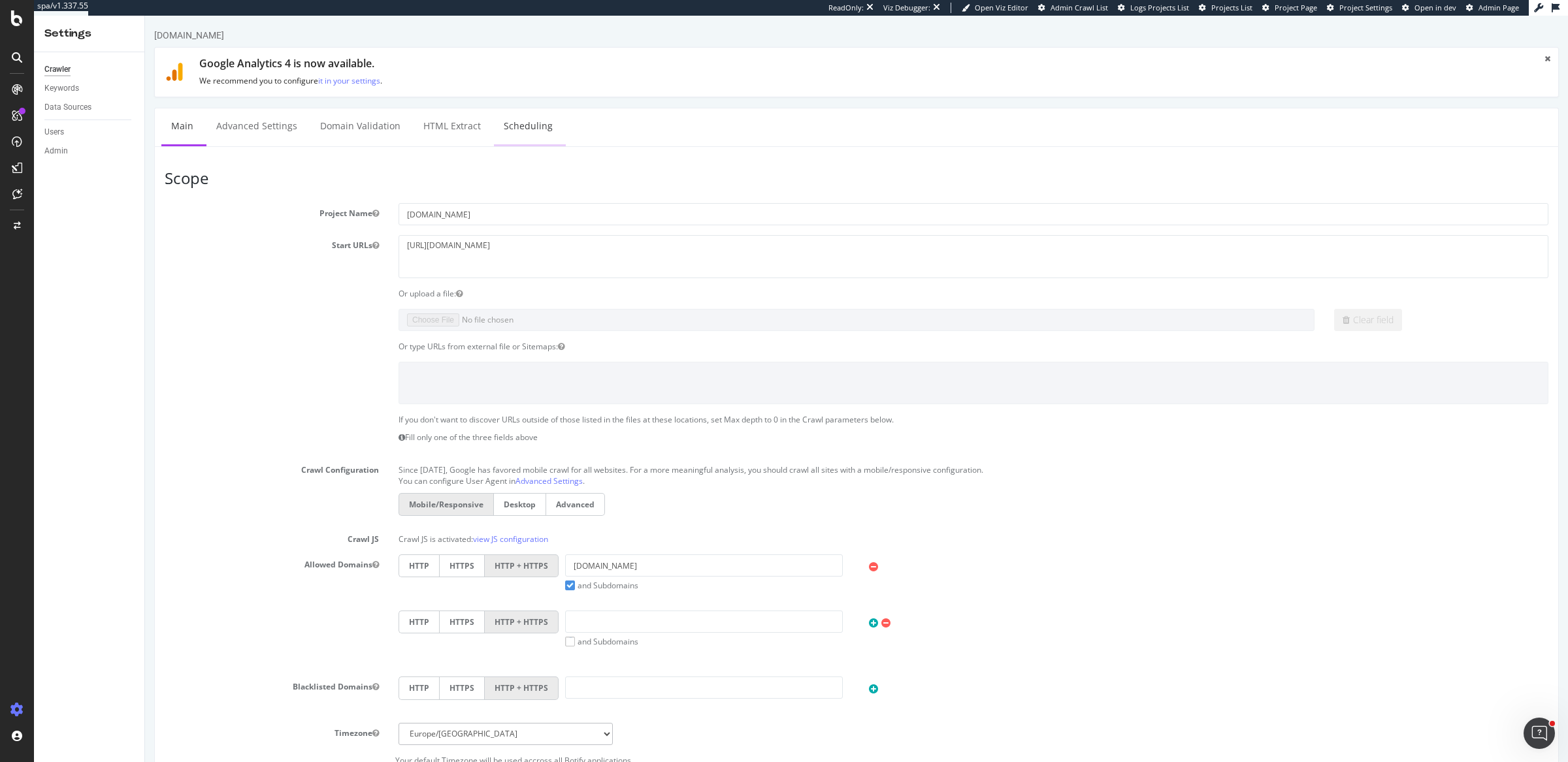
click at [507, 137] on link "Scheduling" at bounding box center [527, 126] width 69 height 36
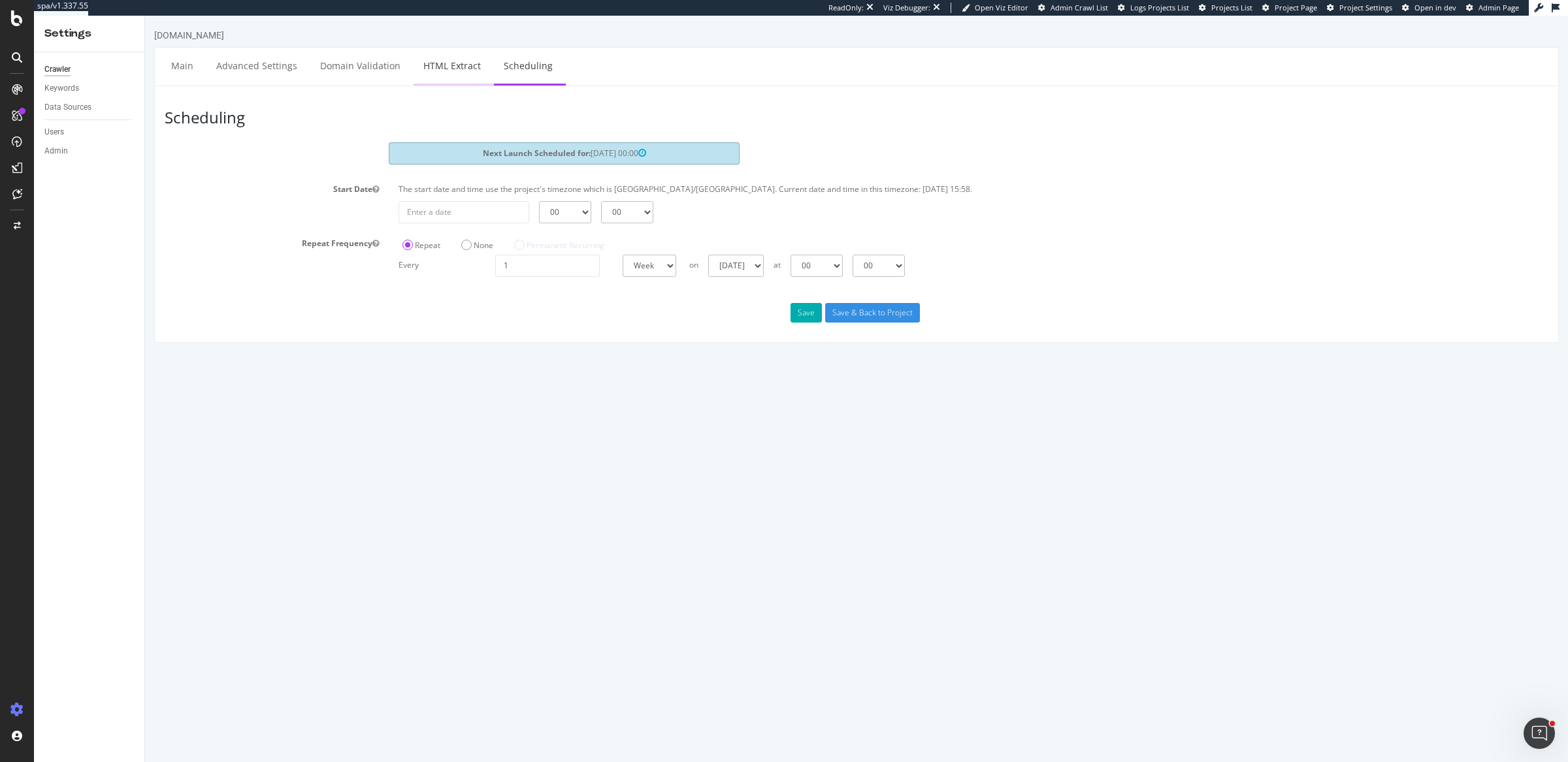
click at [461, 71] on link "HTML Extract" at bounding box center [451, 65] width 77 height 36
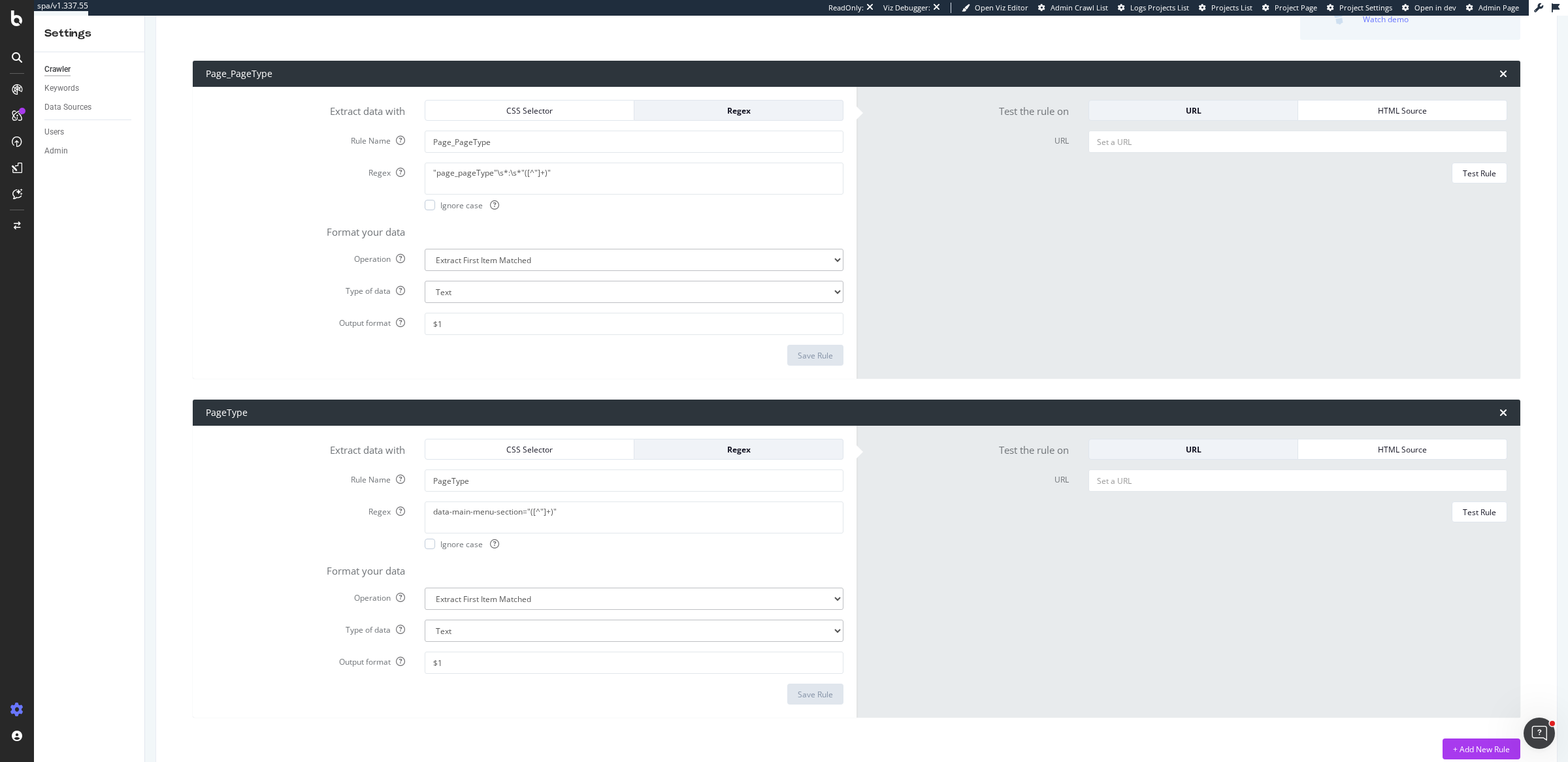
scroll to position [216, 0]
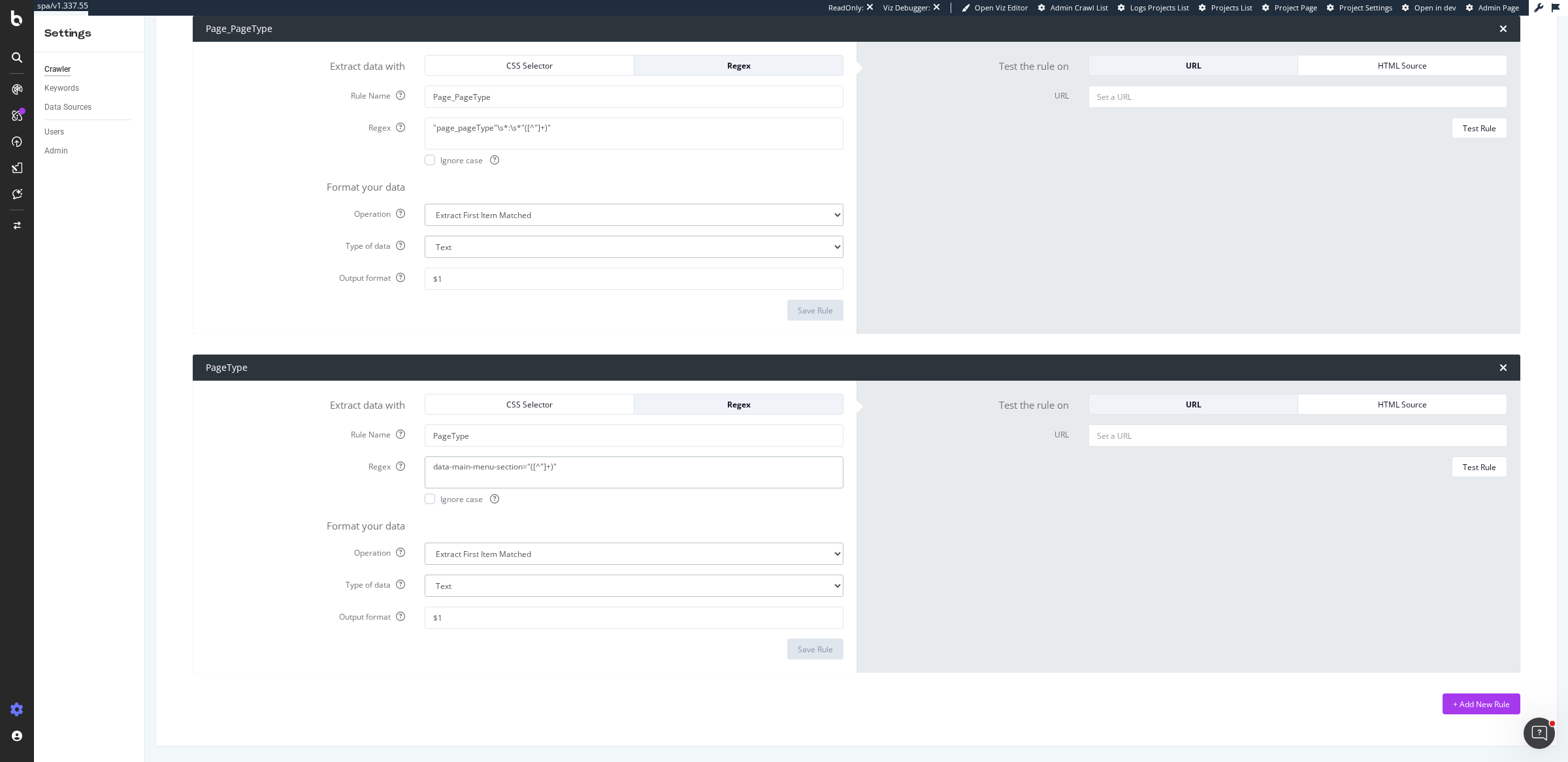
click at [559, 472] on textarea "data-main-menu-section="([^"]+)"" at bounding box center [634, 472] width 419 height 31
paste textarea "<div data-section="([^"]+)" id="js-main-menu-section">"
type textarea "<div data-section="([^"]+)" id="js-main-menu-section">"
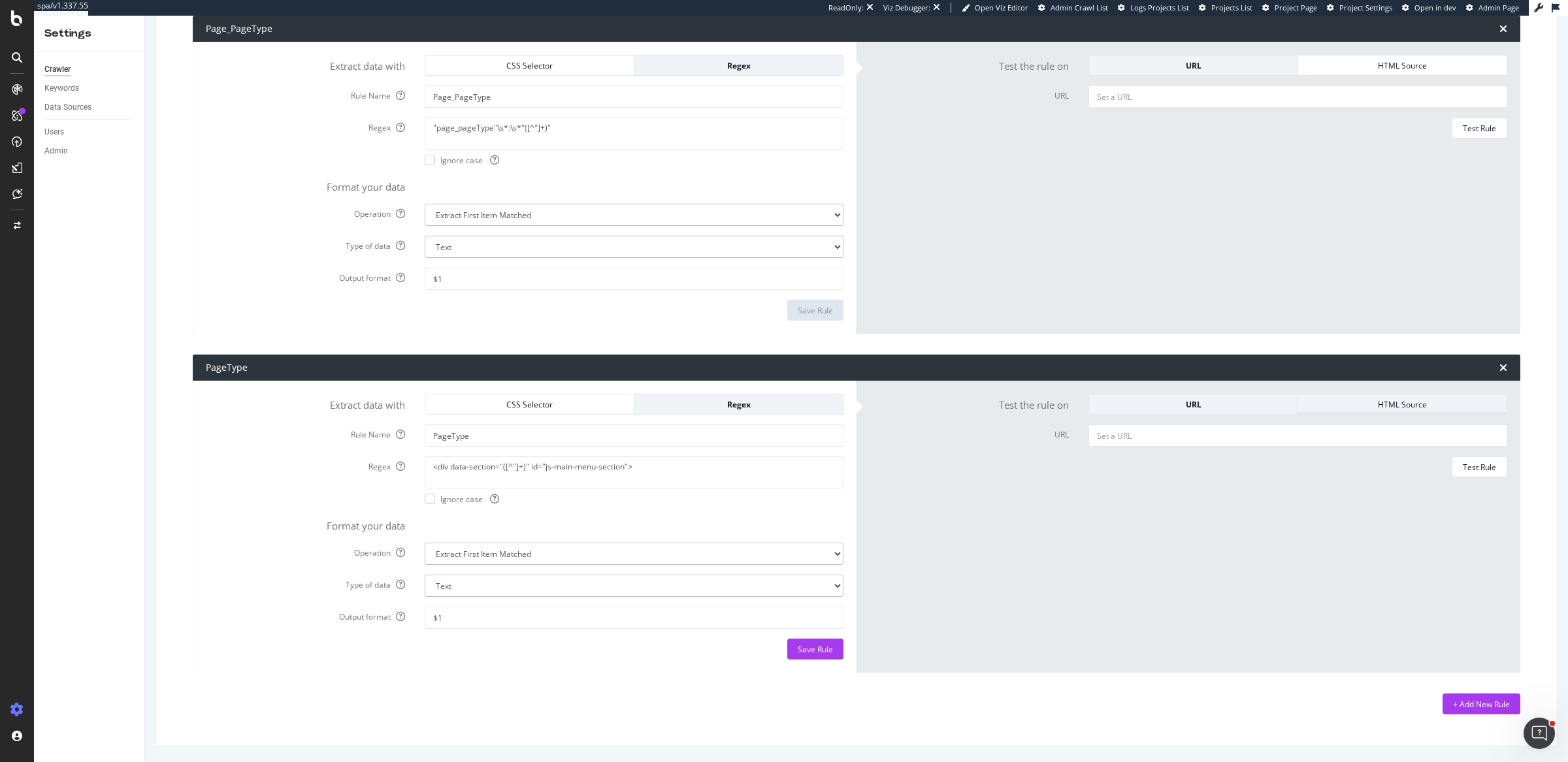
click at [1349, 404] on div "HTML Source" at bounding box center [1402, 404] width 187 height 11
click at [1252, 449] on textarea "HTML code" at bounding box center [1297, 440] width 419 height 31
paste textarea "<!DOCTYPE html><html data-volume-error-action="show" data-volume-error-commit="…"
type textarea "<!DOCTYPE html><html data-volume-error-action="show" data-volume-error-commit="…"
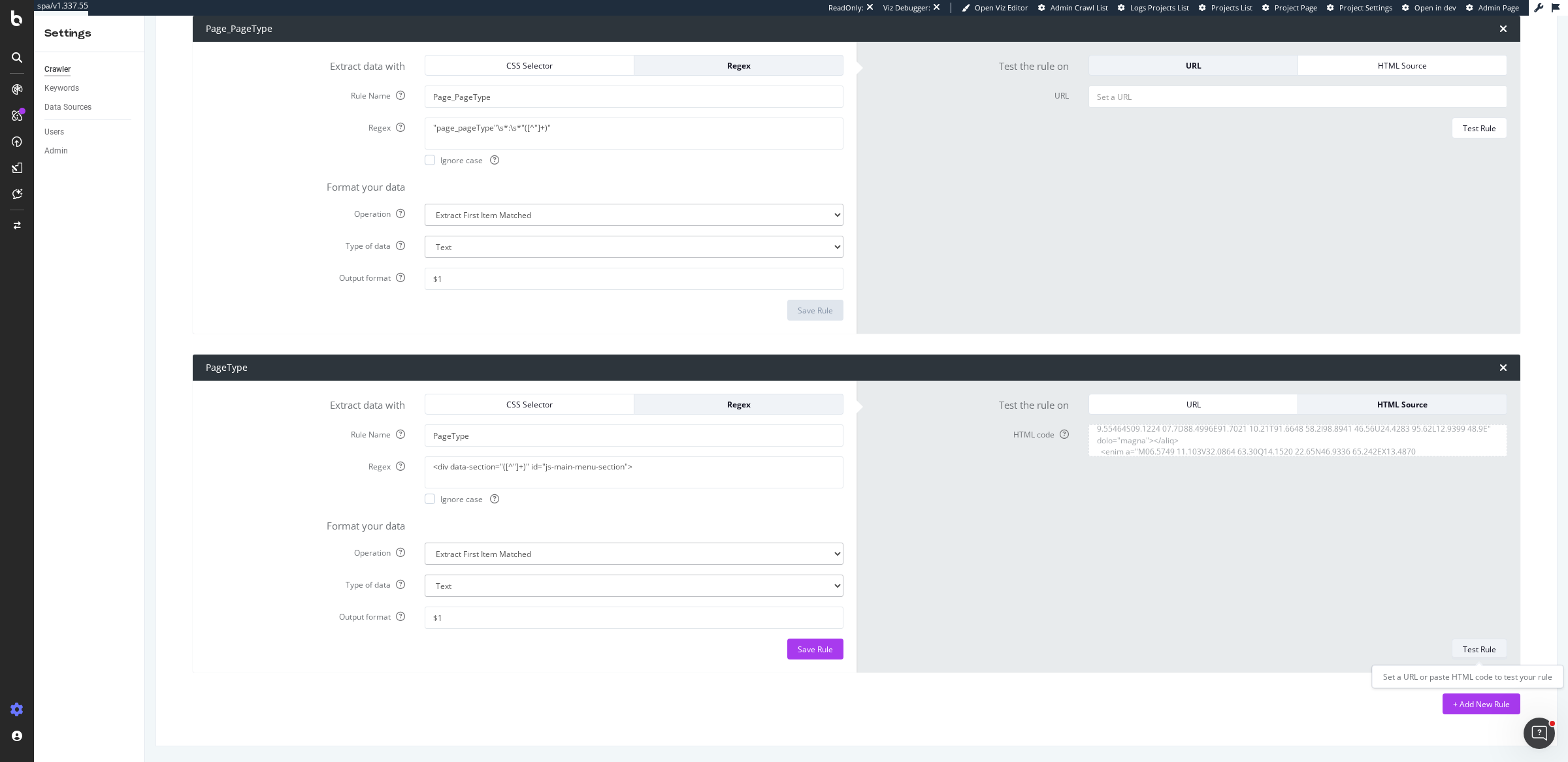
click at [1488, 656] on div "Test Rule" at bounding box center [1479, 649] width 33 height 19
click at [818, 646] on div "Save Rule" at bounding box center [815, 649] width 36 height 11
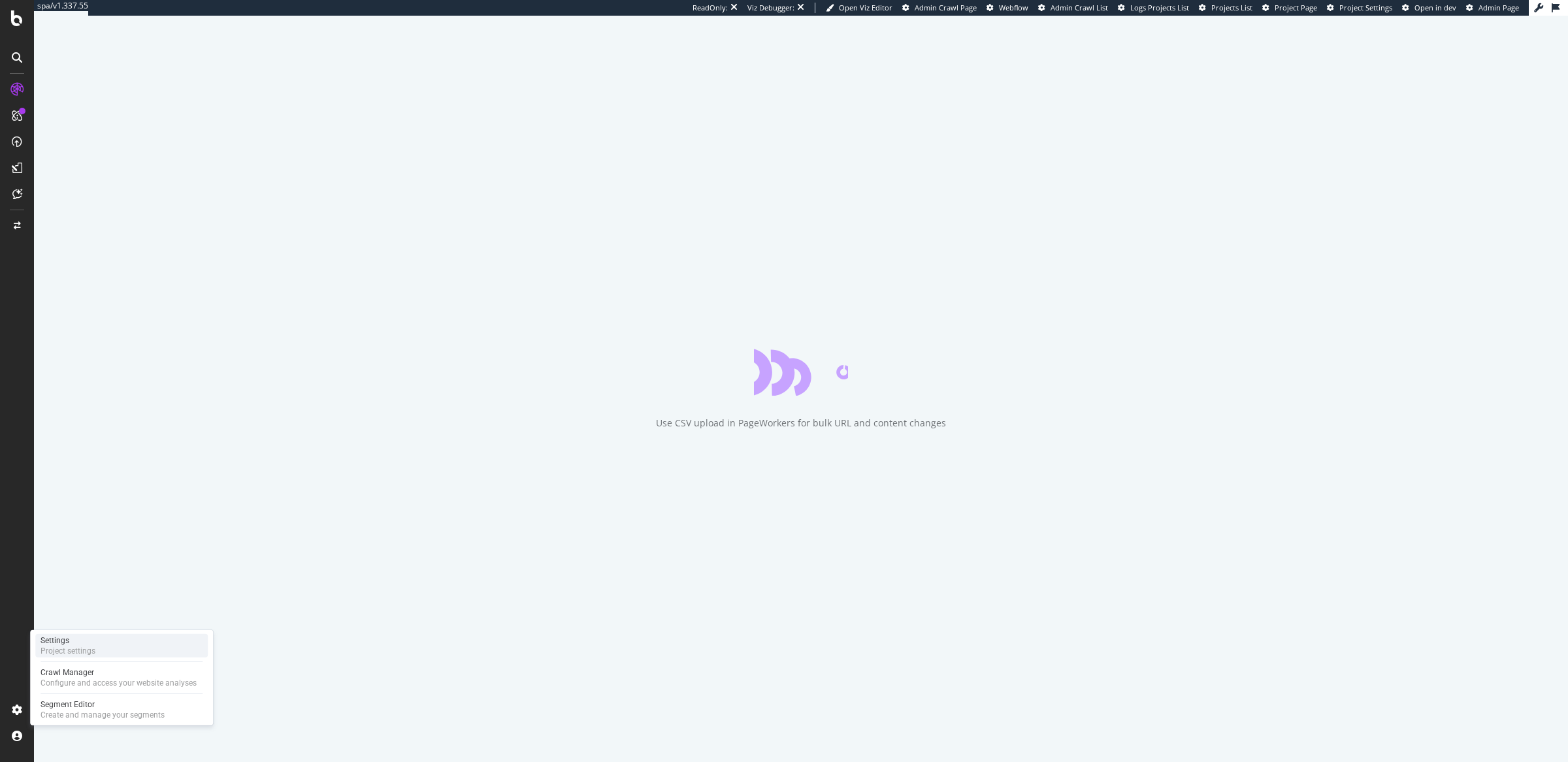
click at [90, 645] on div "Settings" at bounding box center [68, 641] width 55 height 10
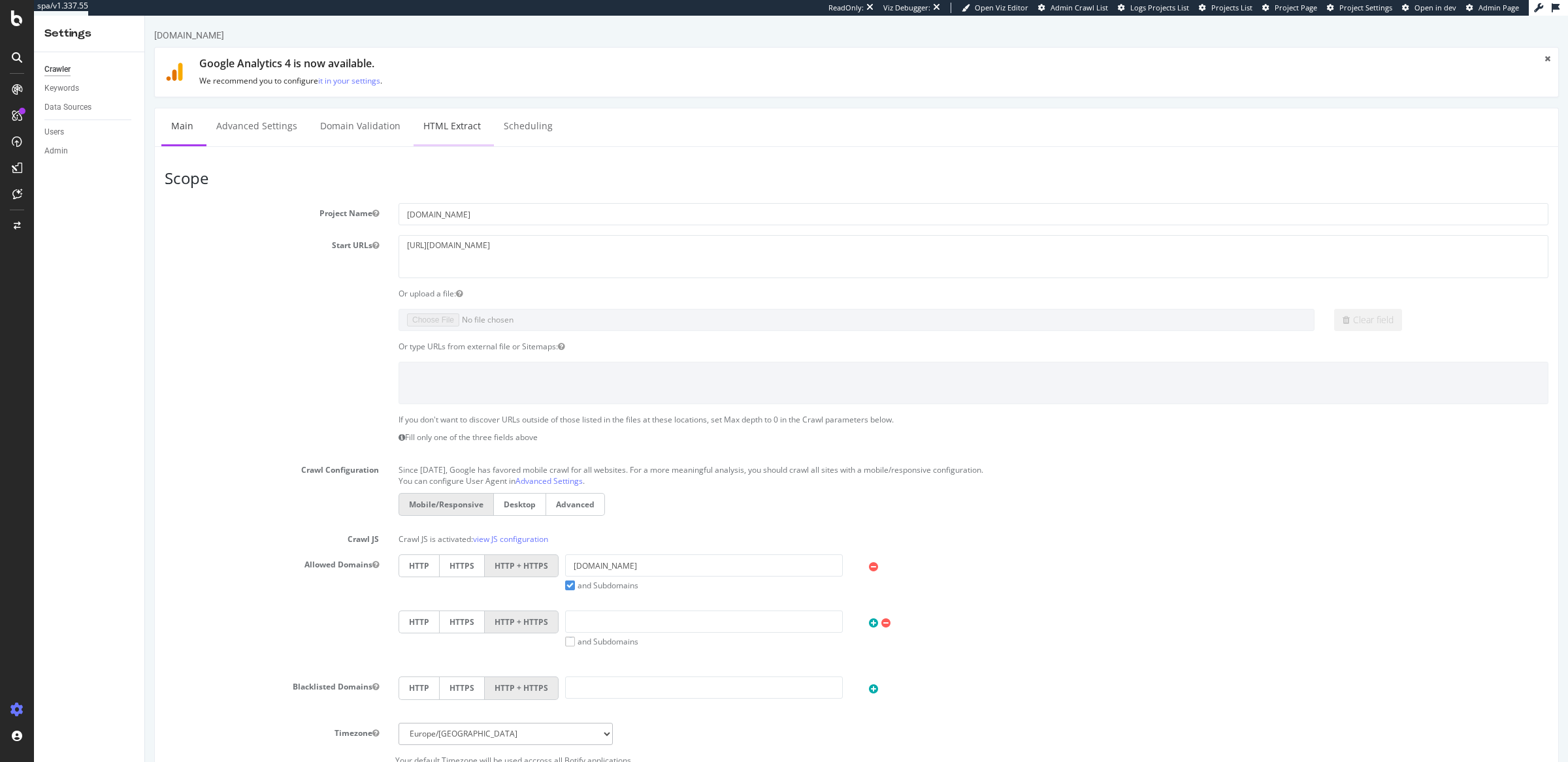
click at [467, 128] on link "HTML Extract" at bounding box center [451, 126] width 77 height 36
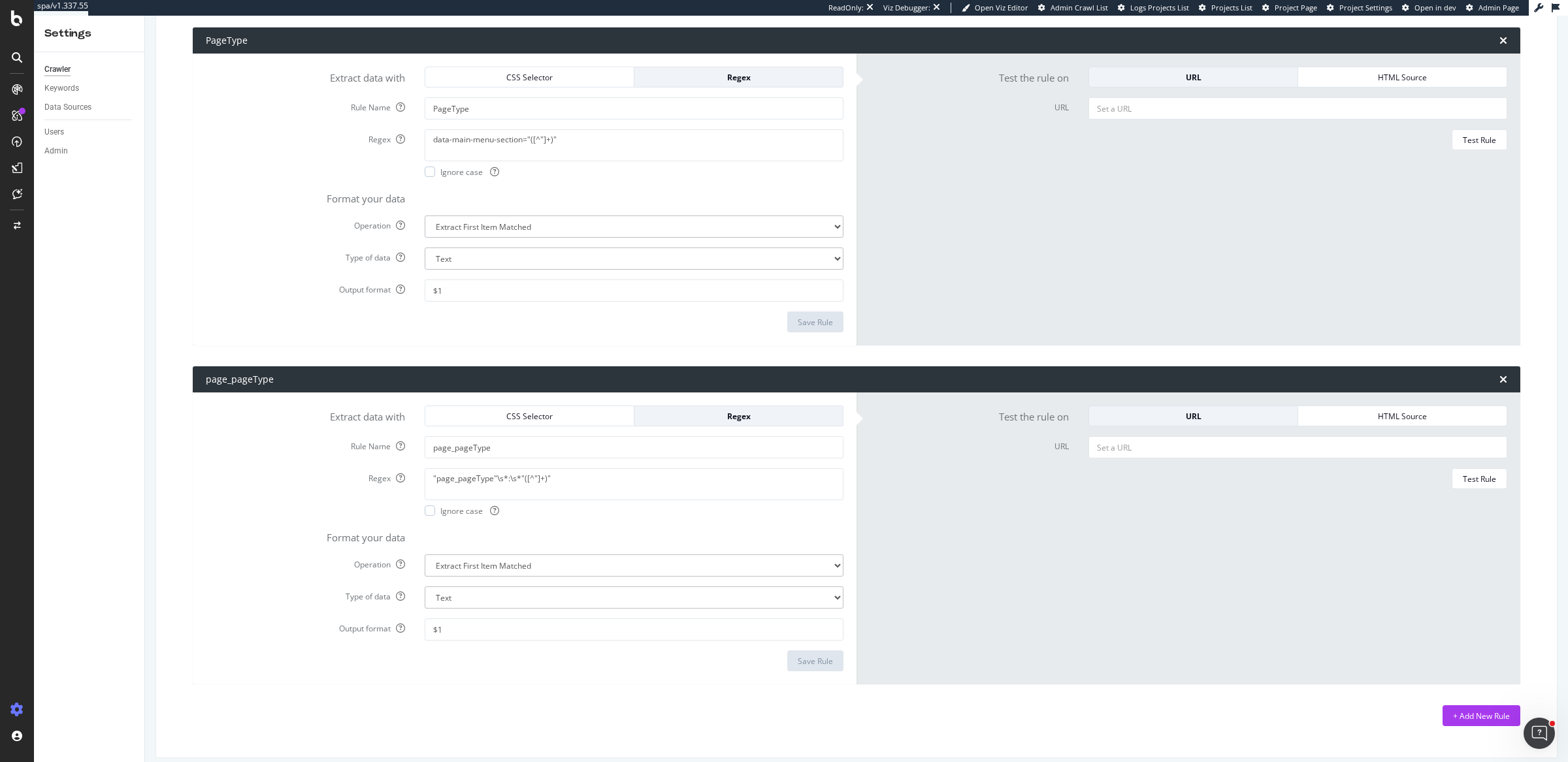
scroll to position [216, 0]
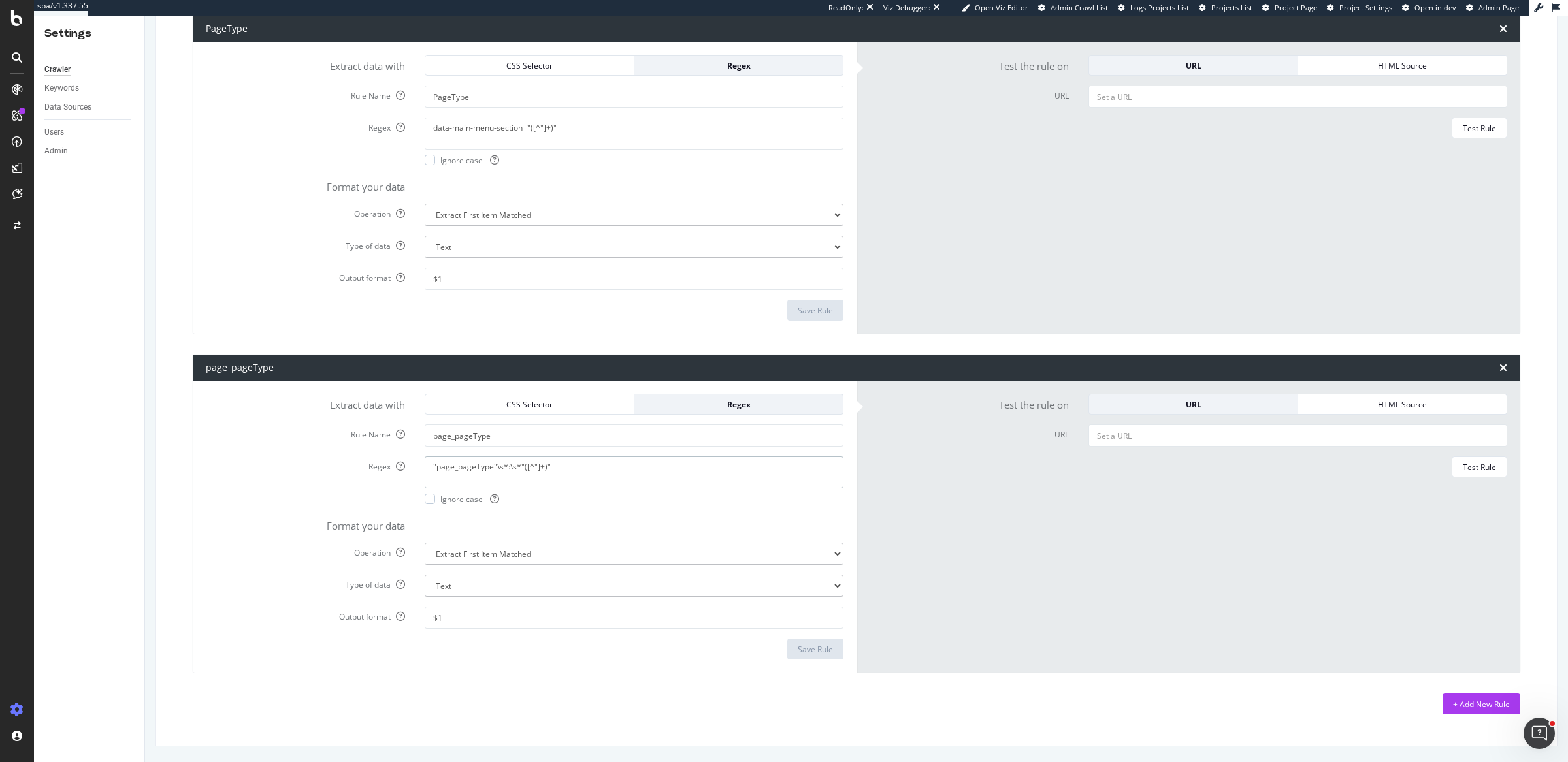
drag, startPoint x: 582, startPoint y: 469, endPoint x: 240, endPoint y: 462, distance: 342.1
click at [240, 462] on div "Regex "page_pageType"\s*:\s*"([^"]+)" Ignore case" at bounding box center [524, 480] width 657 height 47
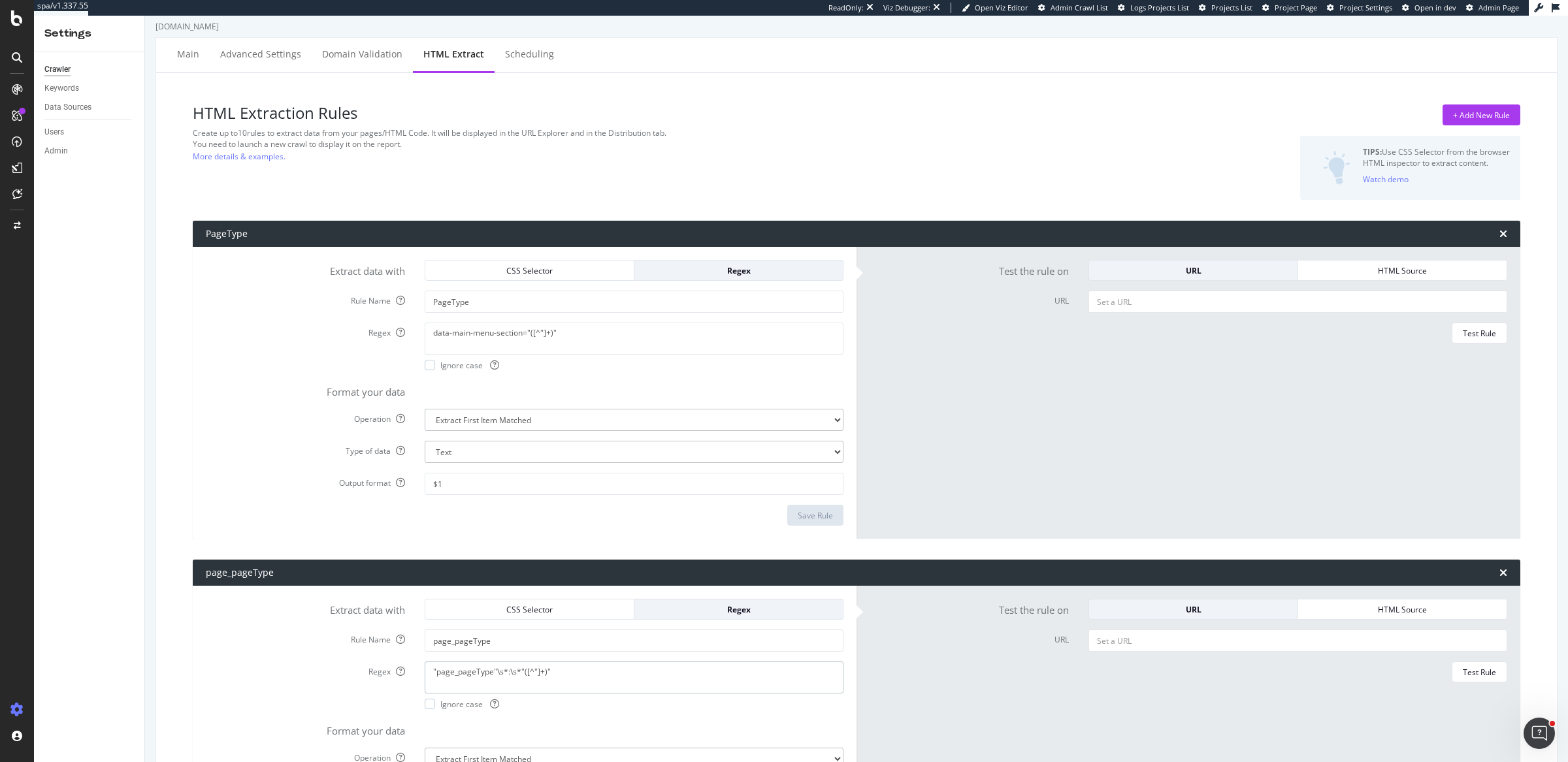
scroll to position [0, 0]
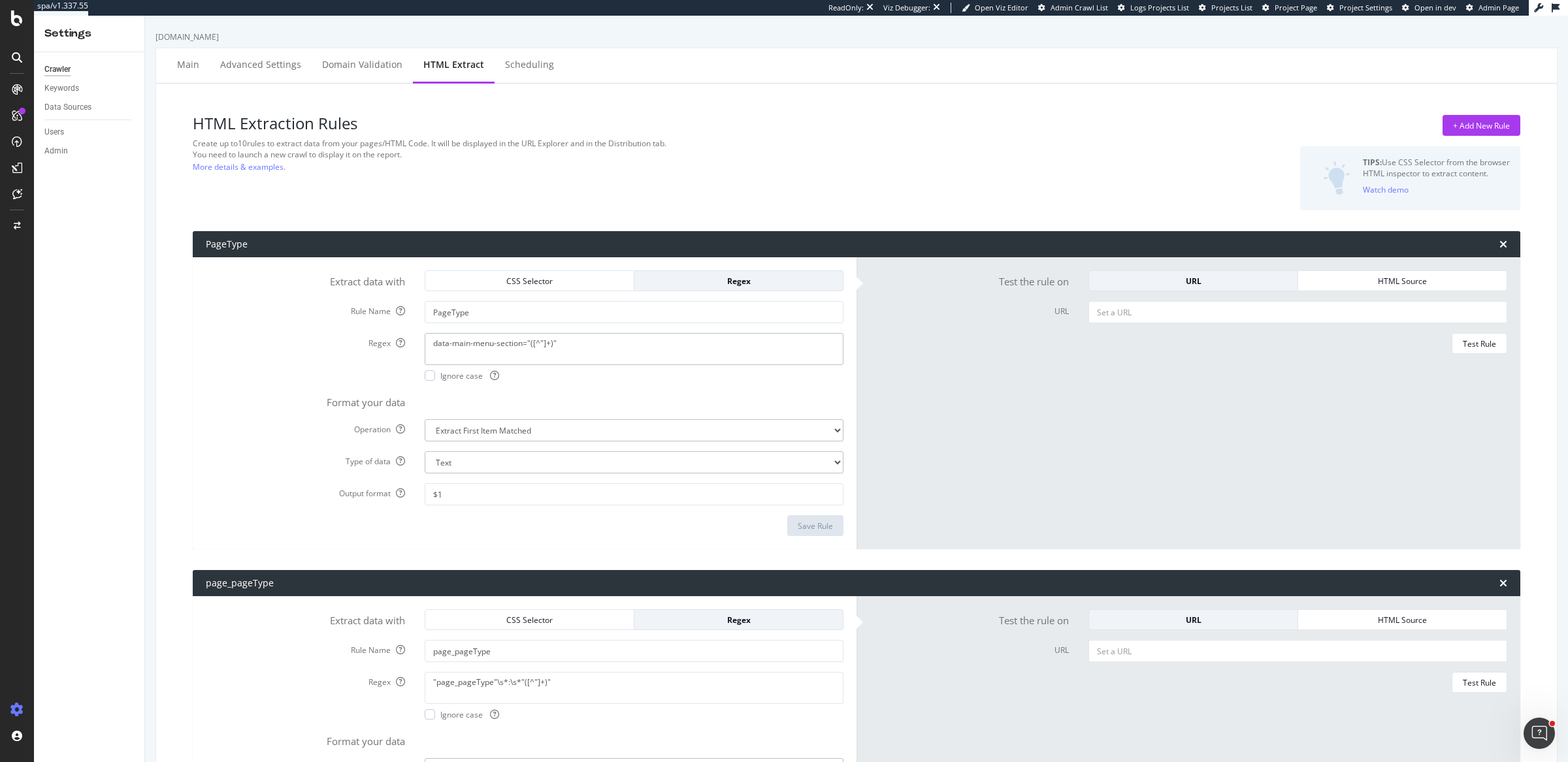
drag, startPoint x: 585, startPoint y: 347, endPoint x: 333, endPoint y: 348, distance: 252.0
click at [333, 348] on div "Regex data-main-menu-section="([^"]+)" Ignore case" at bounding box center [524, 357] width 657 height 47
paste textarea "<!DOCTYPE html><html data-volume-error-action="show" data-volume-error-commit="…"
paste textarea "<div data-section="([^"]+)" id="js-main-menu-section">"
type textarea "<div data-section="([^"]+)" id="js-main-menu-section">"
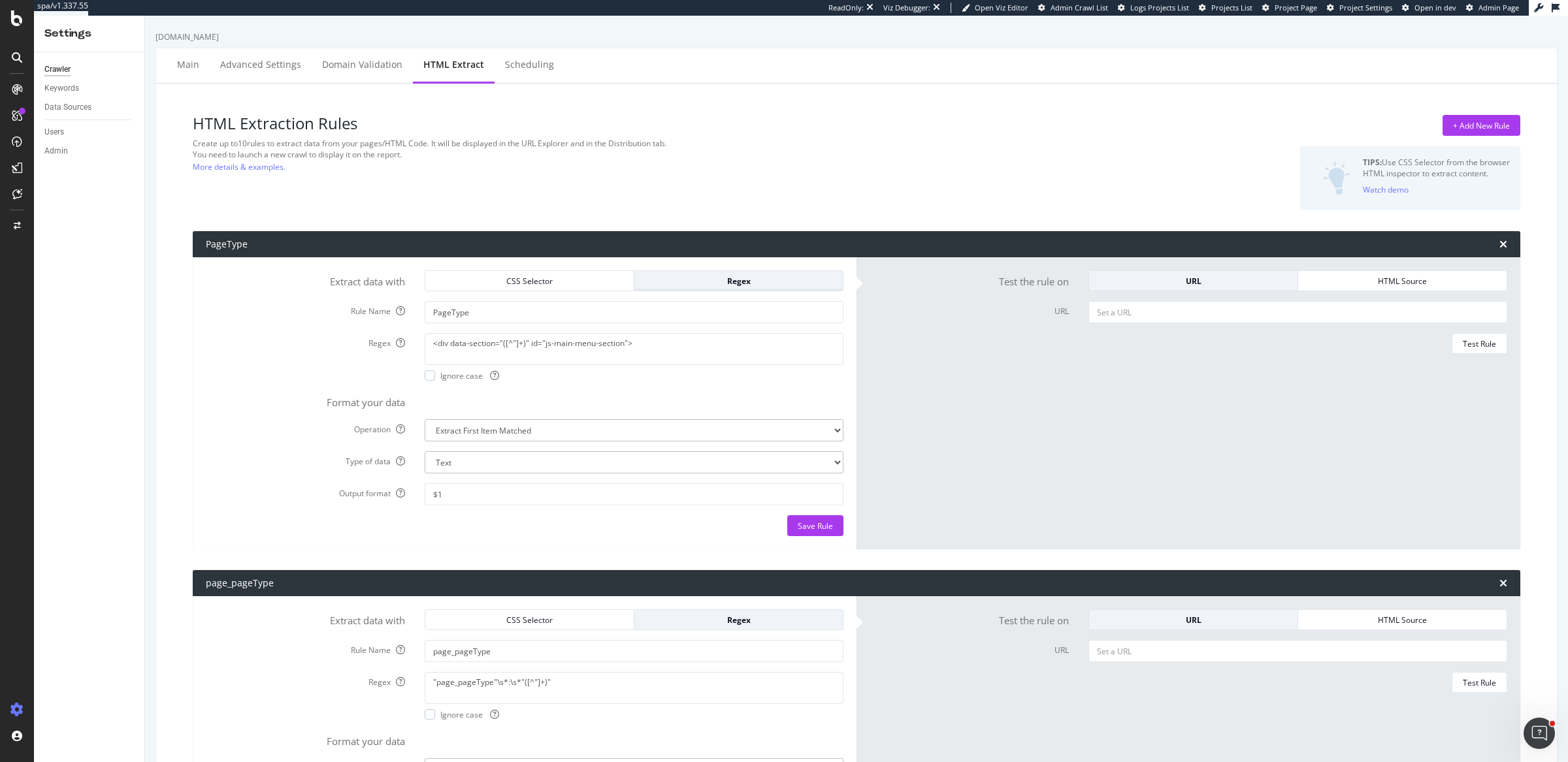
click at [698, 281] on div "Regex" at bounding box center [738, 281] width 187 height 11
click at [1349, 296] on form "Test the rule on URL HTML Source URL Test Rule" at bounding box center [1188, 403] width 638 height 266
click at [1350, 289] on div "HTML Source" at bounding box center [1402, 281] width 187 height 19
click at [1230, 313] on textarea "HTML code" at bounding box center [1297, 317] width 419 height 31
click at [1178, 318] on textarea "HTML code" at bounding box center [1297, 317] width 419 height 31
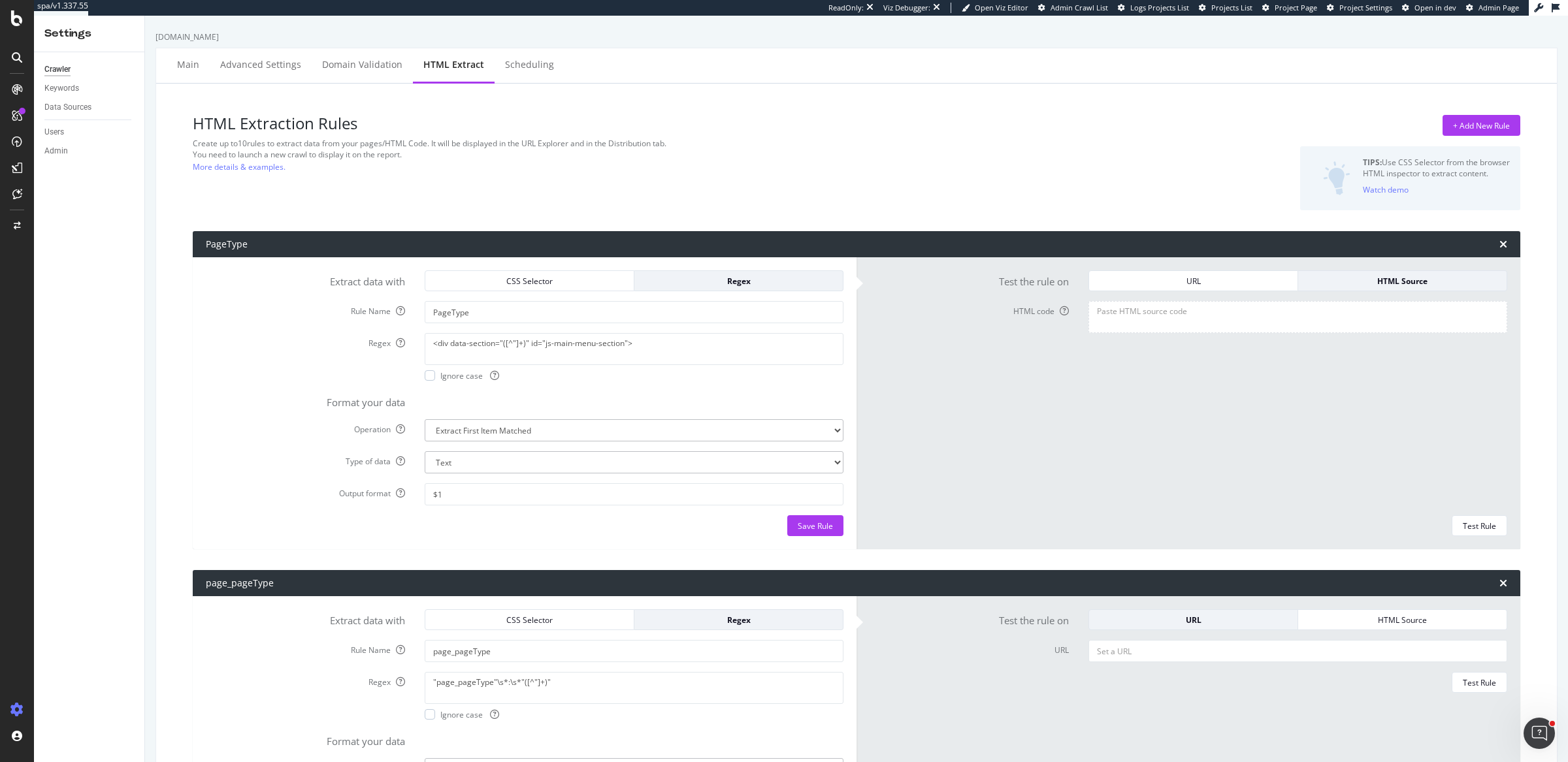
paste textarea "<!DOCTYPE html><html data-volume-error-action="show" data-volume-error-commit="…"
type textarea "<!DOCTYPE html><html data-volume-error-action="show" data-volume-error-commit="…"
click at [1489, 526] on div "Test Rule" at bounding box center [1479, 526] width 33 height 11
click at [810, 531] on div "Save Rule" at bounding box center [815, 526] width 36 height 11
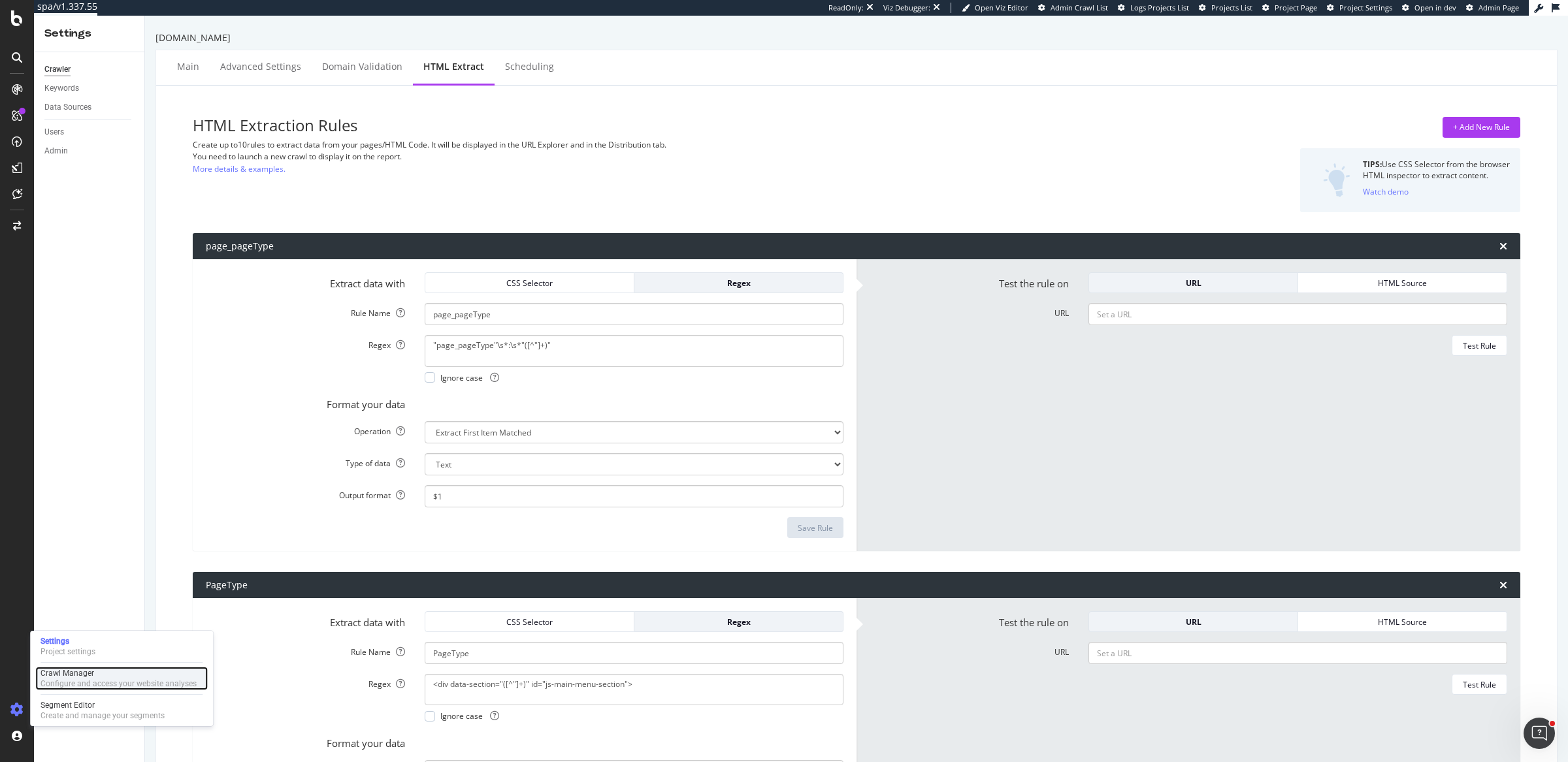
click at [88, 676] on div "Crawl Manager" at bounding box center [119, 673] width 156 height 10
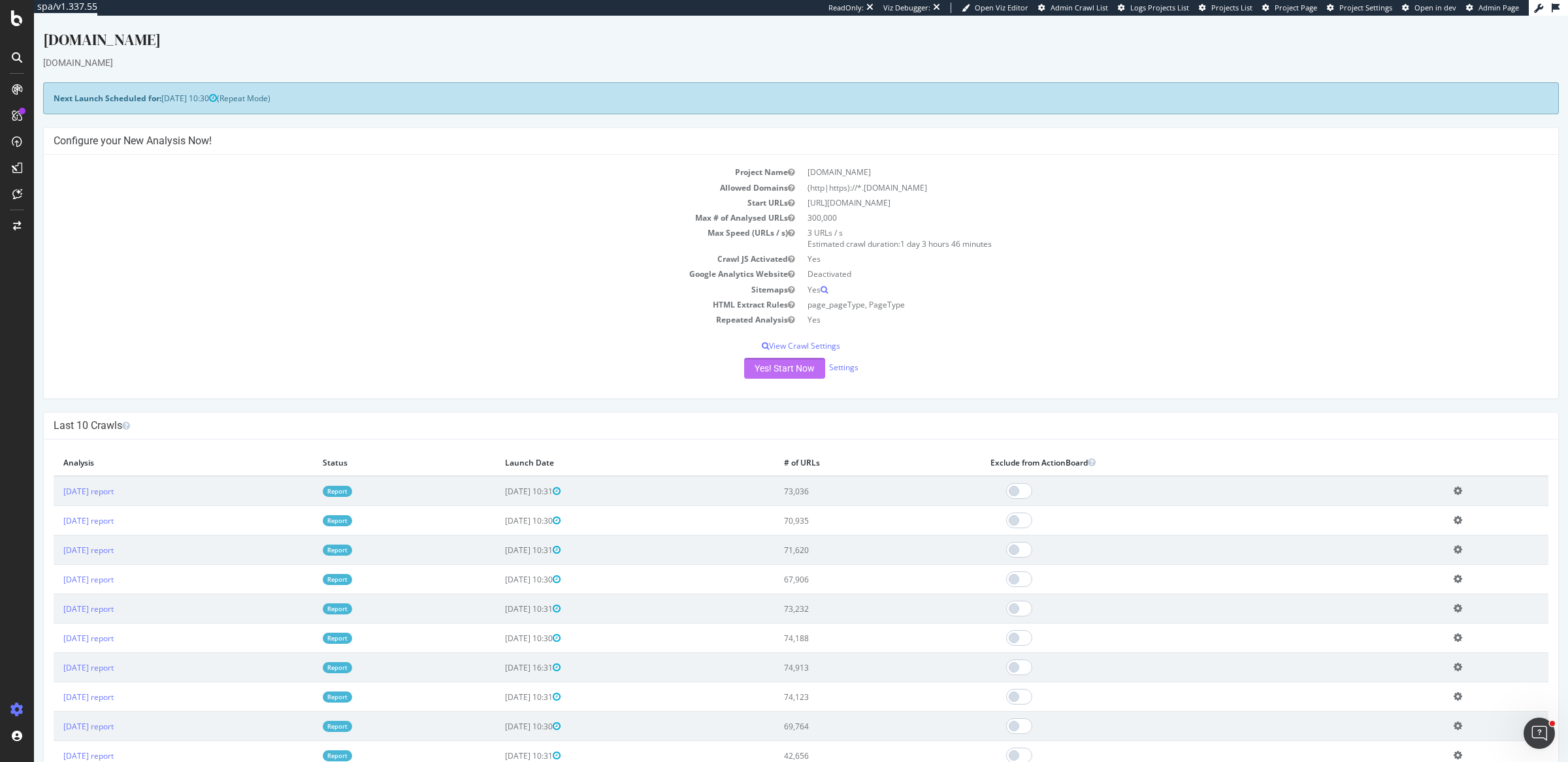
click at [776, 365] on button "Yes! Start Now" at bounding box center [785, 368] width 81 height 21
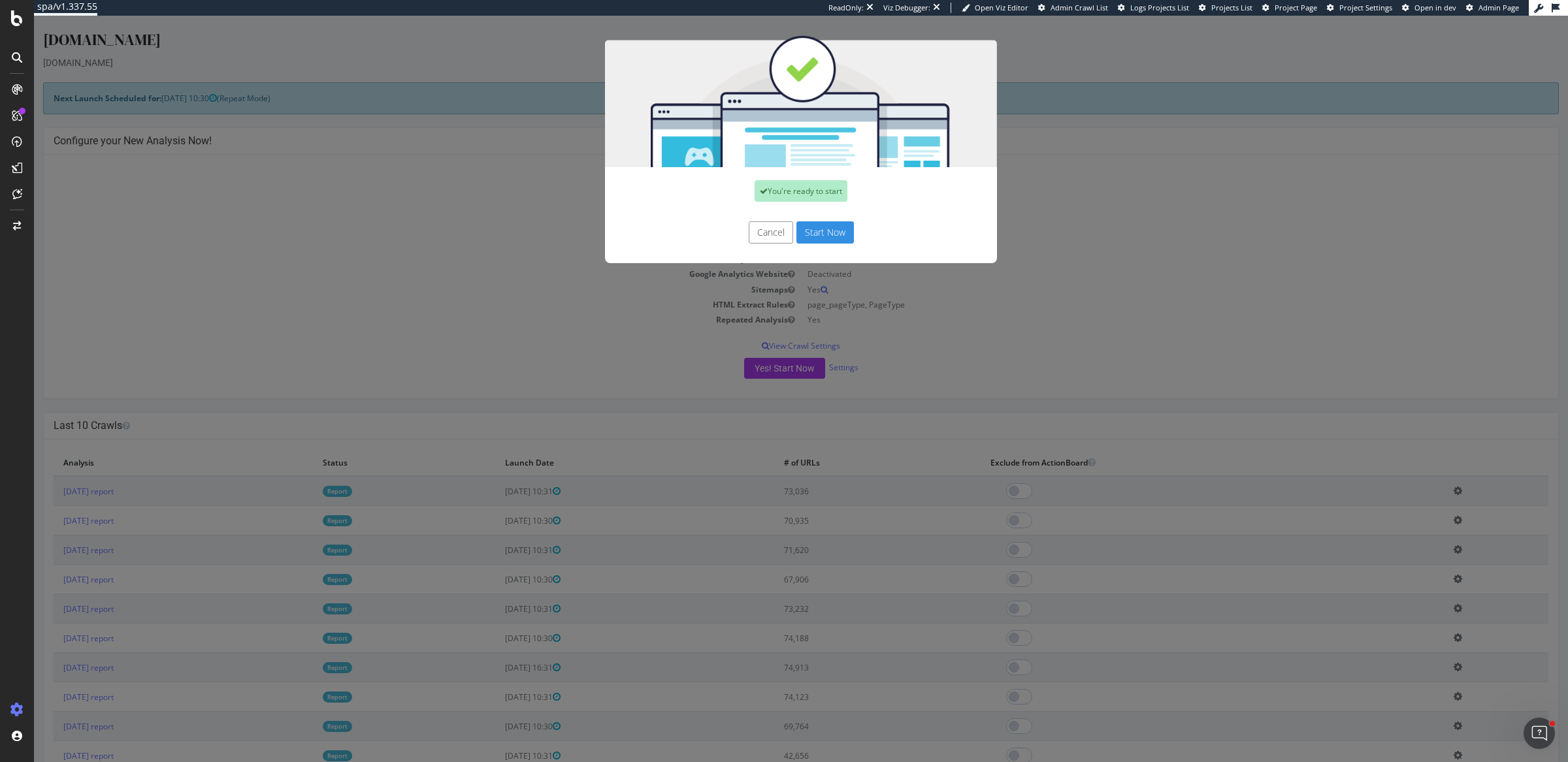
click at [825, 235] on button "Start Now" at bounding box center [825, 233] width 58 height 22
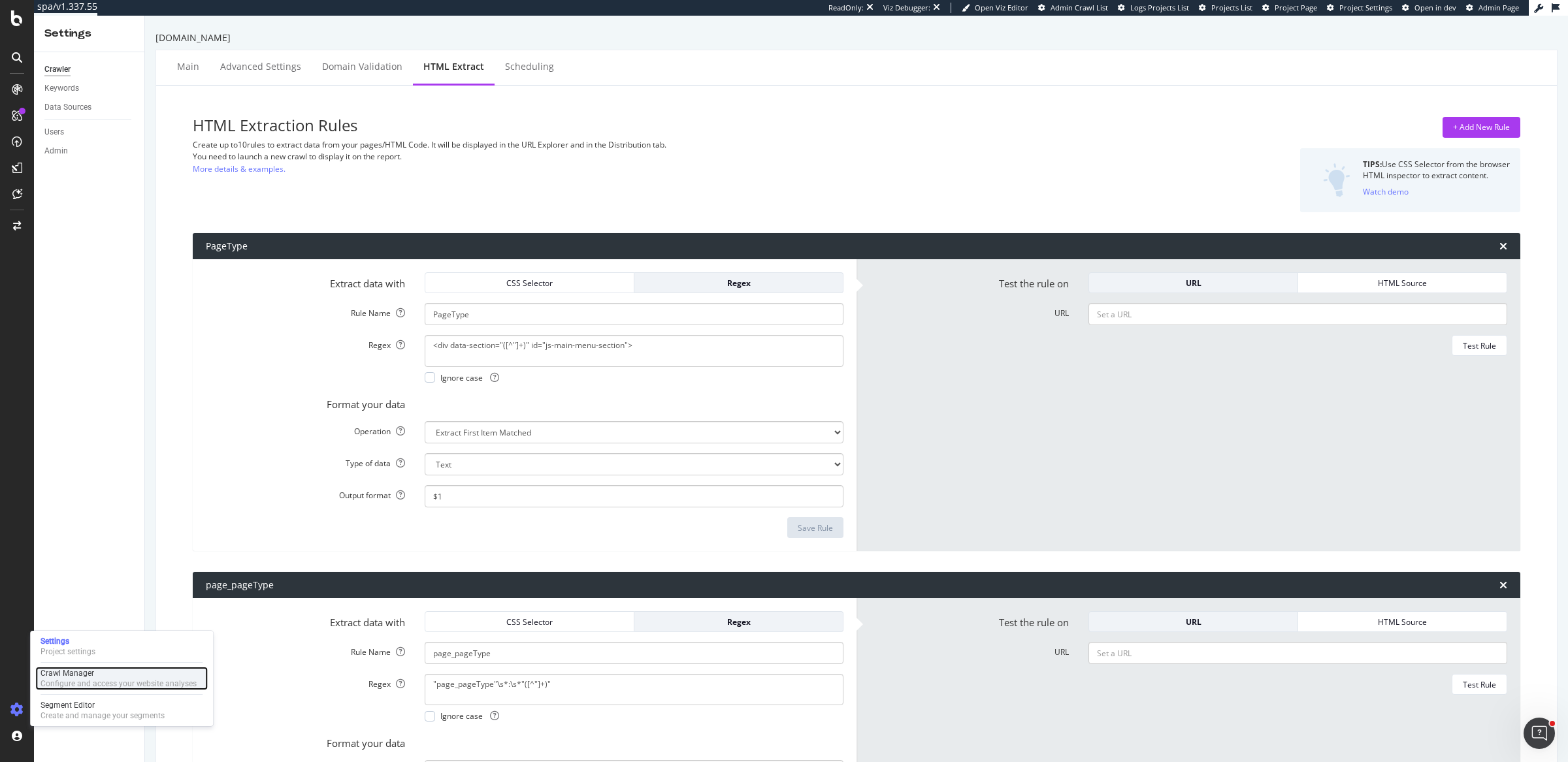
click at [74, 670] on div "Crawl Manager" at bounding box center [119, 673] width 156 height 10
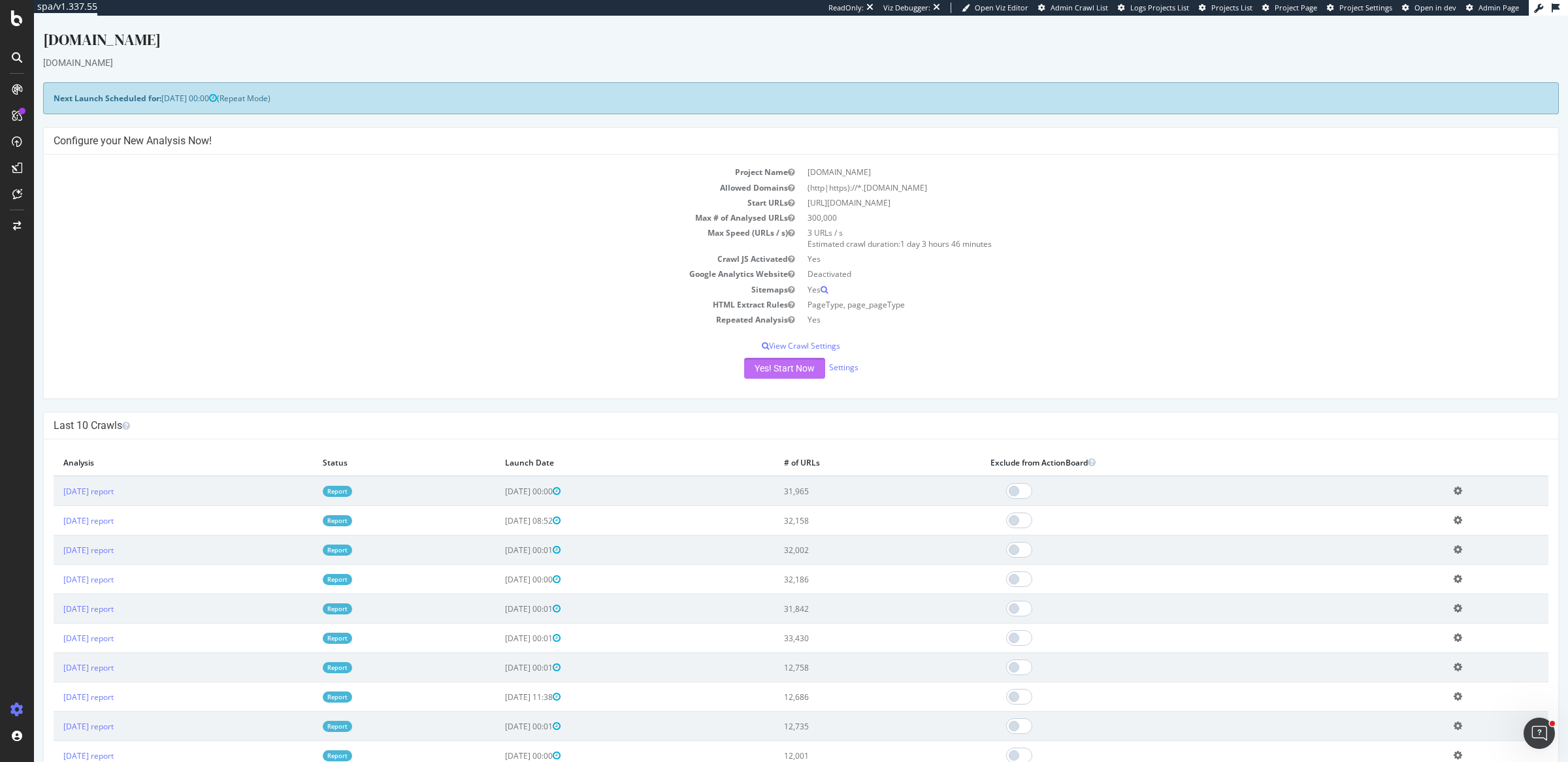
click at [772, 368] on button "Yes! Start Now" at bounding box center [785, 368] width 81 height 21
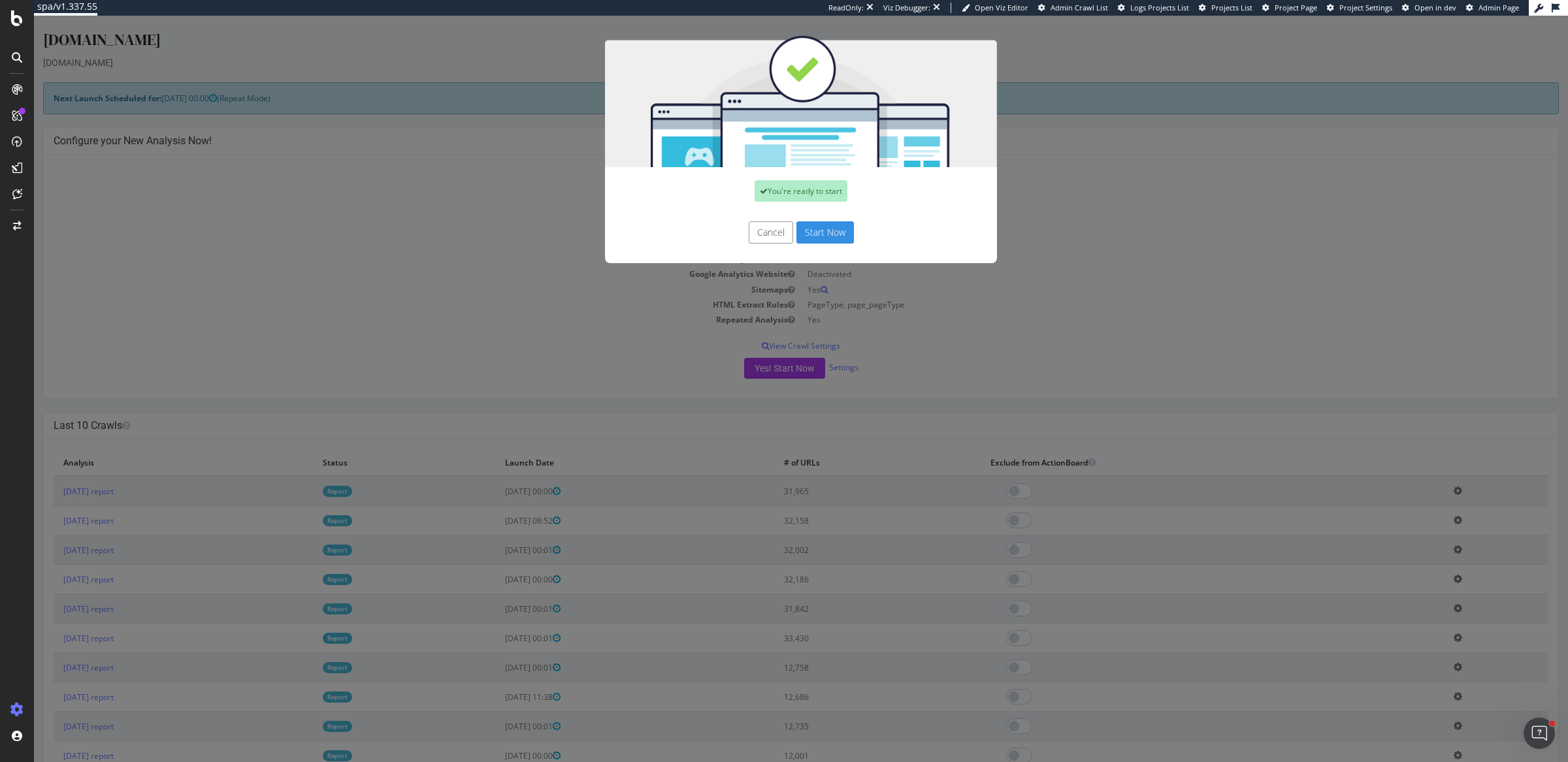
click at [822, 241] on button "Start Now" at bounding box center [825, 233] width 58 height 22
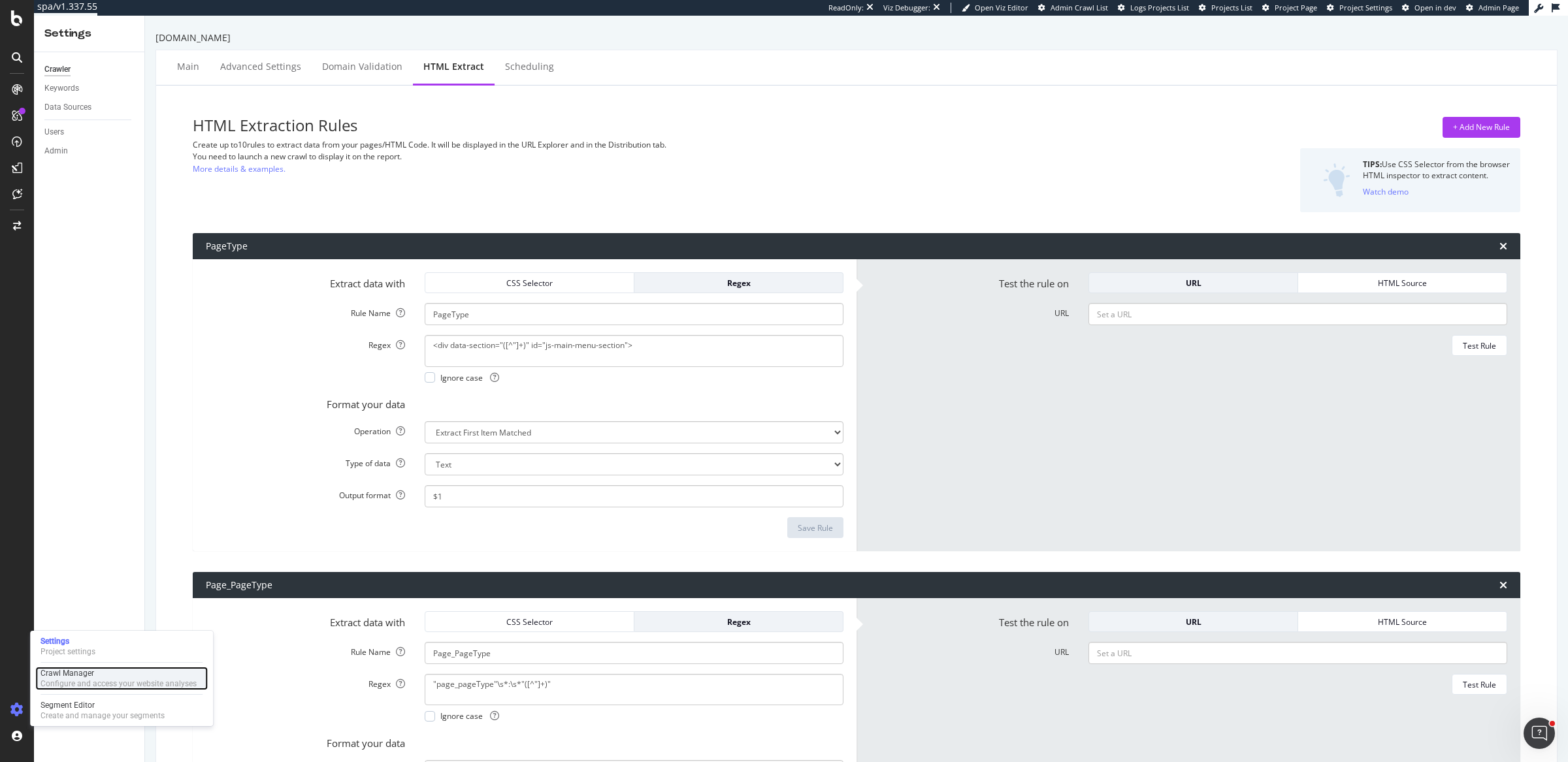
click at [91, 676] on div "Crawl Manager" at bounding box center [119, 673] width 156 height 10
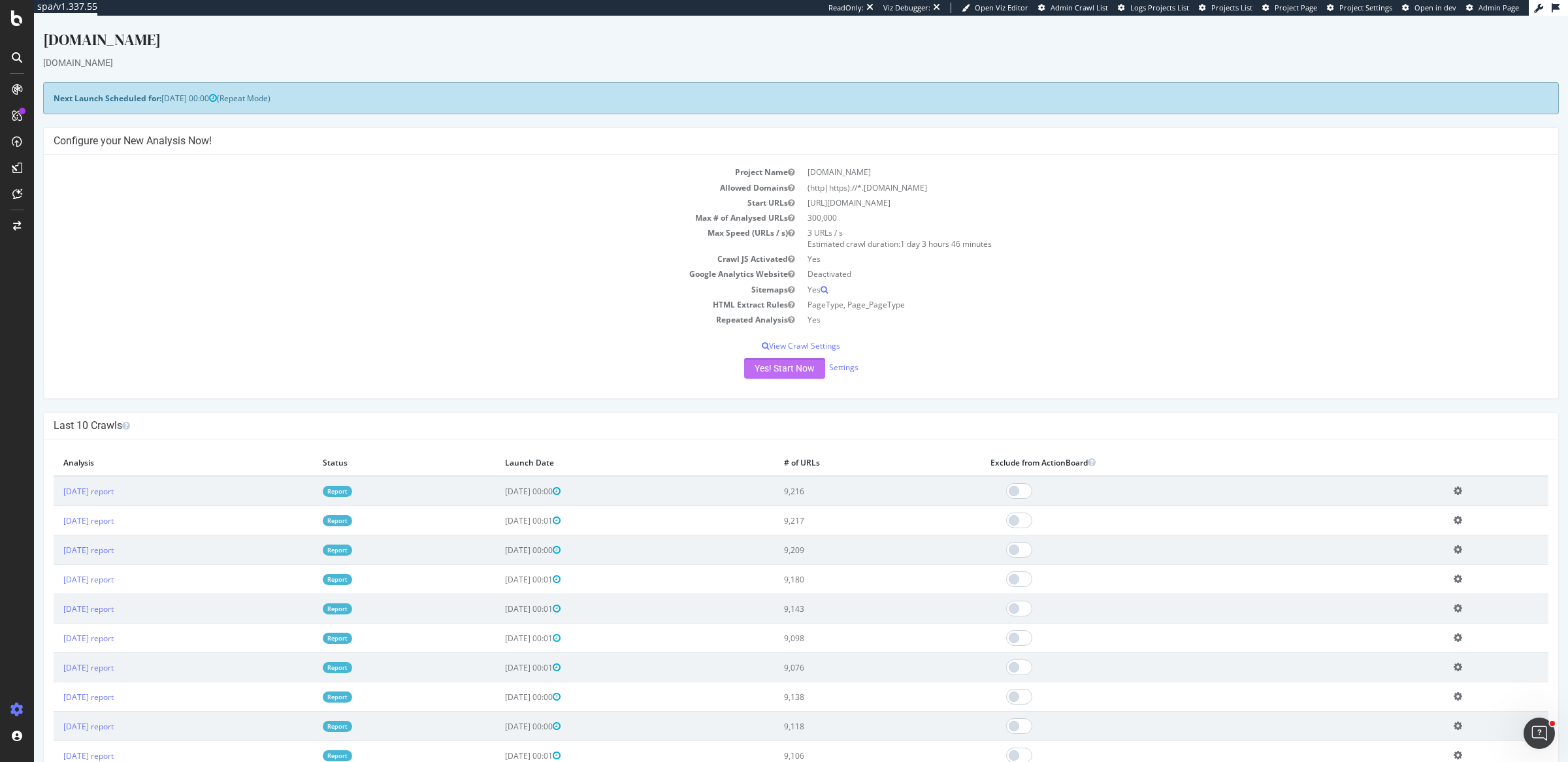
click at [783, 363] on button "Yes! Start Now" at bounding box center [785, 368] width 81 height 21
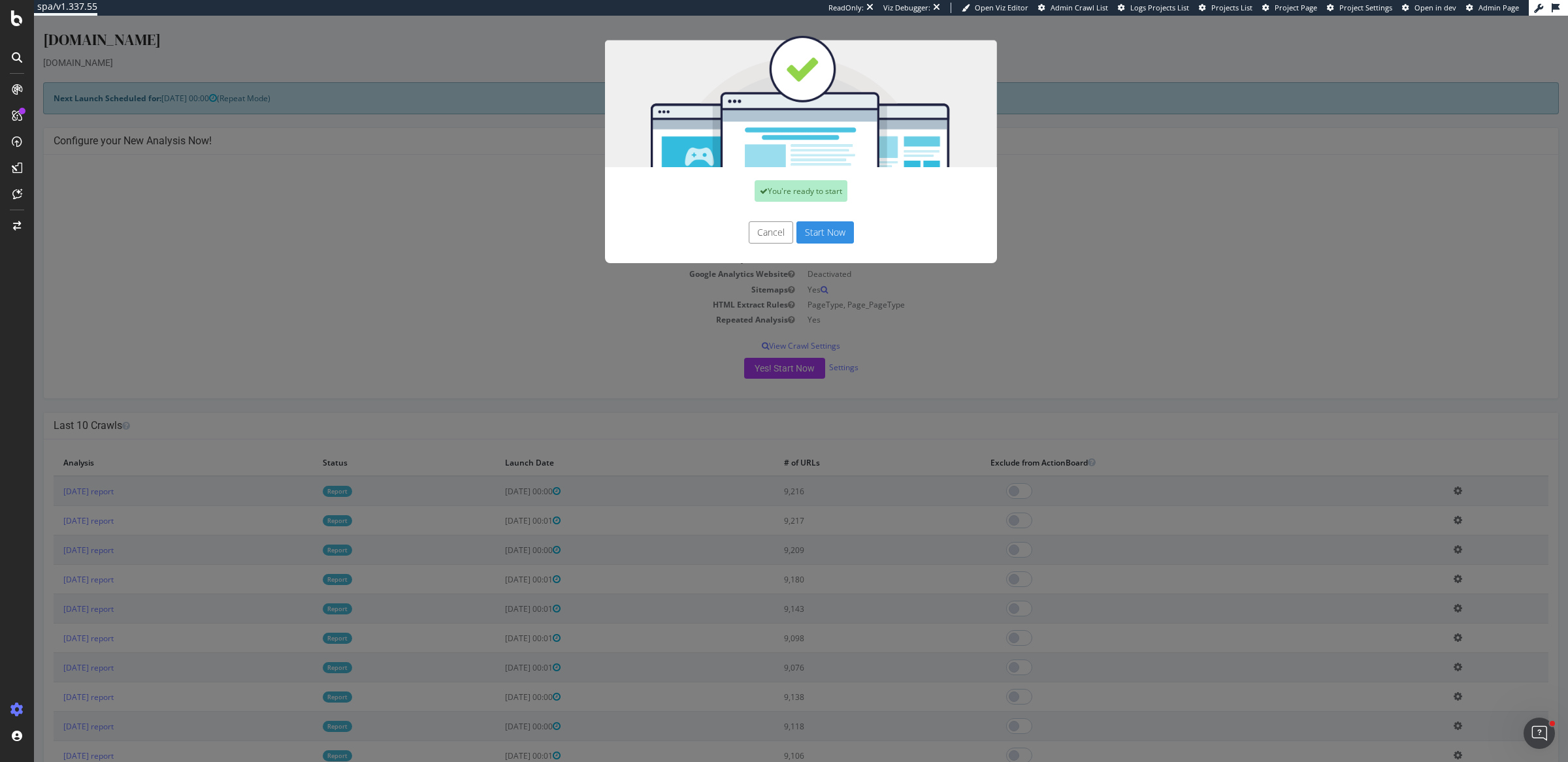
click at [824, 230] on button "Start Now" at bounding box center [825, 233] width 58 height 22
